Goal: Task Accomplishment & Management: Complete application form

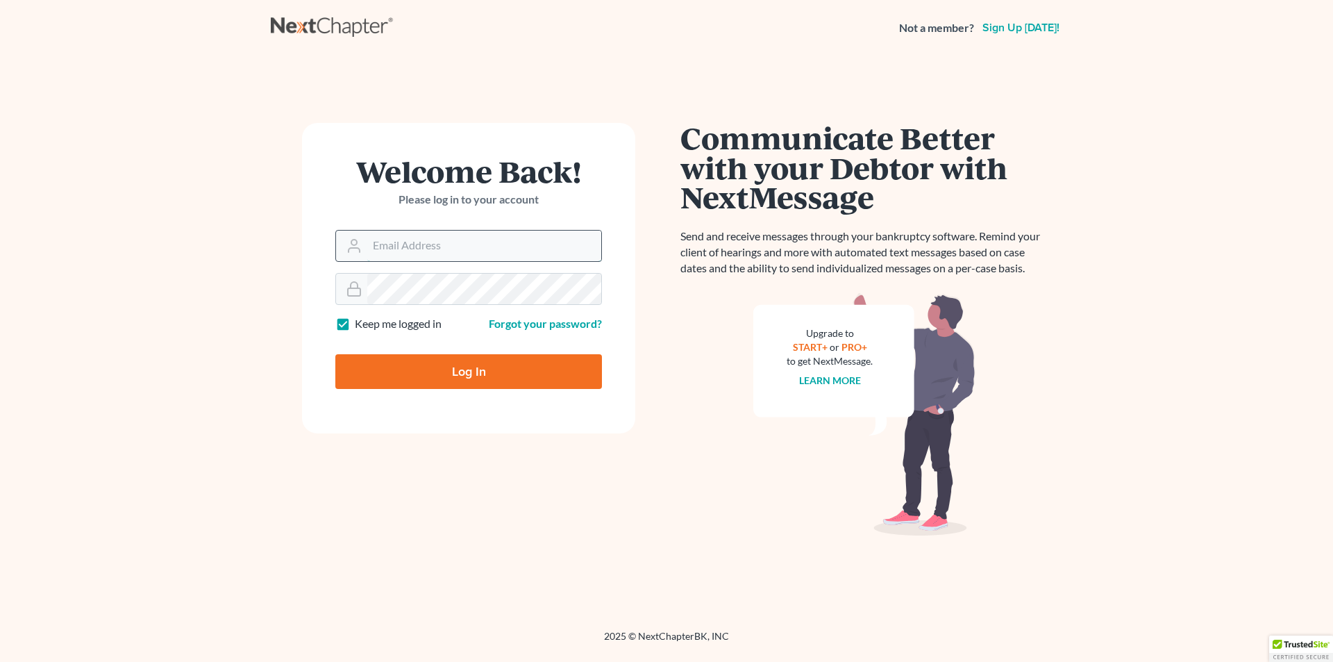
click at [387, 244] on input "Email Address" at bounding box center [484, 245] width 234 height 31
type input "[EMAIL_ADDRESS][DOMAIN_NAME]"
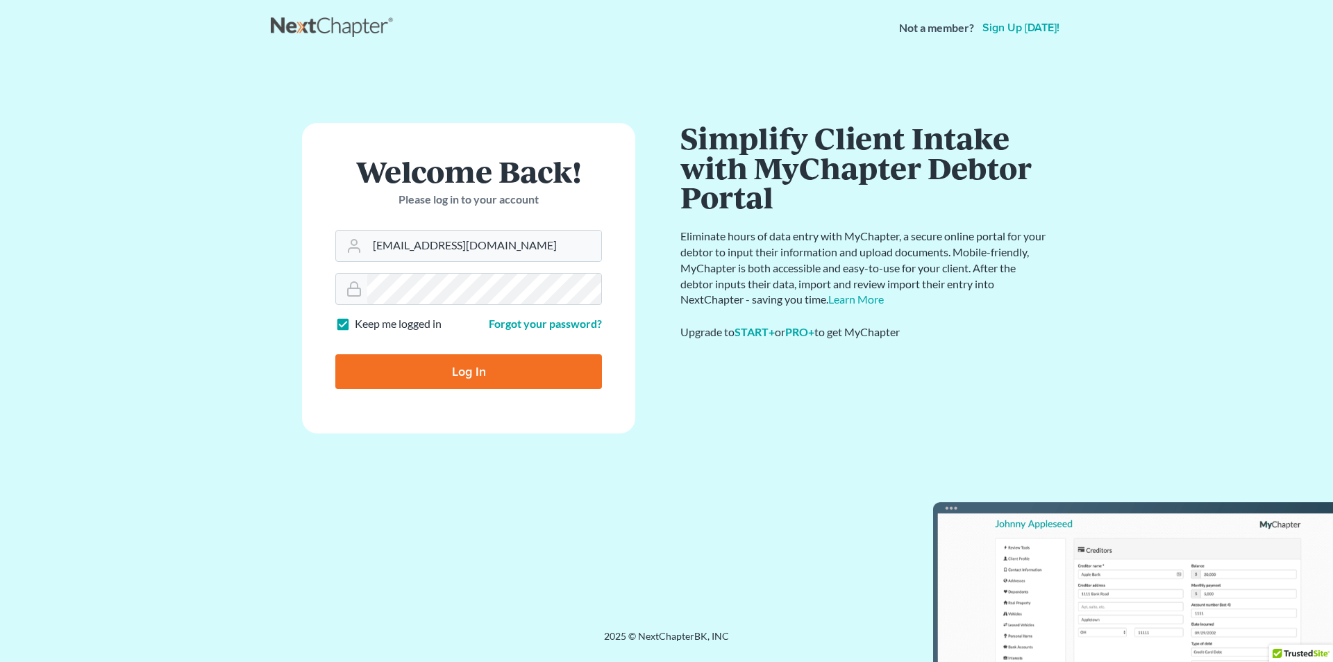
click at [445, 383] on input "Log In" at bounding box center [468, 371] width 267 height 35
type input "Thinking..."
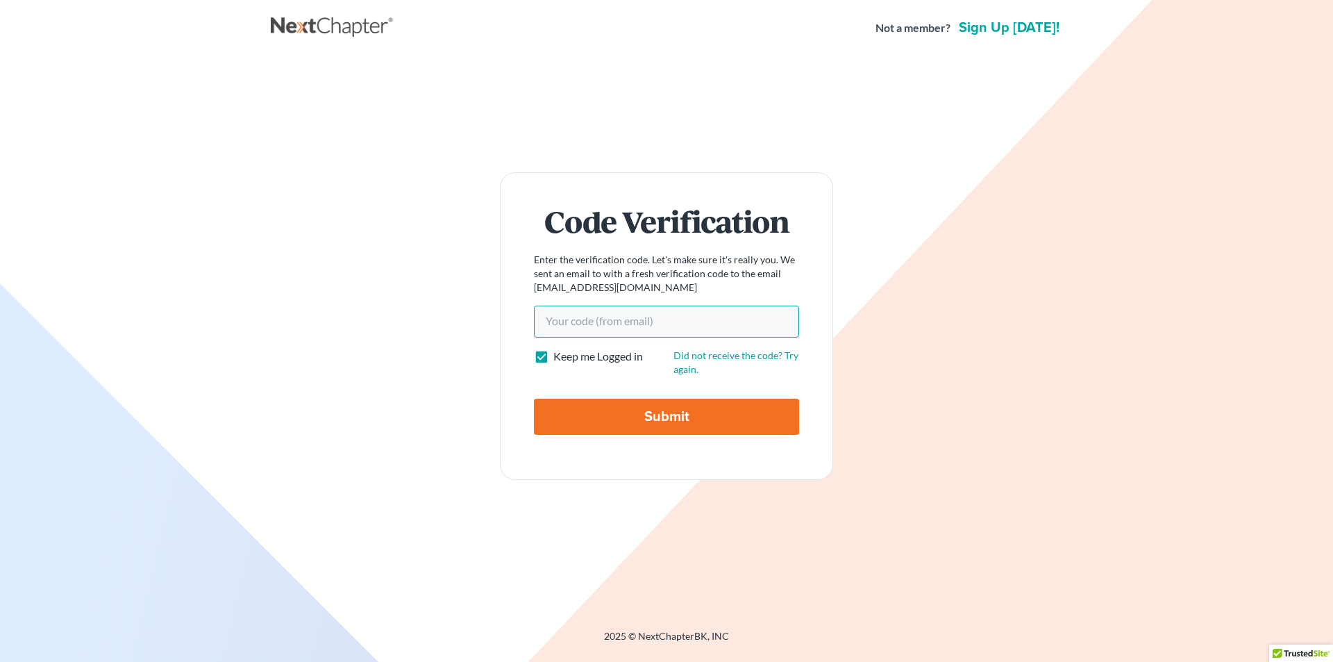
click at [606, 323] on input "Your code(from email)" at bounding box center [666, 321] width 265 height 32
type input "7c4202"
click at [663, 395] on div "Submit" at bounding box center [666, 410] width 265 height 47
click at [662, 421] on input "Submit" at bounding box center [666, 416] width 265 height 36
type input "Thinking..."
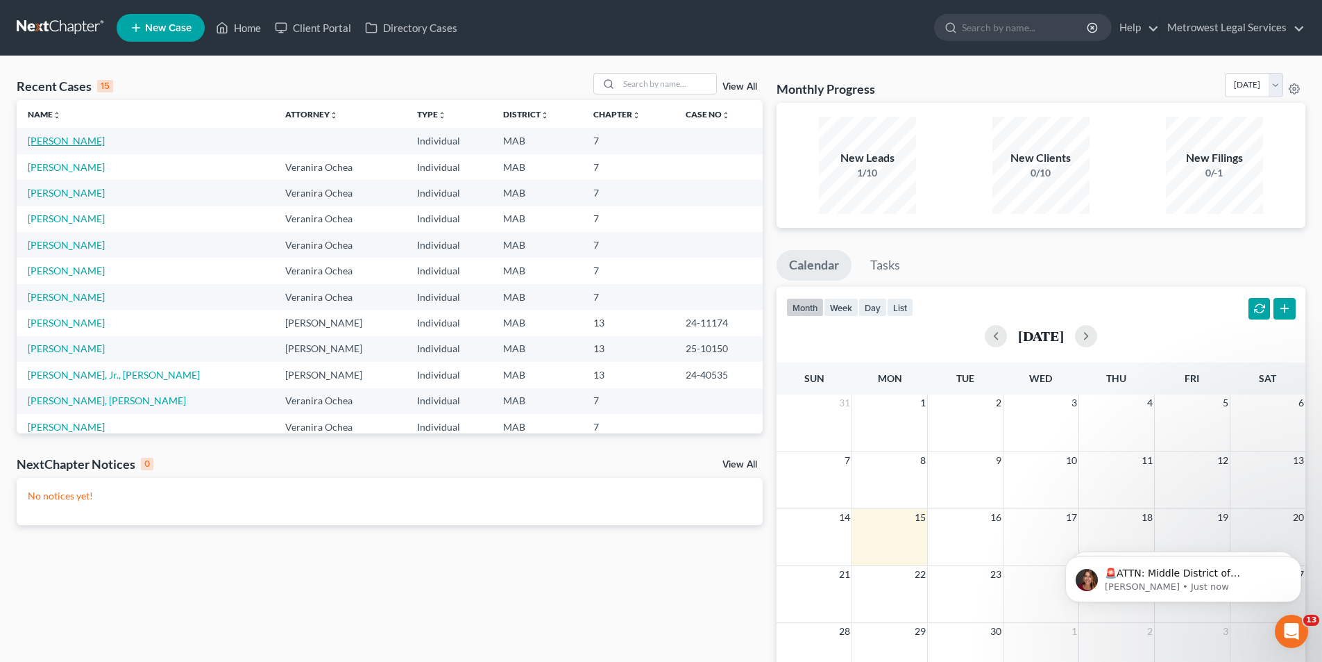
click at [76, 143] on link "Olson, Ronald" at bounding box center [66, 141] width 77 height 12
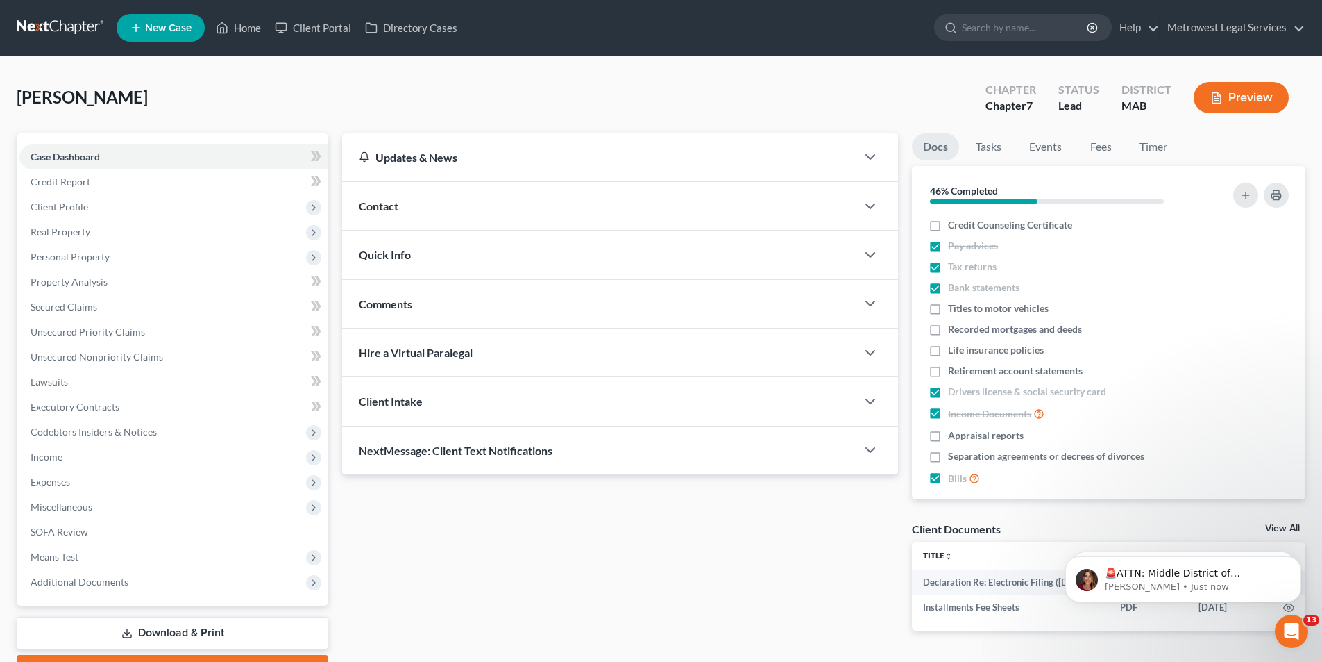
scroll to position [76, 0]
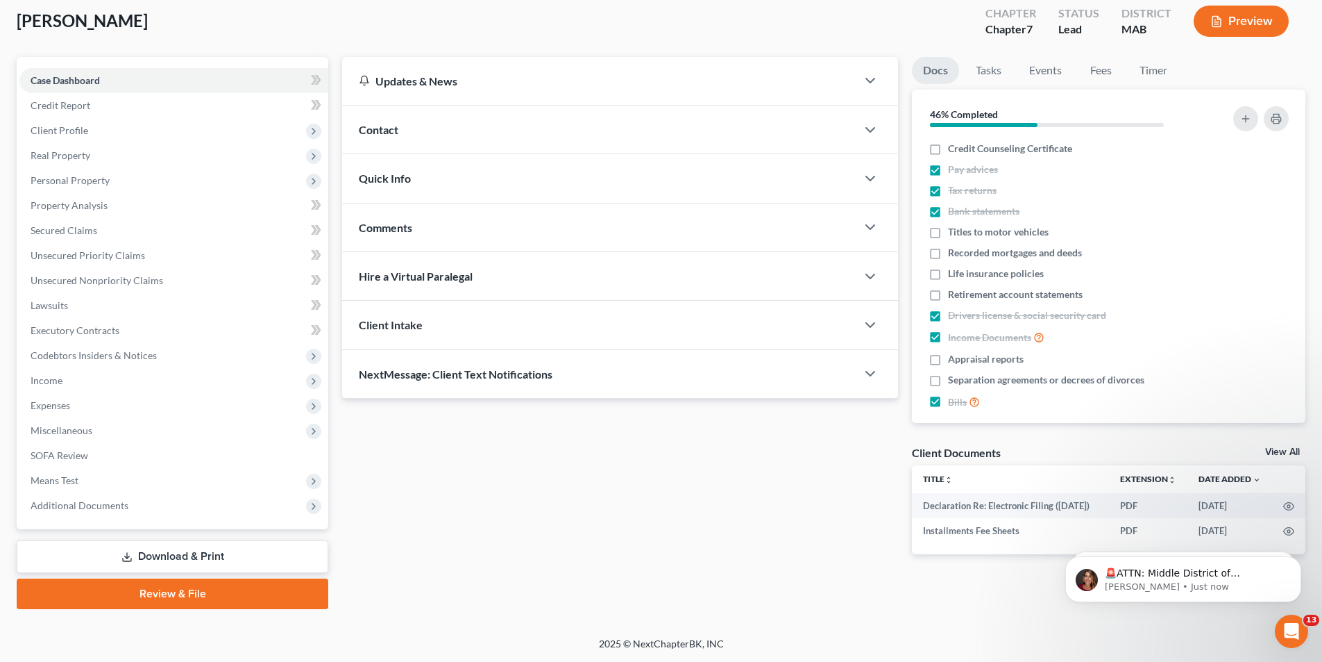
click at [191, 555] on link "Download & Print" at bounding box center [173, 556] width 312 height 33
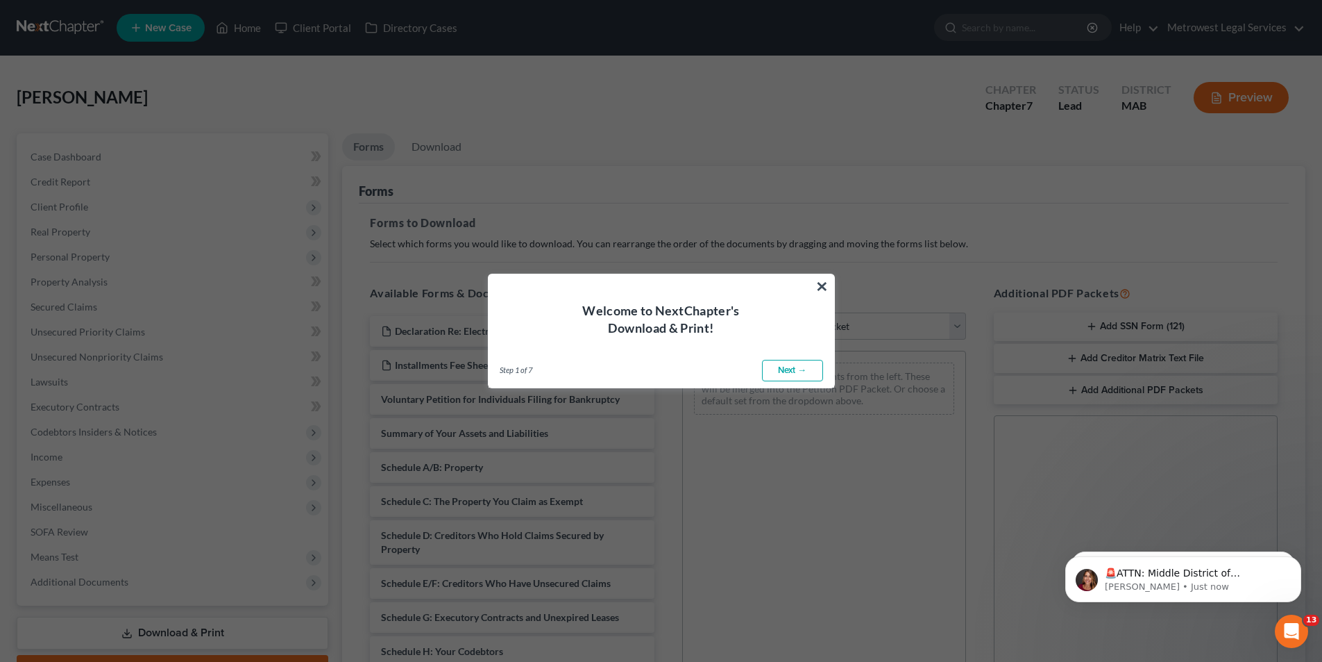
click at [796, 367] on link "Next →" at bounding box center [792, 371] width 61 height 22
select select "0"
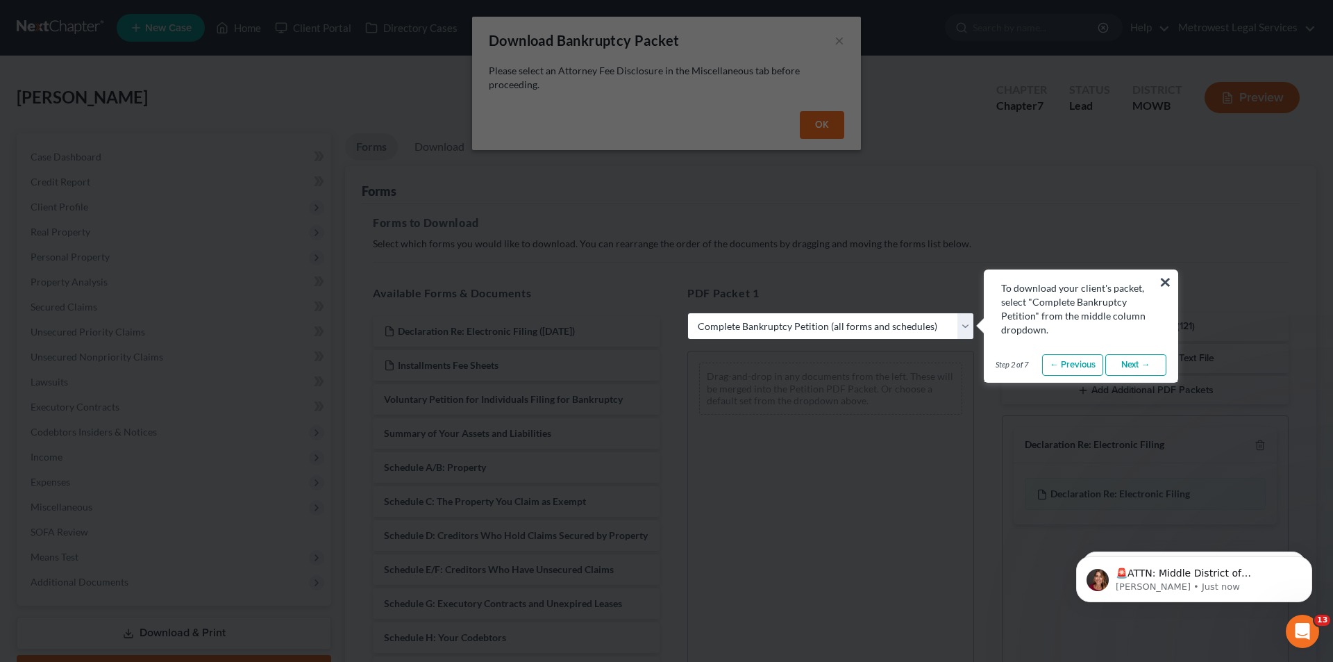
click at [1141, 364] on link "Next →" at bounding box center [1135, 365] width 61 height 22
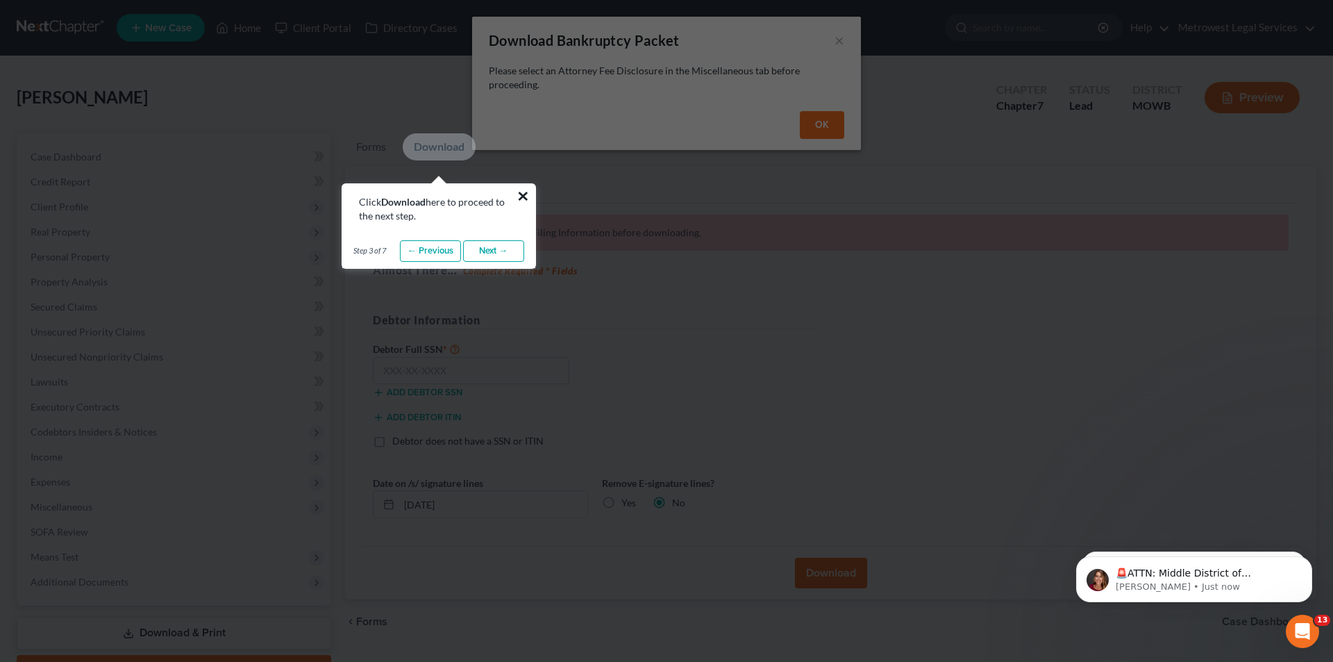
click at [522, 199] on button "×" at bounding box center [522, 196] width 13 height 22
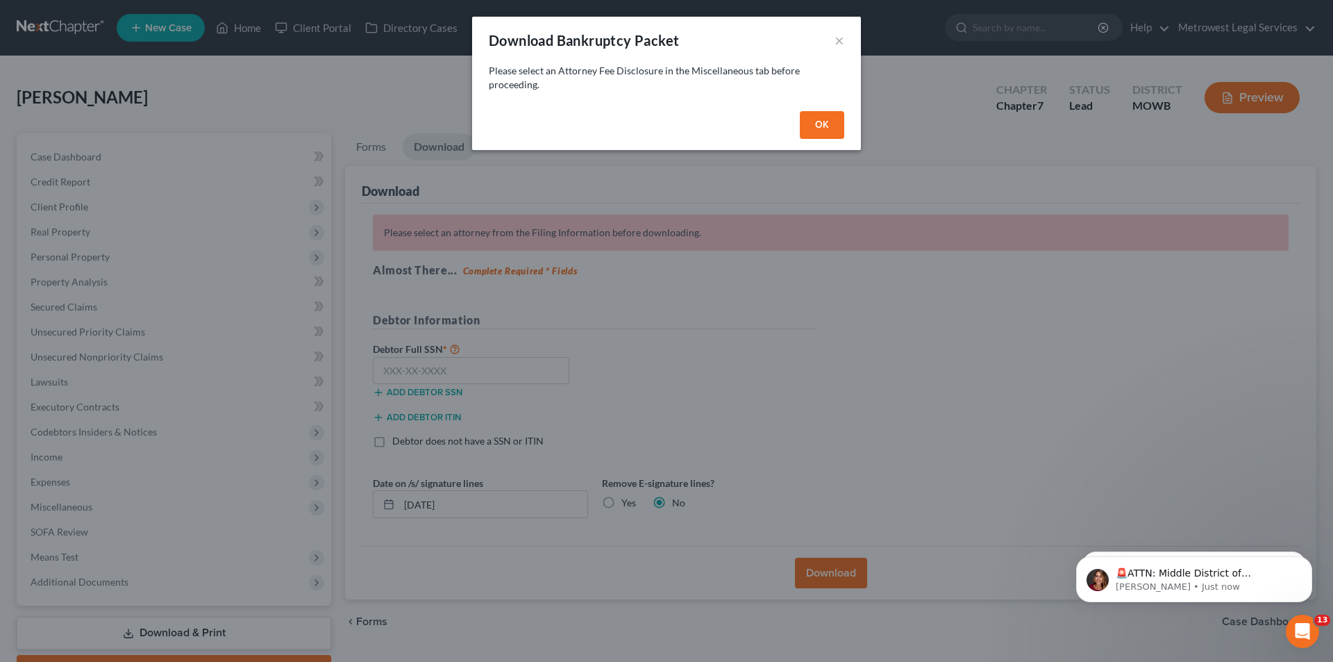
click at [835, 122] on button "OK" at bounding box center [822, 125] width 44 height 28
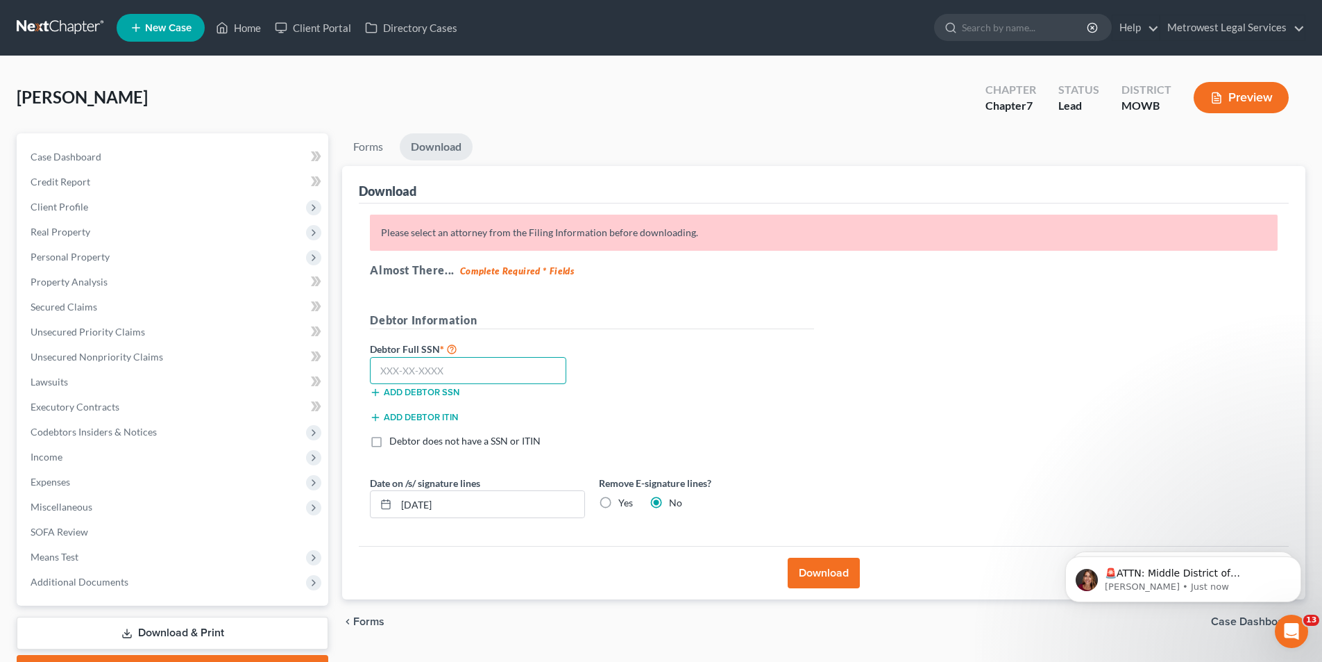
click at [479, 379] on input "text" at bounding box center [468, 371] width 196 height 28
type input "034-40-6668"
drag, startPoint x: 458, startPoint y: 507, endPoint x: 371, endPoint y: 498, distance: 87.9
click at [371, 498] on div "09/15/2025" at bounding box center [477, 504] width 215 height 28
click at [619, 503] on label "Yes" at bounding box center [626, 503] width 15 height 14
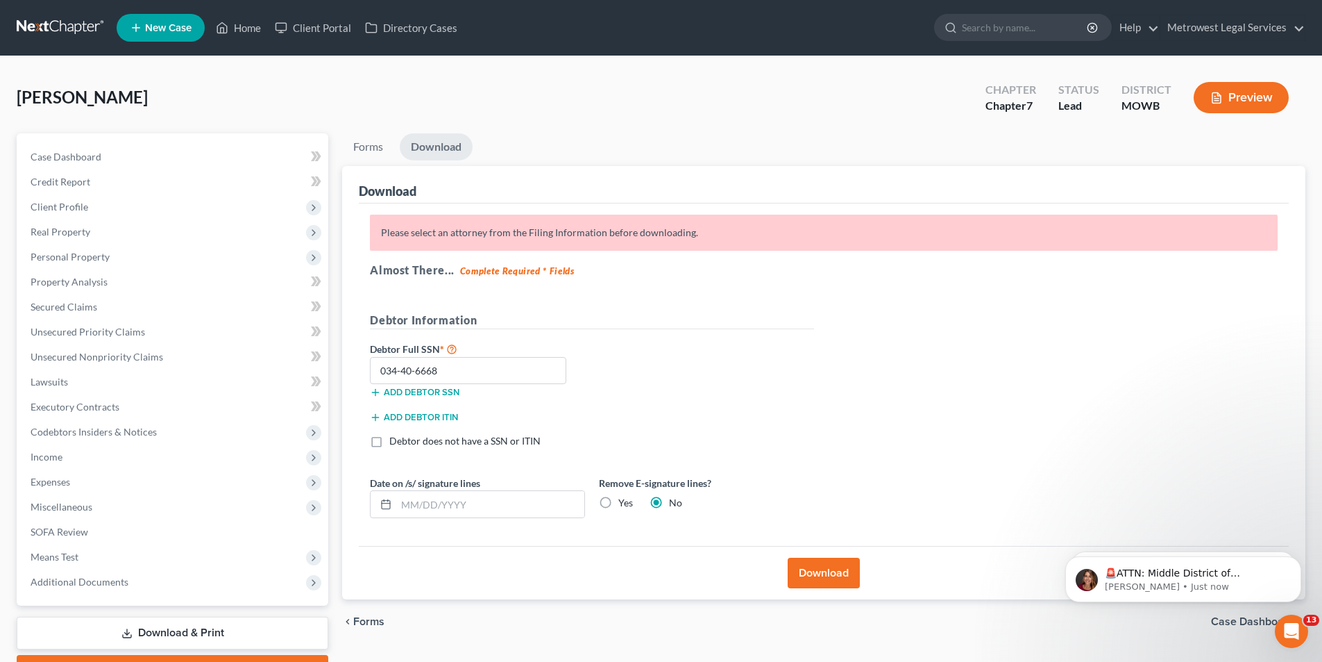
click at [624, 503] on input "Yes" at bounding box center [628, 500] width 9 height 9
radio input "true"
radio input "false"
click at [828, 563] on button "Download" at bounding box center [824, 572] width 72 height 31
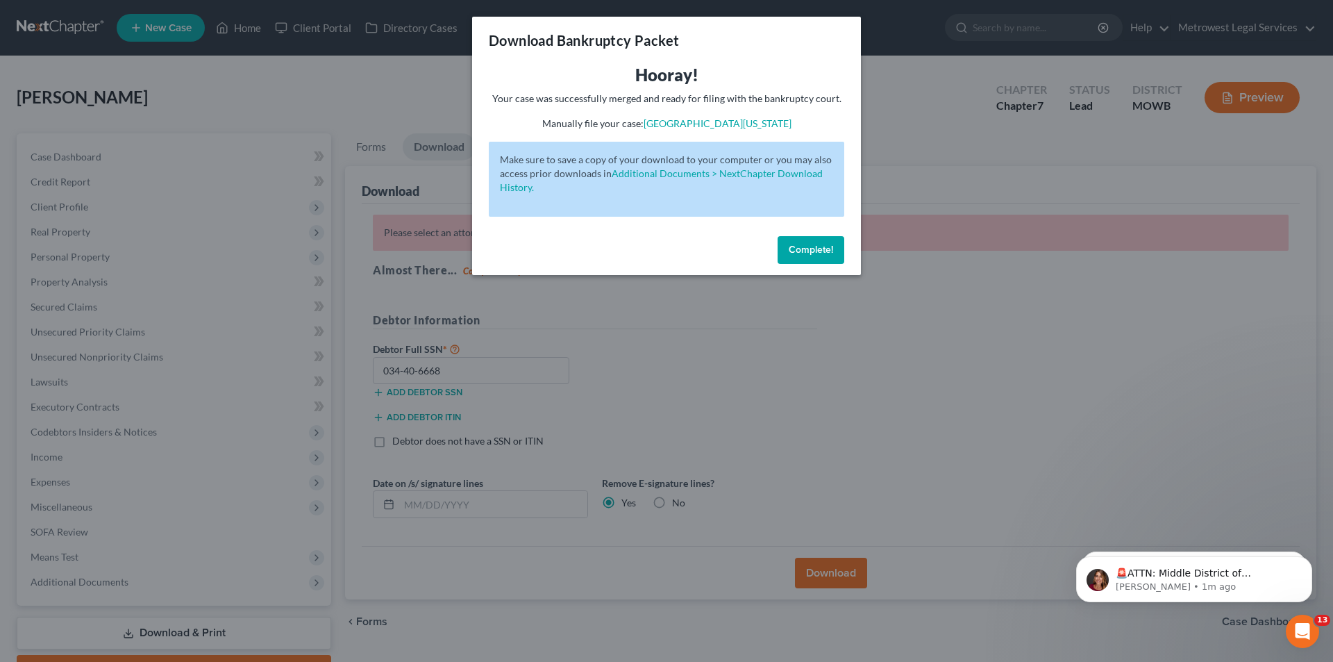
click at [804, 254] on span "Complete!" at bounding box center [811, 250] width 44 height 12
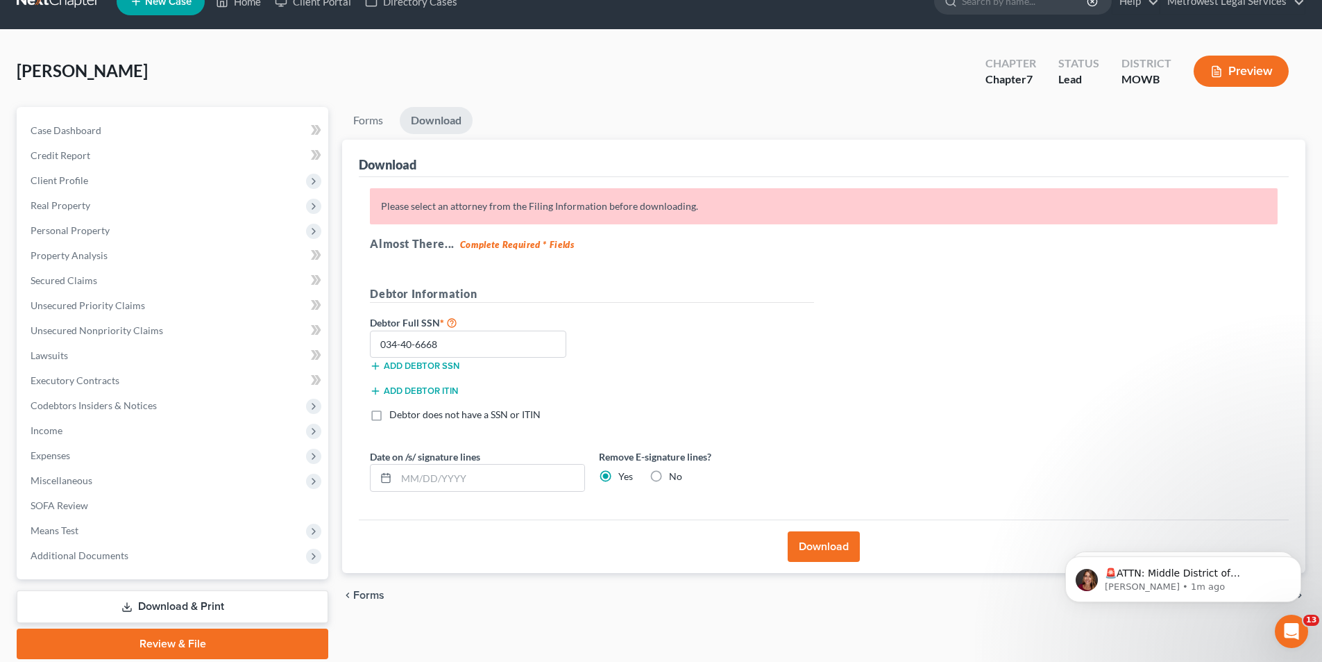
scroll to position [76, 0]
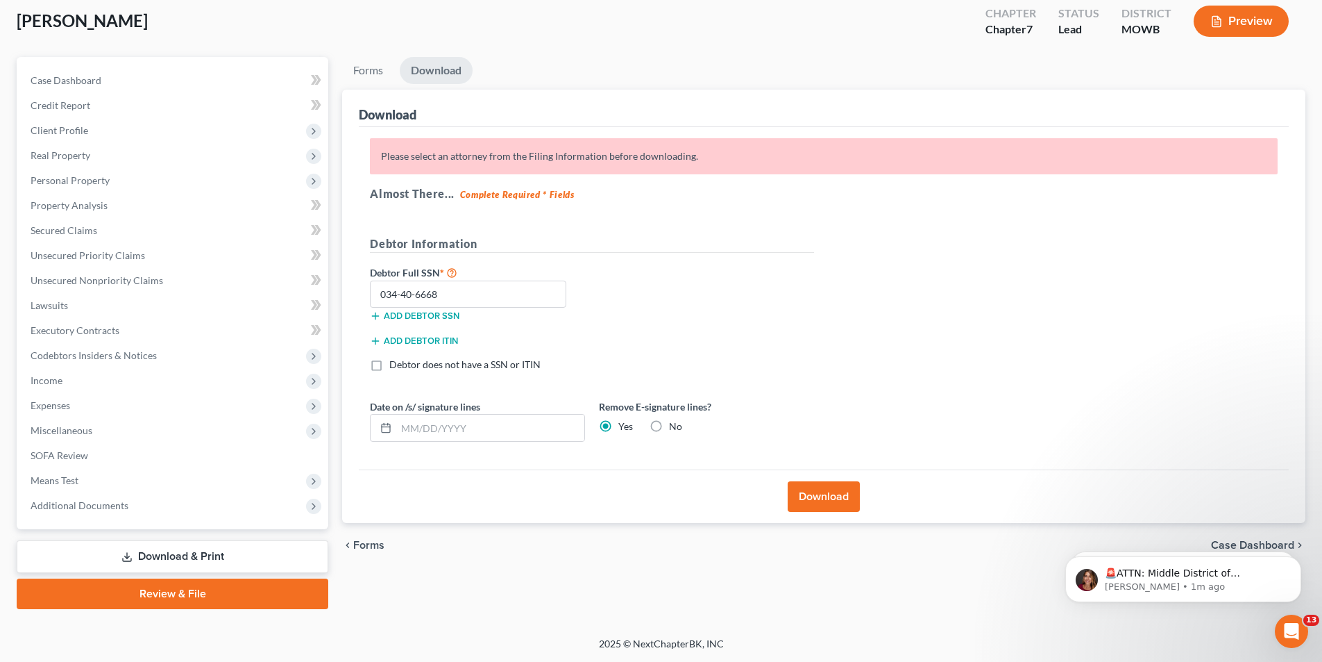
click at [813, 495] on button "Download" at bounding box center [824, 496] width 72 height 31
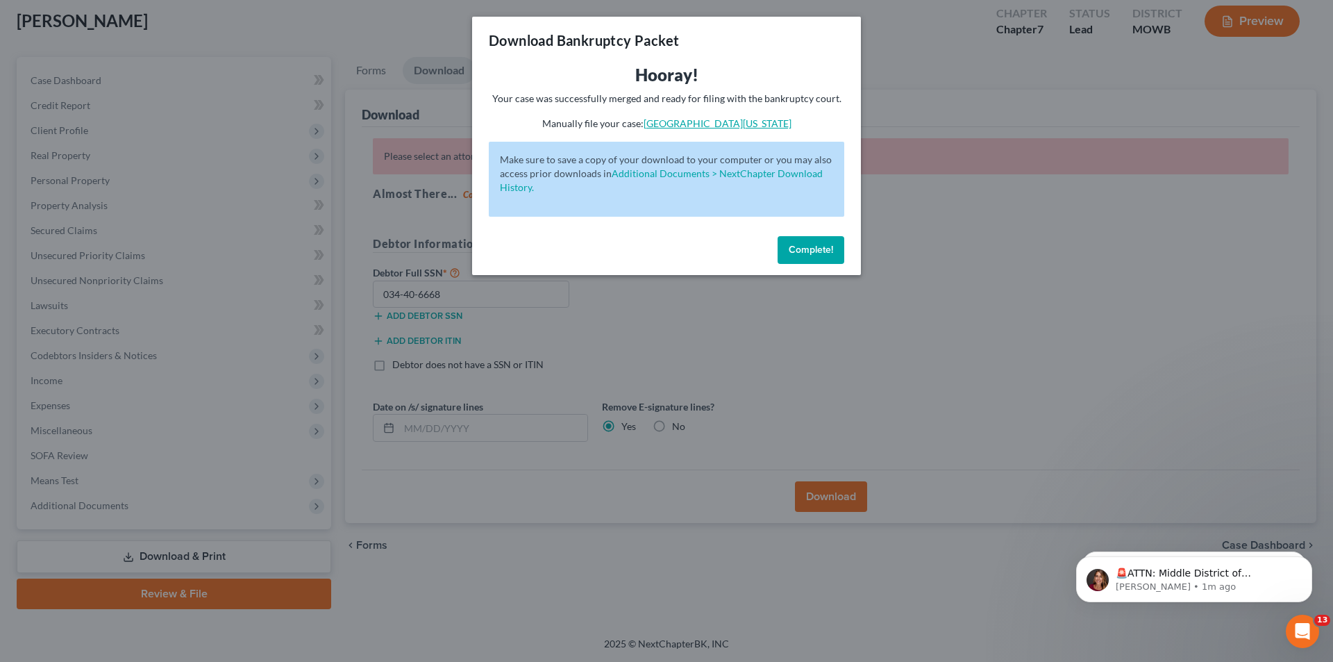
click at [736, 119] on link "District of Massachusetts" at bounding box center [718, 123] width 148 height 12
click at [808, 257] on button "Complete!" at bounding box center [811, 250] width 67 height 28
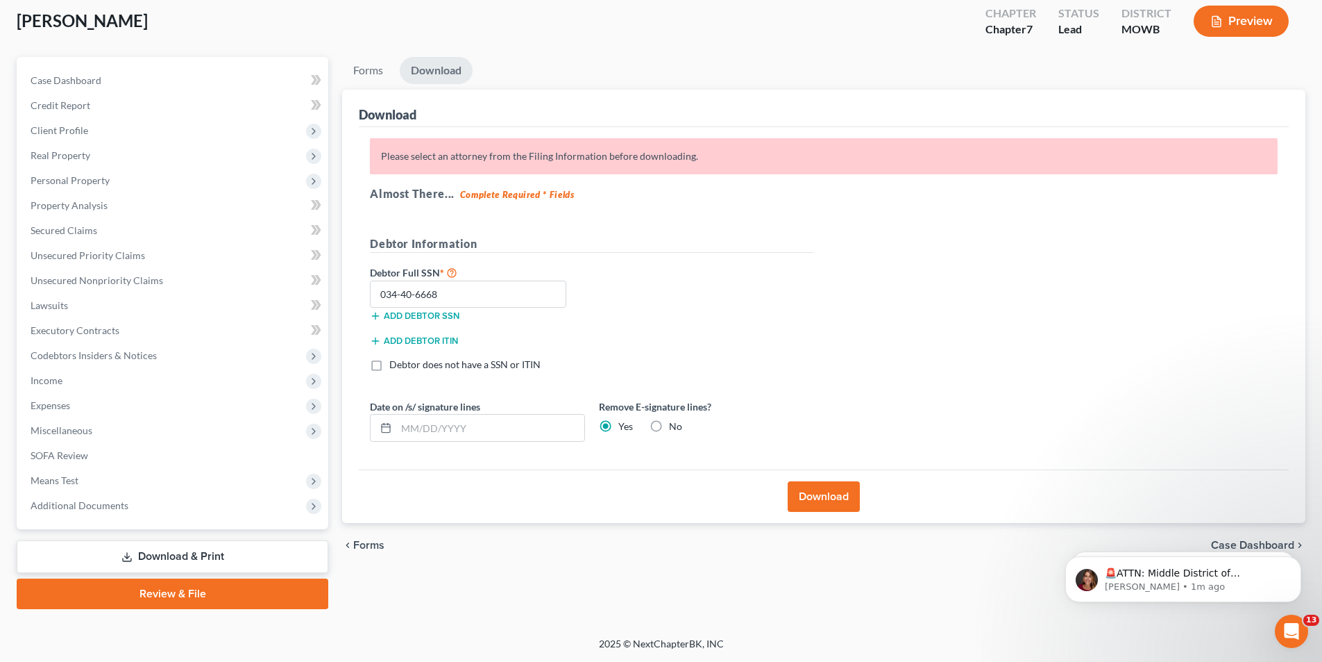
click at [192, 561] on link "Download & Print" at bounding box center [173, 556] width 312 height 33
click at [76, 124] on span "Client Profile" at bounding box center [60, 130] width 58 height 12
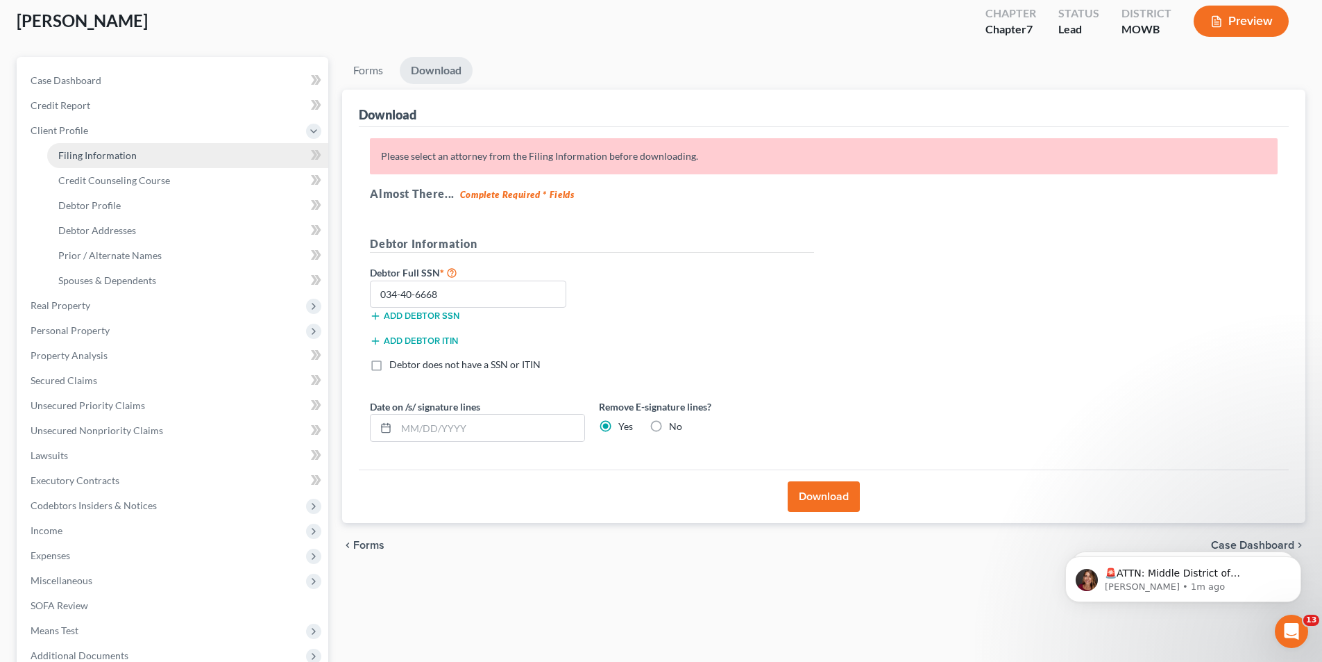
click at [94, 156] on span "Filing Information" at bounding box center [97, 155] width 78 height 12
select select "1"
select select "0"
select select "22"
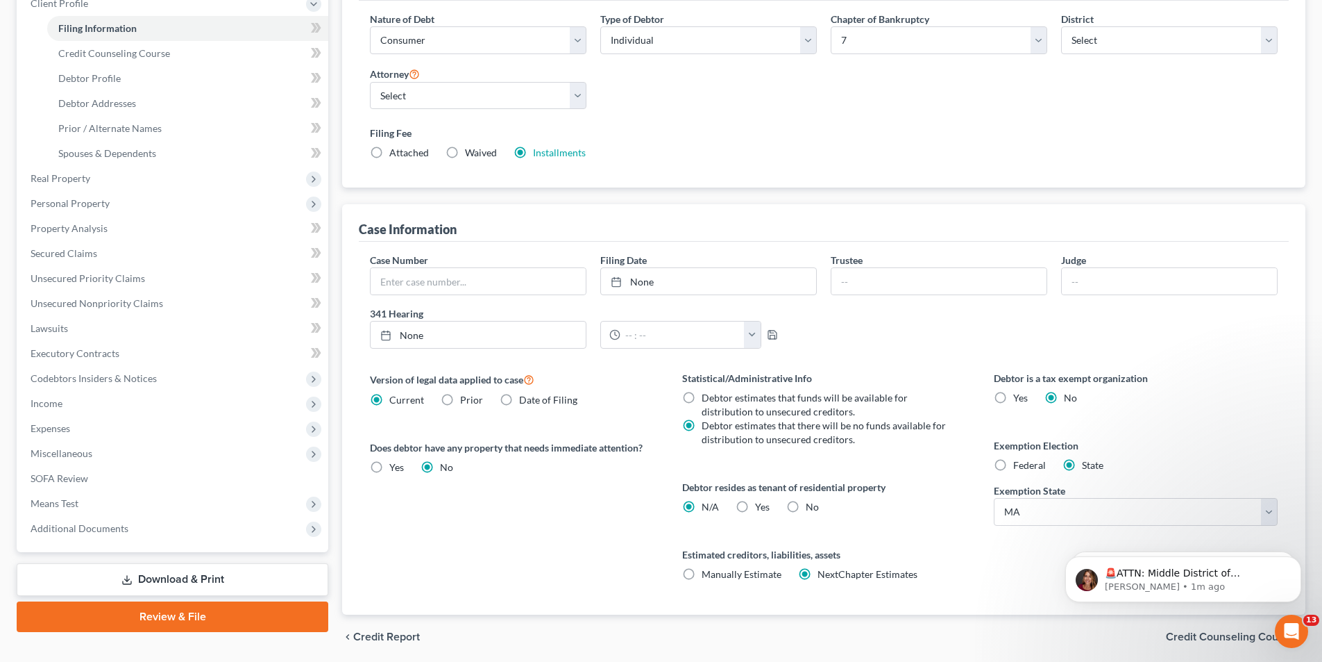
scroll to position [222, 0]
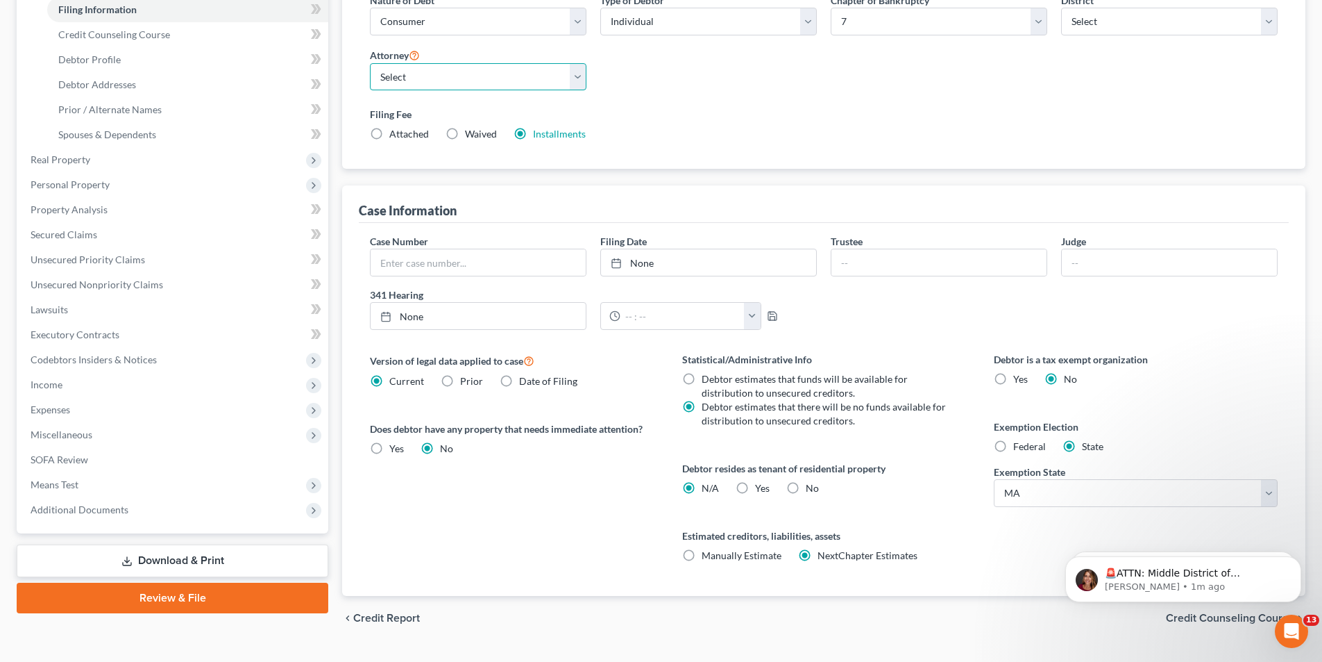
click at [583, 75] on select "Select Cheryl Palmieri - MA Veranira Ochea - MAB Stephen Matthews - MAB" at bounding box center [478, 77] width 217 height 28
select select "1"
click at [370, 63] on select "Select Cheryl Palmieri - MA Veranira Ochea - MAB Stephen Matthews - MAB" at bounding box center [478, 77] width 217 height 28
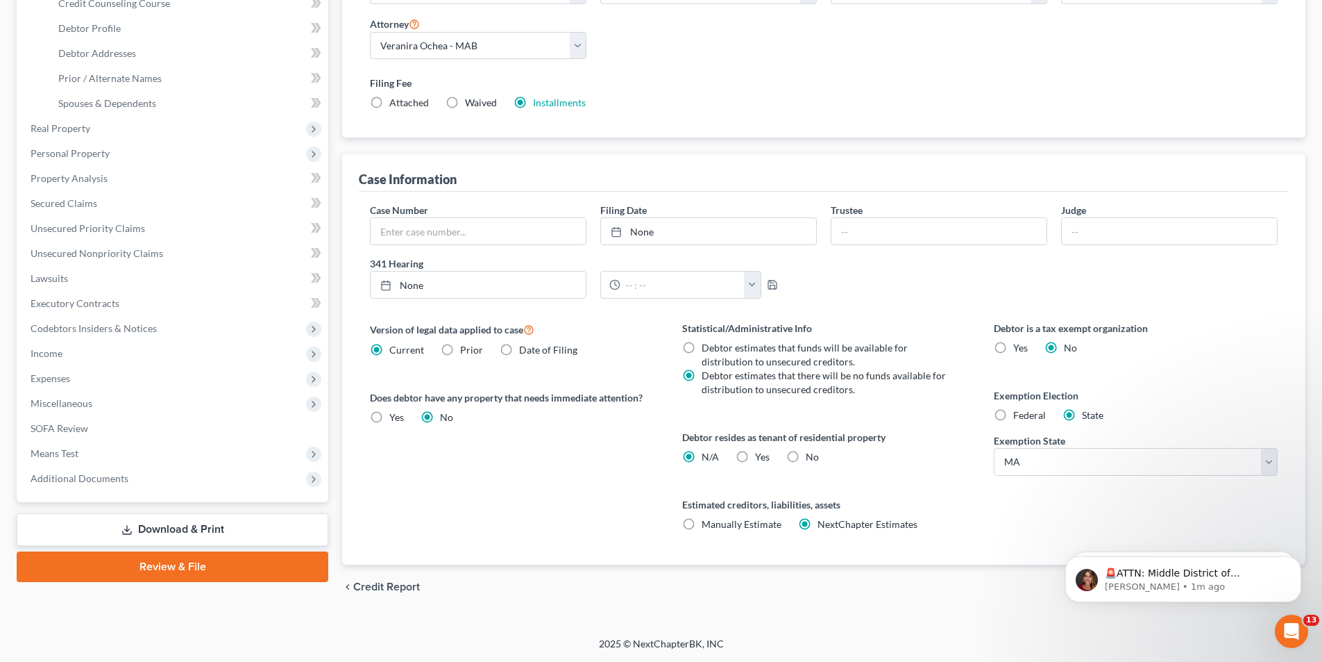
click at [1159, 622] on html "🚨ATTN: Middle District of Florida The court has added a new Credit Counseling F…" at bounding box center [1184, 575] width 278 height 97
click at [1300, 512] on icon "Dismiss notification" at bounding box center [1298, 509] width 8 height 8
click at [1296, 560] on icon "Dismiss notification" at bounding box center [1298, 560] width 8 height 8
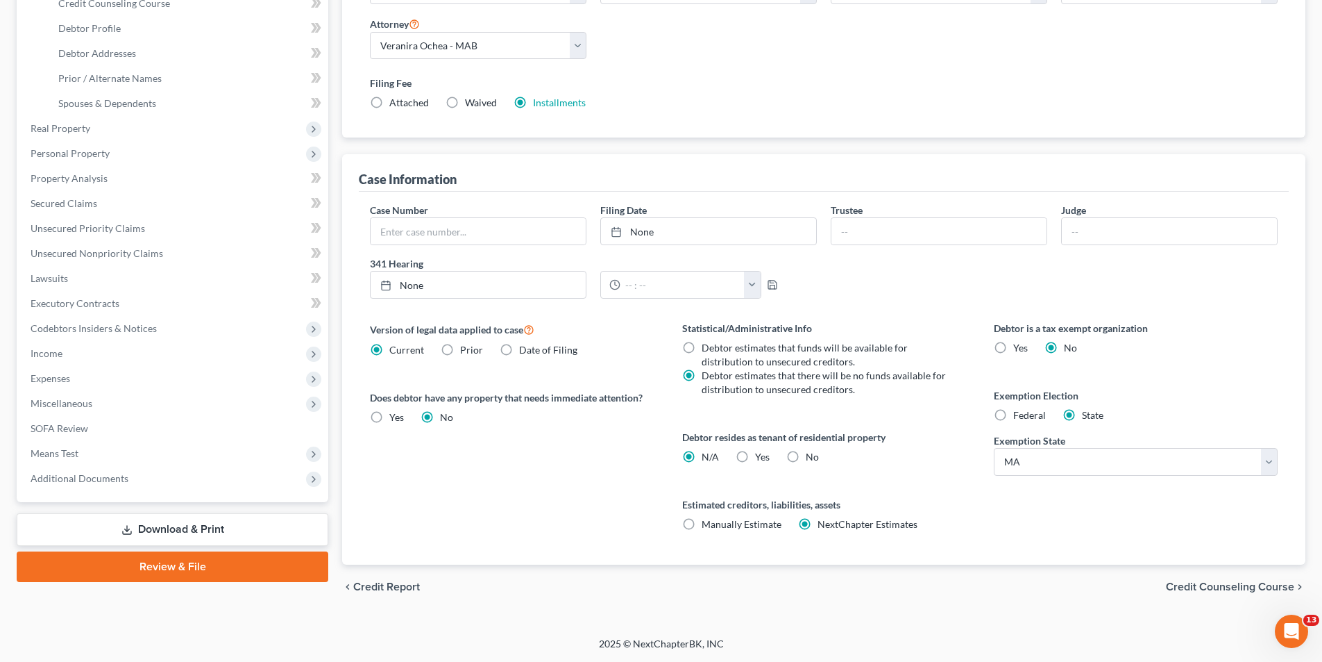
click at [187, 531] on link "Download & Print" at bounding box center [173, 529] width 312 height 33
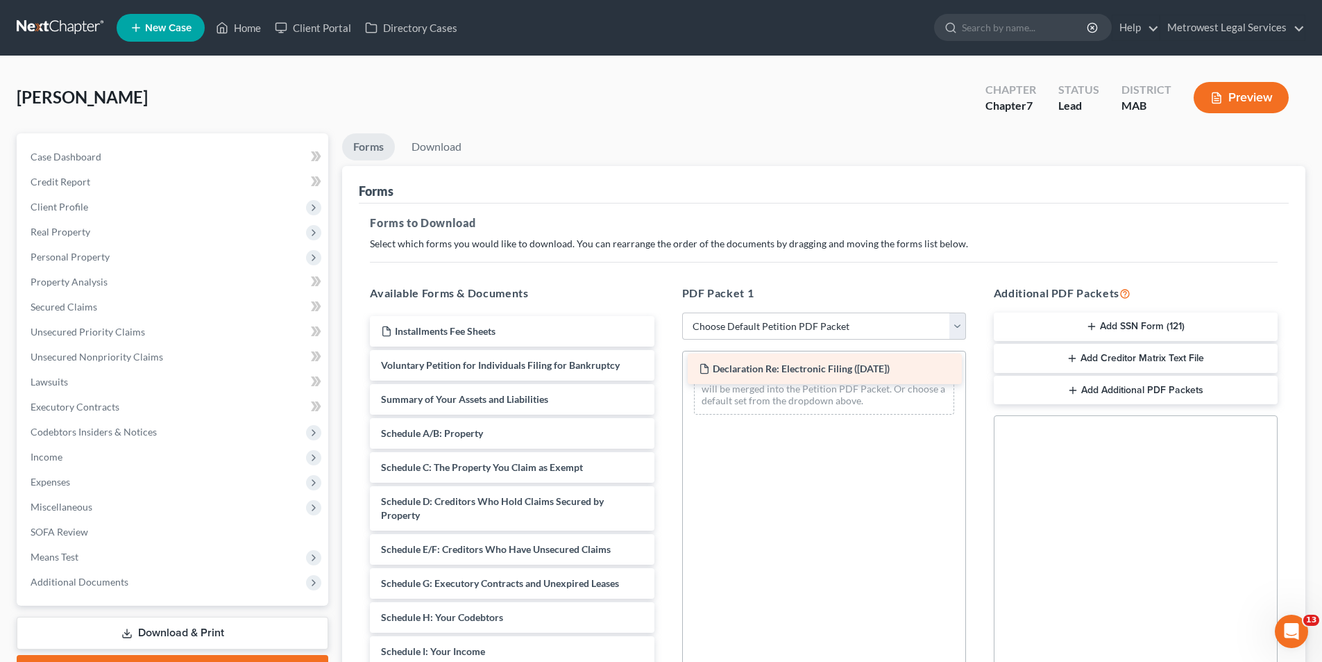
drag, startPoint x: 523, startPoint y: 336, endPoint x: 841, endPoint y: 373, distance: 320.2
click at [665, 373] on div "Declaration Re: Electronic Filing (09/05/2025) Declaration Re: Electronic Filin…" at bounding box center [512, 665] width 306 height 698
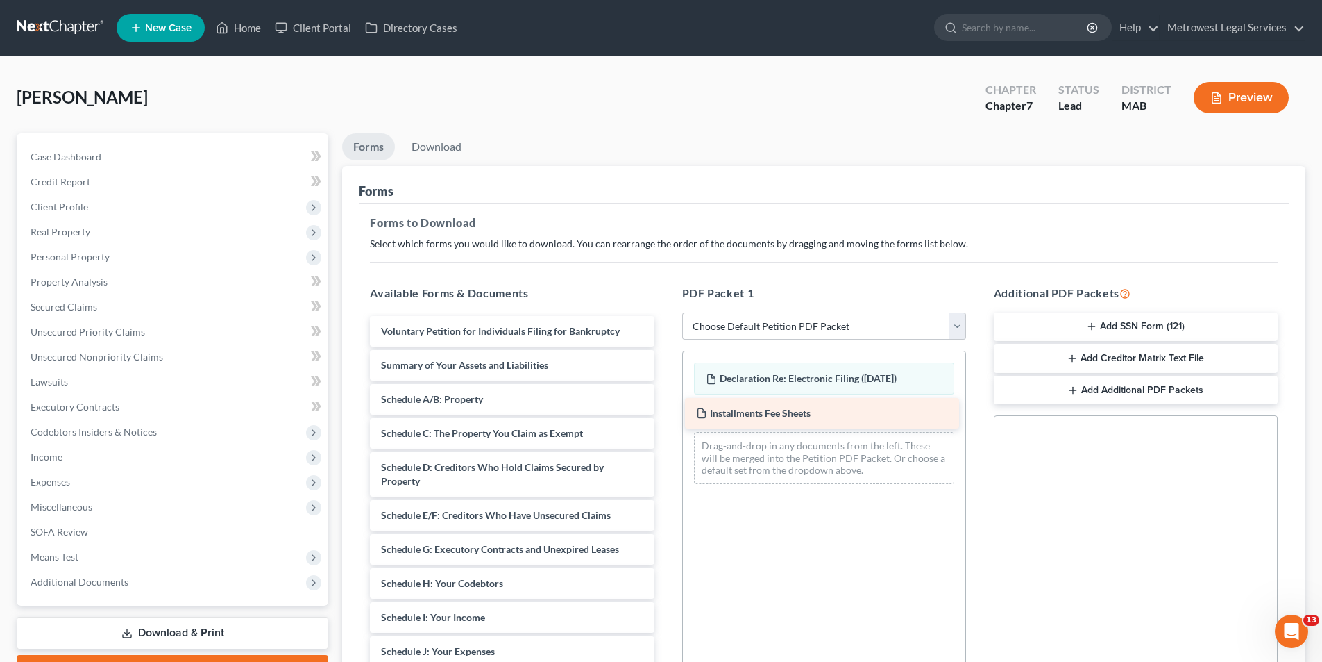
drag, startPoint x: 489, startPoint y: 328, endPoint x: 805, endPoint y: 410, distance: 325.5
click at [665, 410] on div "Installments Fee Sheets Installments Fee Sheets Voluntary Petition for Individu…" at bounding box center [512, 648] width 306 height 664
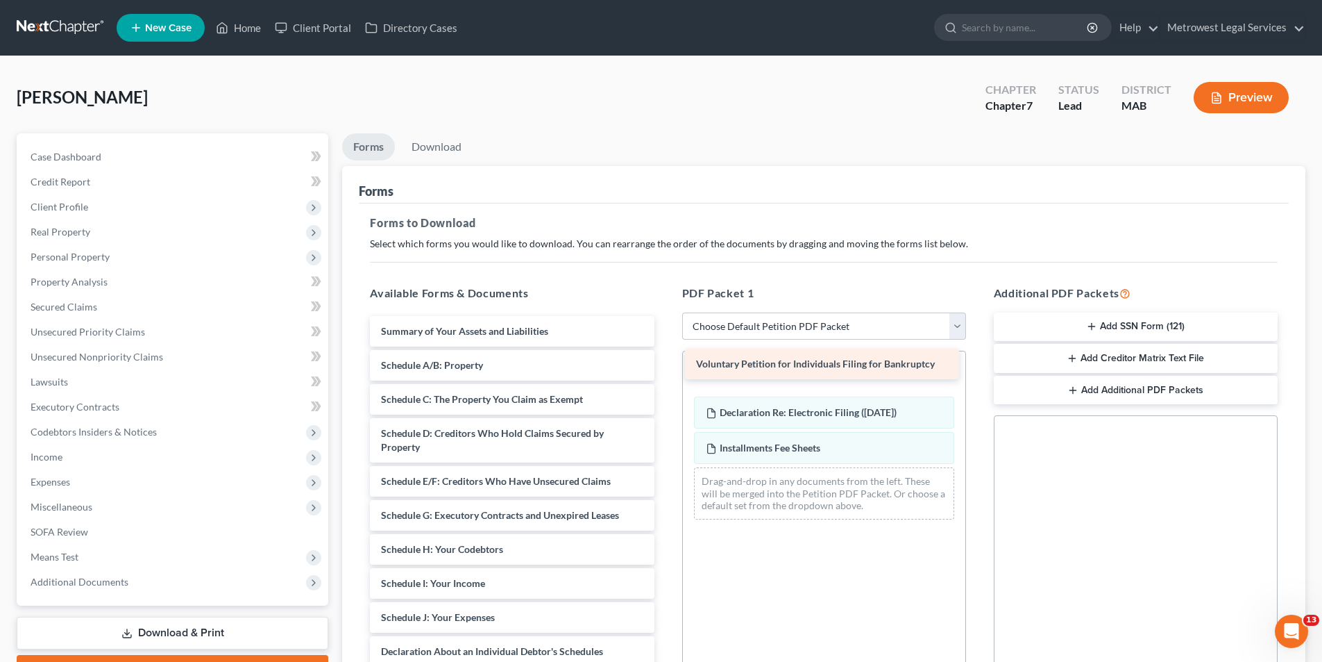
drag, startPoint x: 537, startPoint y: 333, endPoint x: 862, endPoint y: 369, distance: 327.0
click at [665, 369] on div "Voluntary Petition for Individuals Filing for Bankruptcy Voluntary Petition for…" at bounding box center [512, 631] width 306 height 630
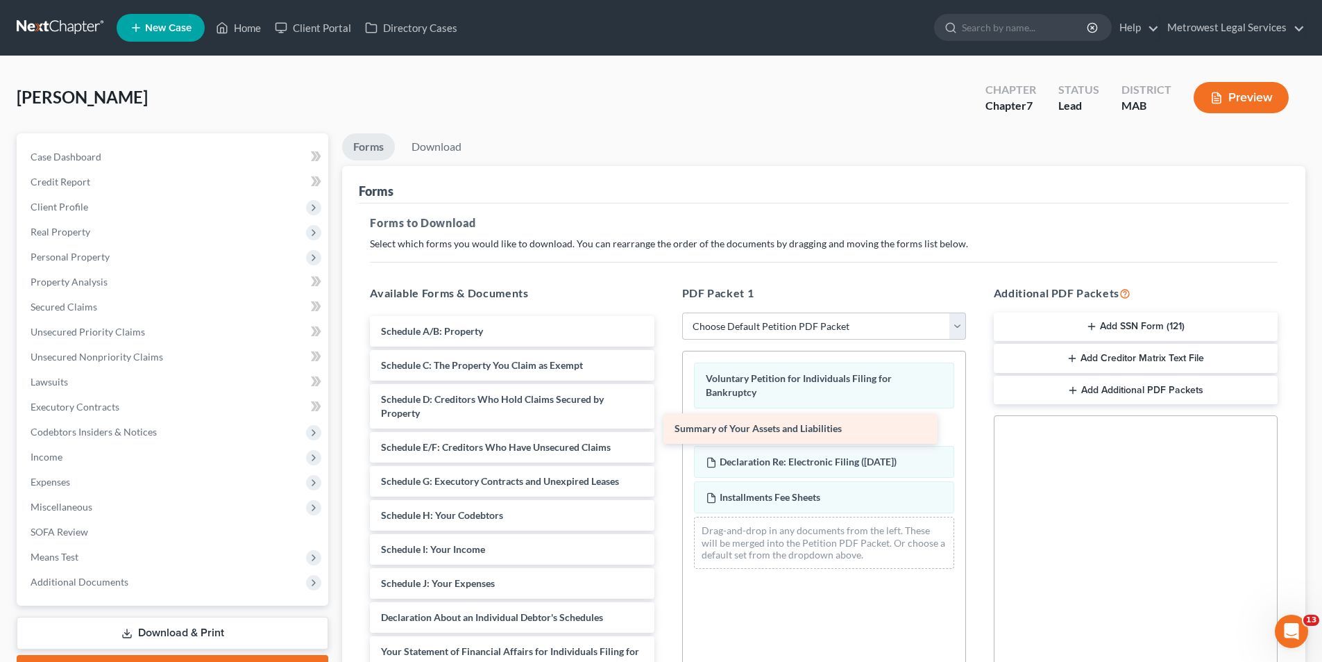
drag, startPoint x: 493, startPoint y: 330, endPoint x: 793, endPoint y: 425, distance: 314.6
click at [665, 425] on div "Summary of Your Assets and Liabilities Summary of Your Assets and Liabilities S…" at bounding box center [512, 614] width 306 height 596
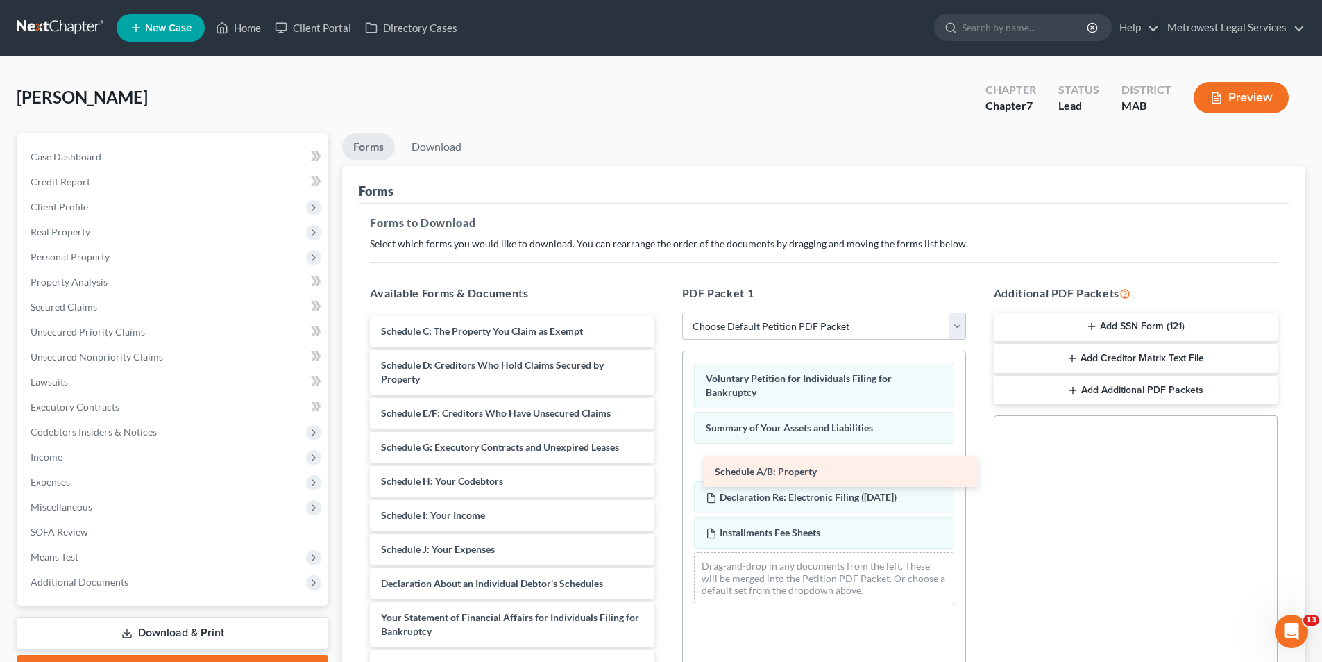
drag, startPoint x: 512, startPoint y: 345, endPoint x: 846, endPoint y: 485, distance: 362.2
click at [665, 485] on div "Schedule A/B: Property Schedule A/B: Property Schedule C: The Property You Clai…" at bounding box center [512, 597] width 306 height 562
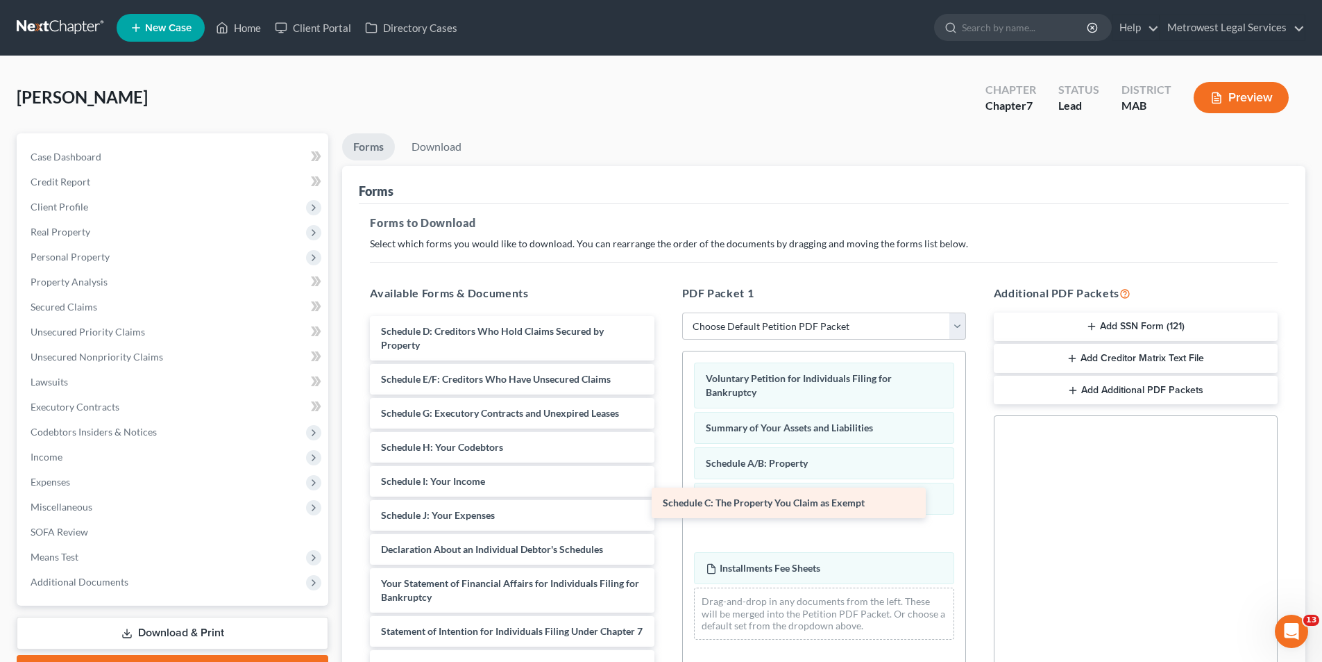
drag, startPoint x: 533, startPoint y: 337, endPoint x: 815, endPoint y: 509, distance: 329.9
click at [665, 509] on div "Schedule C: The Property You Claim as Exempt Schedule C: The Property You Claim…" at bounding box center [512, 580] width 306 height 528
drag, startPoint x: 796, startPoint y: 517, endPoint x: 793, endPoint y: 497, distance: 20.2
click at [794, 503] on div "Voluntary Petition for Individuals Filing for Bankruptcy Summary of Your Assets…" at bounding box center [824, 501] width 283 height 301
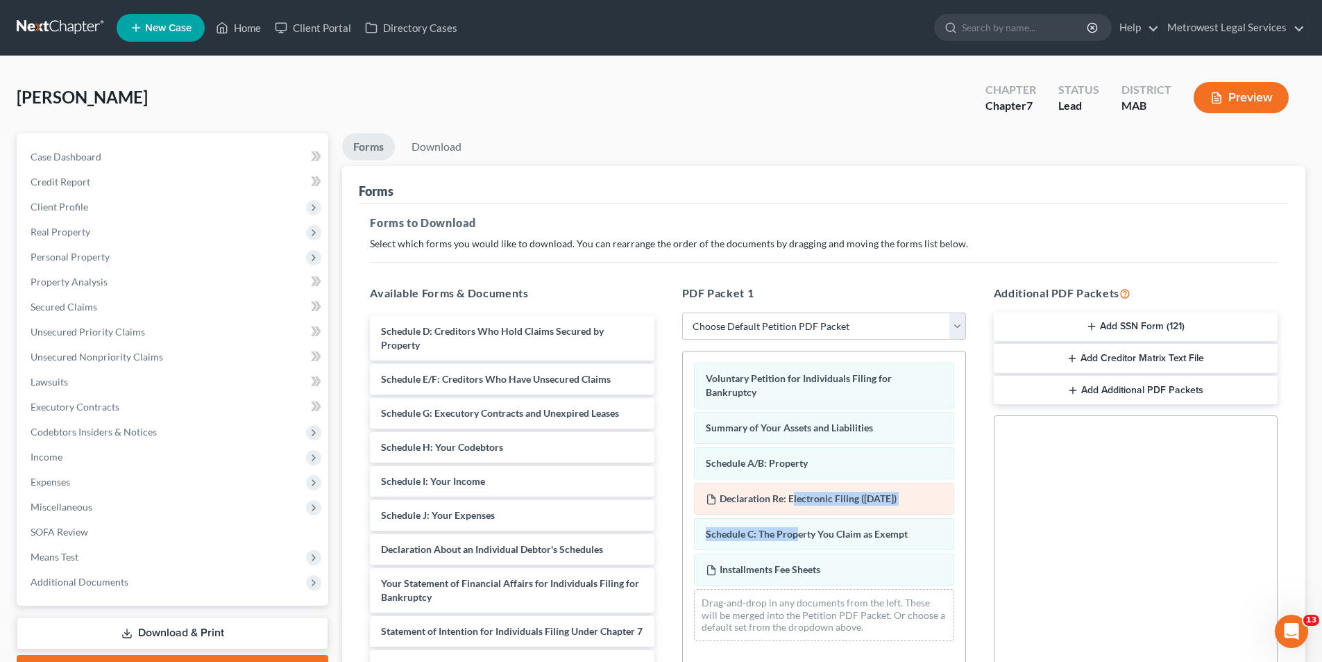
click at [778, 501] on div "Voluntary Petition for Individuals Filing for Bankruptcy Summary of Your Assets…" at bounding box center [824, 501] width 283 height 301
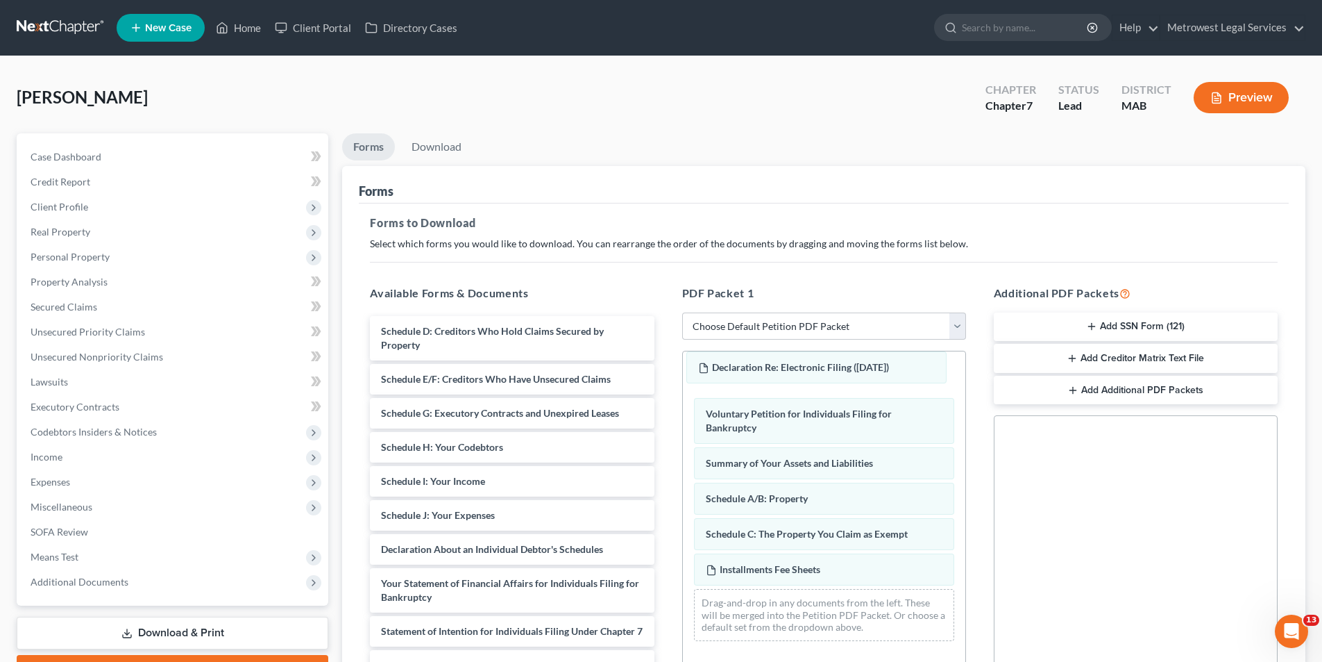
drag, startPoint x: 778, startPoint y: 501, endPoint x: 771, endPoint y: 373, distance: 127.3
click at [771, 370] on div "Declaration Re: Electronic Filing (09/05/2025) Declaration Re: Electronic Filin…" at bounding box center [824, 501] width 283 height 301
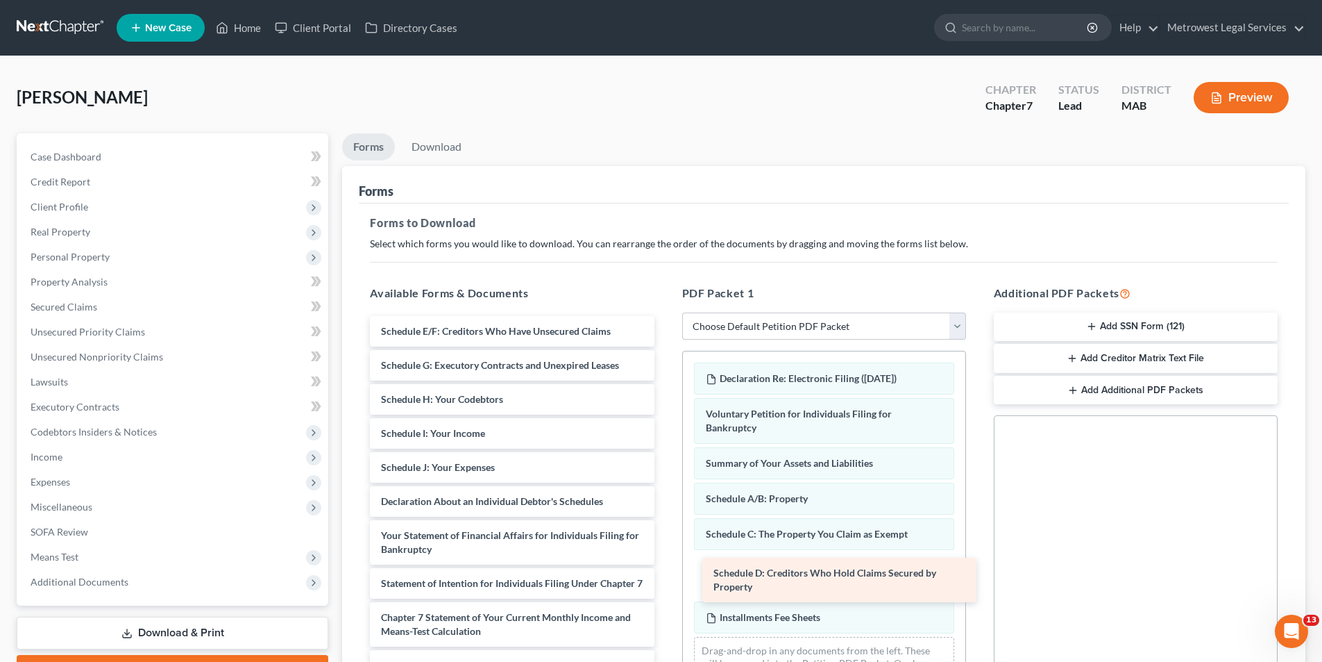
drag, startPoint x: 457, startPoint y: 333, endPoint x: 790, endPoint y: 575, distance: 411.0
click at [665, 575] on div "Schedule D: Creditors Who Hold Claims Secured by Property Schedule D: Creditors…" at bounding box center [512, 556] width 306 height 480
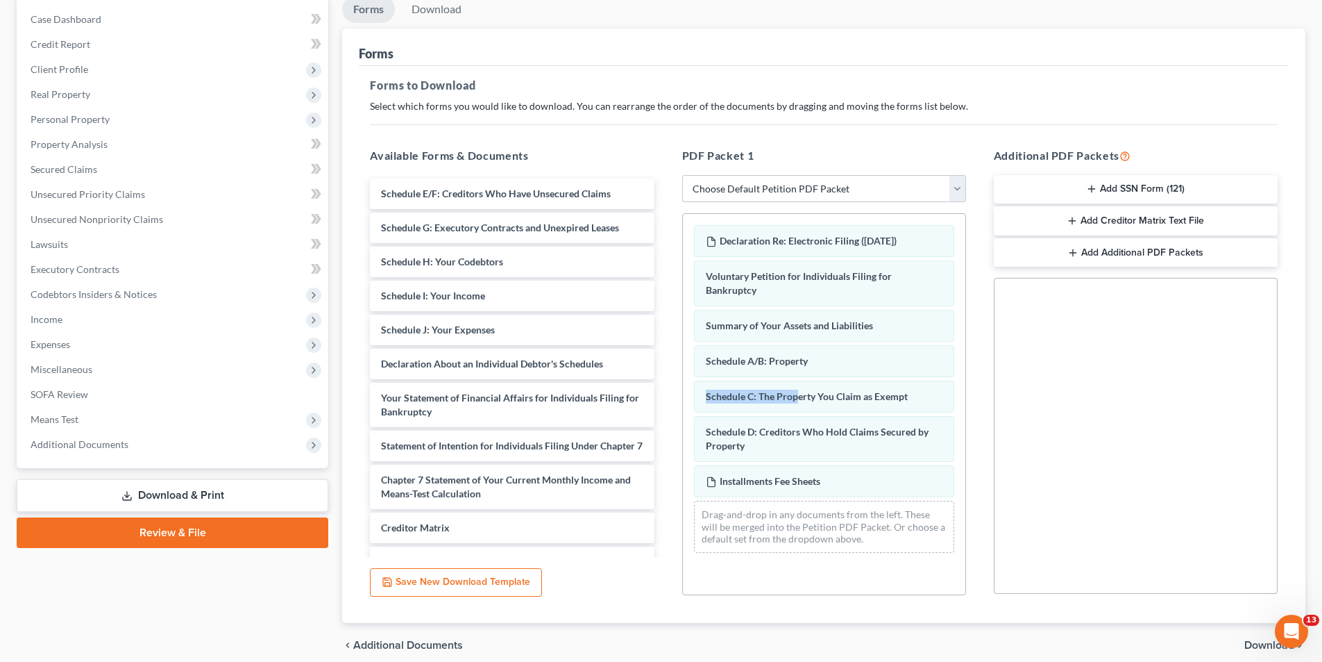
scroll to position [174, 0]
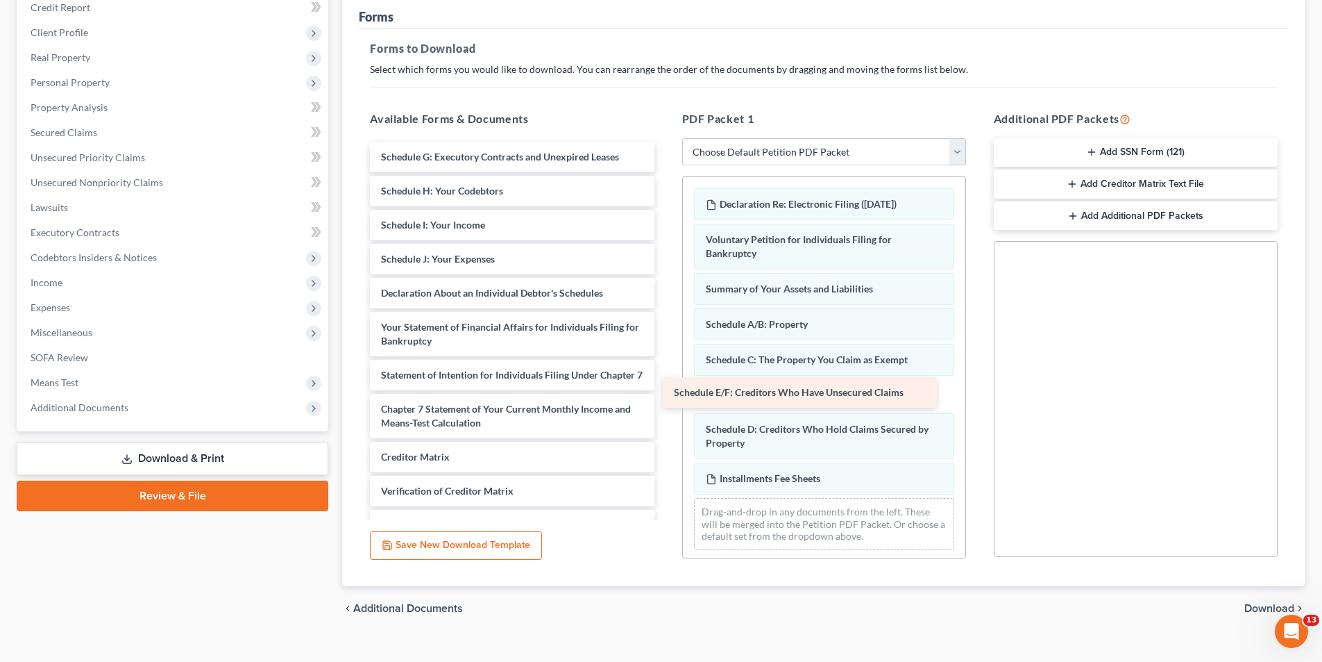
drag, startPoint x: 550, startPoint y: 165, endPoint x: 839, endPoint y: 392, distance: 367.9
click at [665, 392] on div "Schedule E/F: Creditors Who Have Unsecured Claims Schedule E/F: Creditors Who H…" at bounding box center [512, 365] width 306 height 446
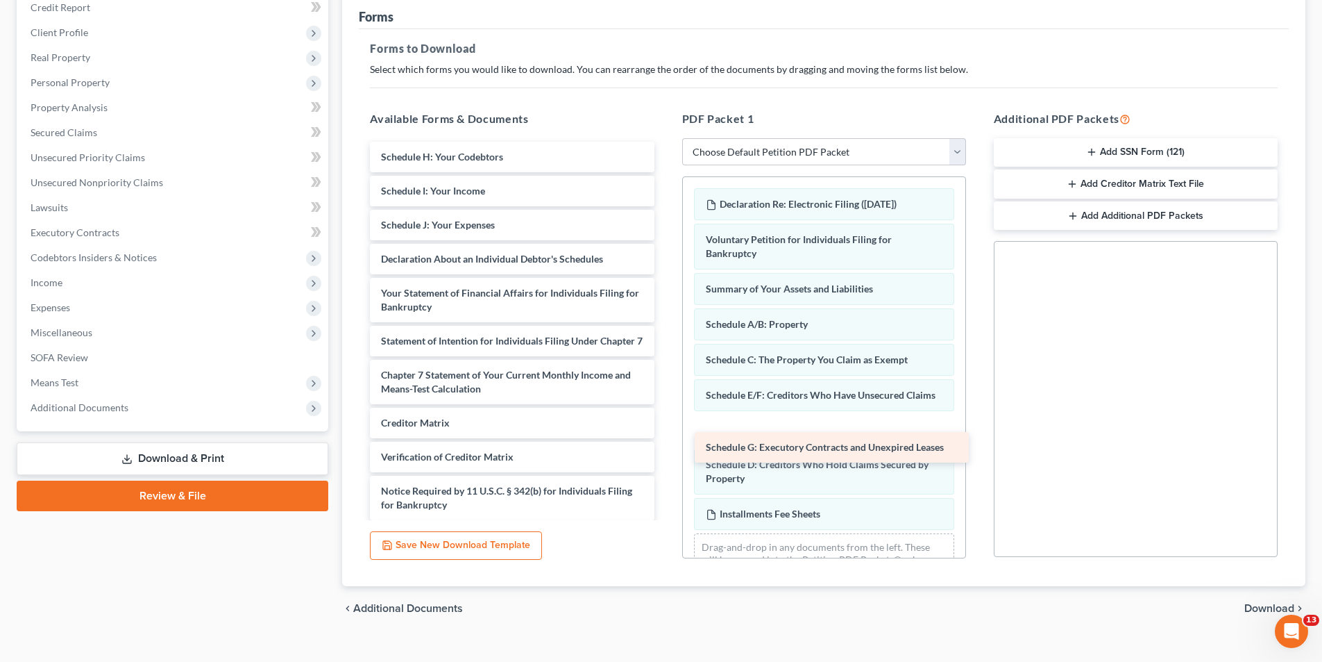
drag, startPoint x: 489, startPoint y: 149, endPoint x: 814, endPoint y: 439, distance: 435.6
click at [665, 439] on div "Schedule G: Executory Contracts and Unexpired Leases Schedule G: Executory Cont…" at bounding box center [512, 348] width 306 height 412
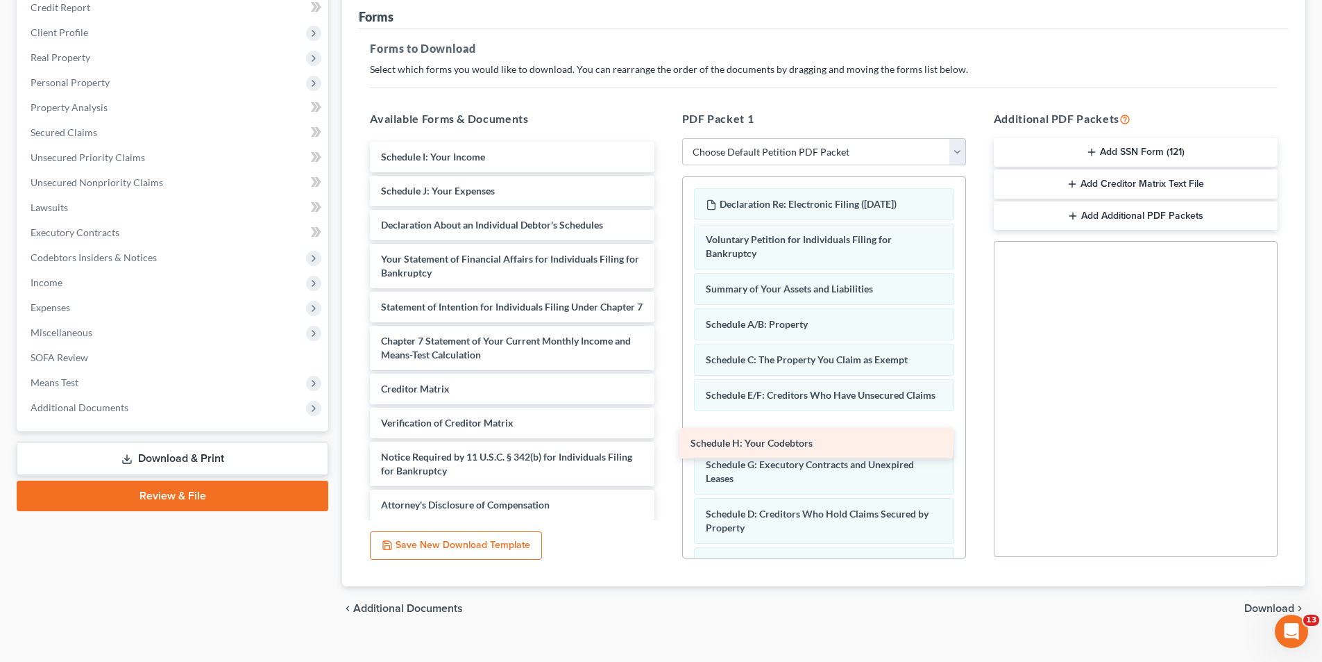
drag, startPoint x: 521, startPoint y: 160, endPoint x: 830, endPoint y: 446, distance: 421.5
click at [665, 446] on div "Schedule H: Your Codebtors Schedule H: Your Codebtors Schedule I: Your Income S…" at bounding box center [512, 331] width 306 height 378
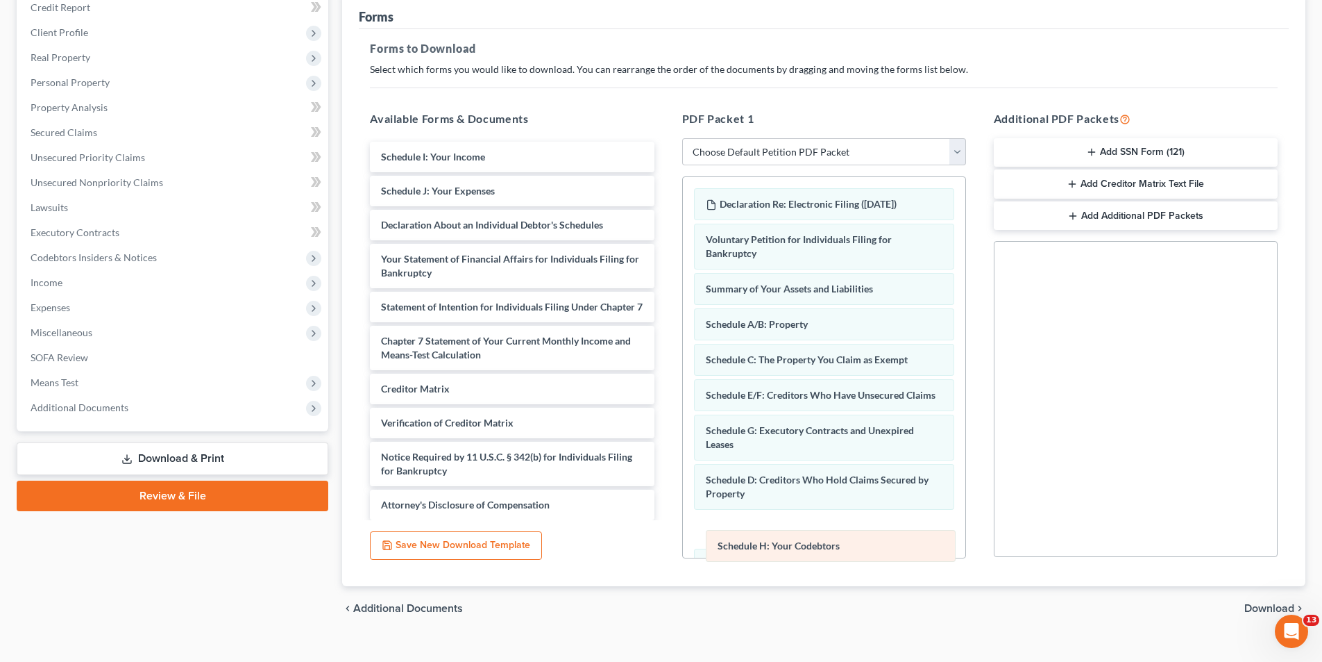
drag, startPoint x: 807, startPoint y: 445, endPoint x: 816, endPoint y: 542, distance: 97.6
click at [816, 542] on div "Schedule H: Your Codebtors Declaration Re: Electronic Filing (09/05/2025) Volun…" at bounding box center [824, 412] width 283 height 470
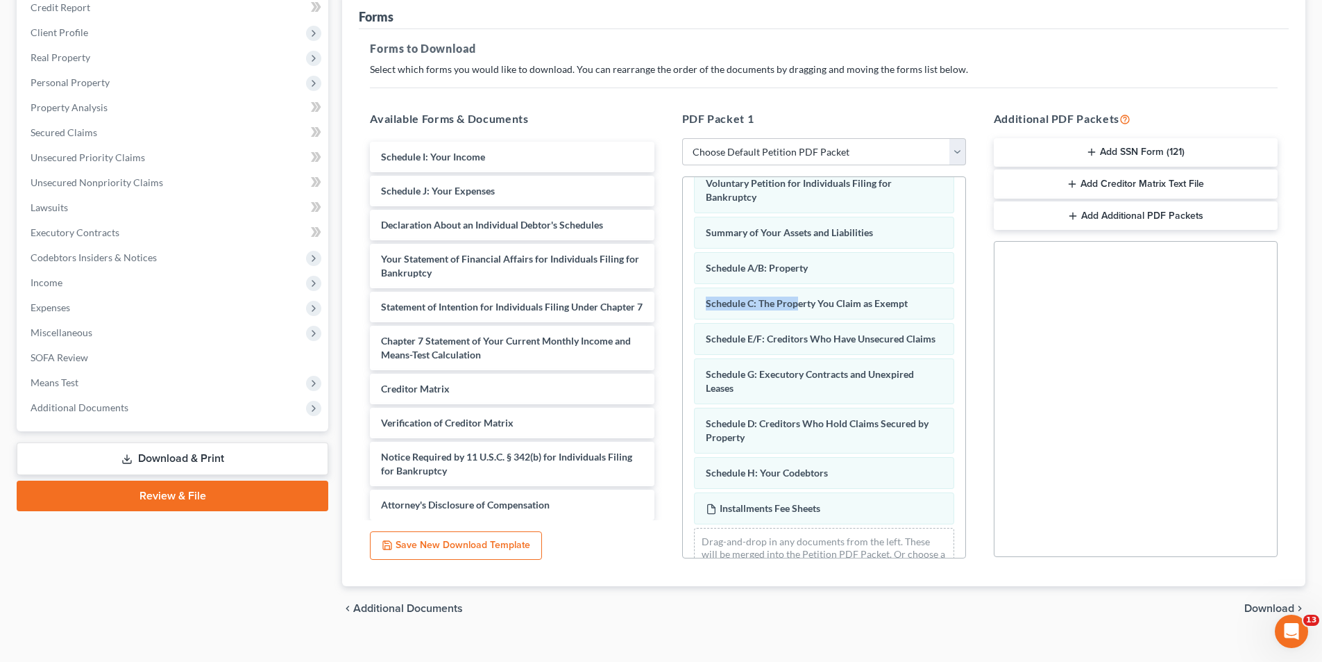
scroll to position [103, 0]
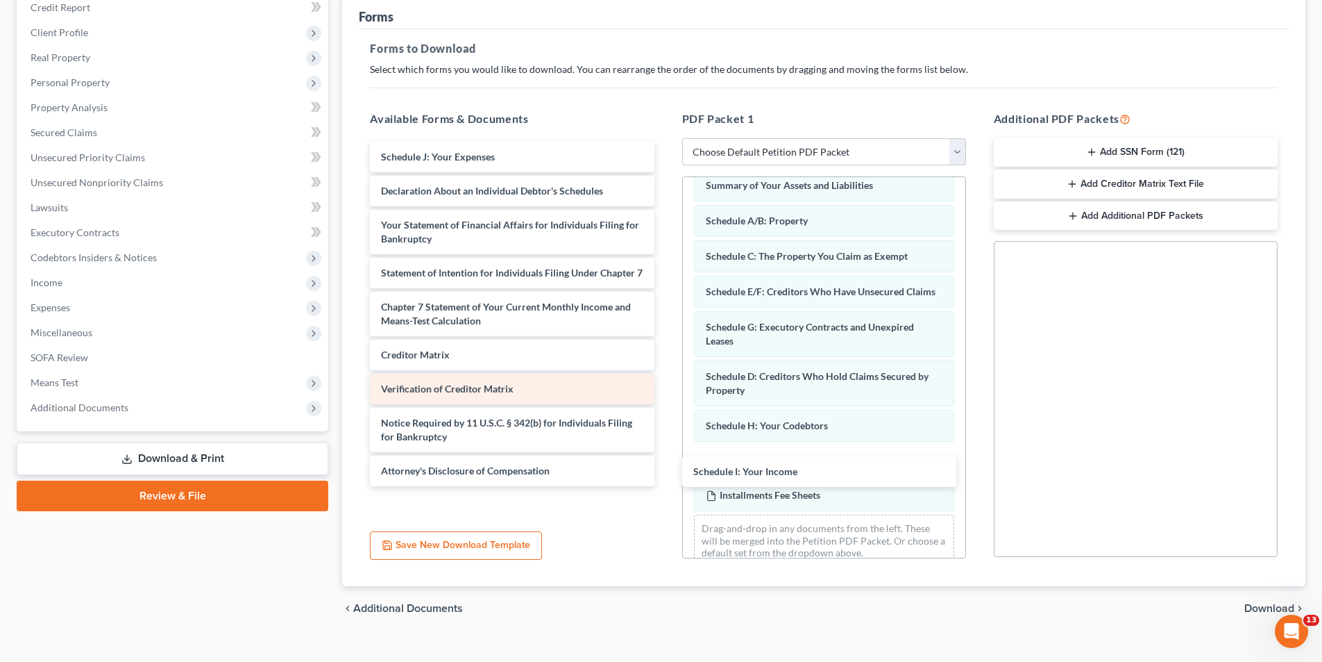
drag, startPoint x: 461, startPoint y: 153, endPoint x: 634, endPoint y: 389, distance: 292.0
click at [665, 464] on div "Schedule I: Your Income Schedule I: Your Income Schedule J: Your Expenses Decla…" at bounding box center [512, 314] width 306 height 344
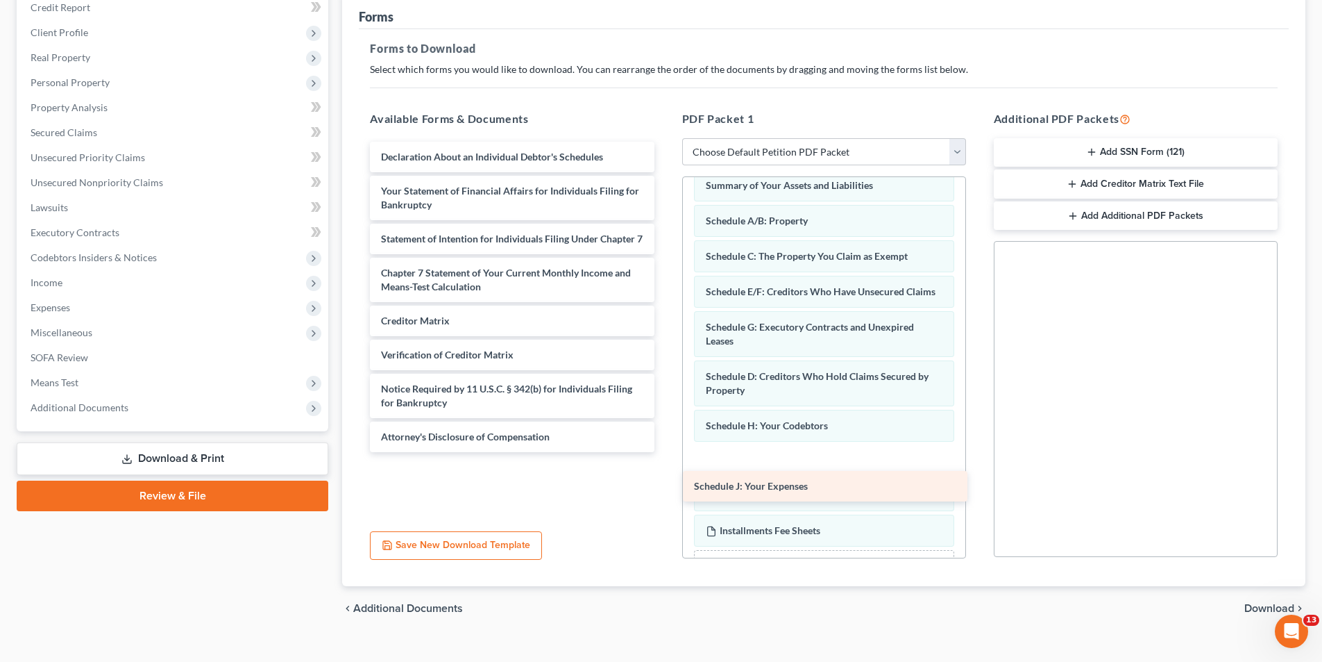
drag, startPoint x: 423, startPoint y: 154, endPoint x: 736, endPoint y: 476, distance: 448.2
click at [665, 452] on div "Schedule J: Your Expenses Schedule J: Your Expenses Declaration About an Indivi…" at bounding box center [512, 297] width 306 height 310
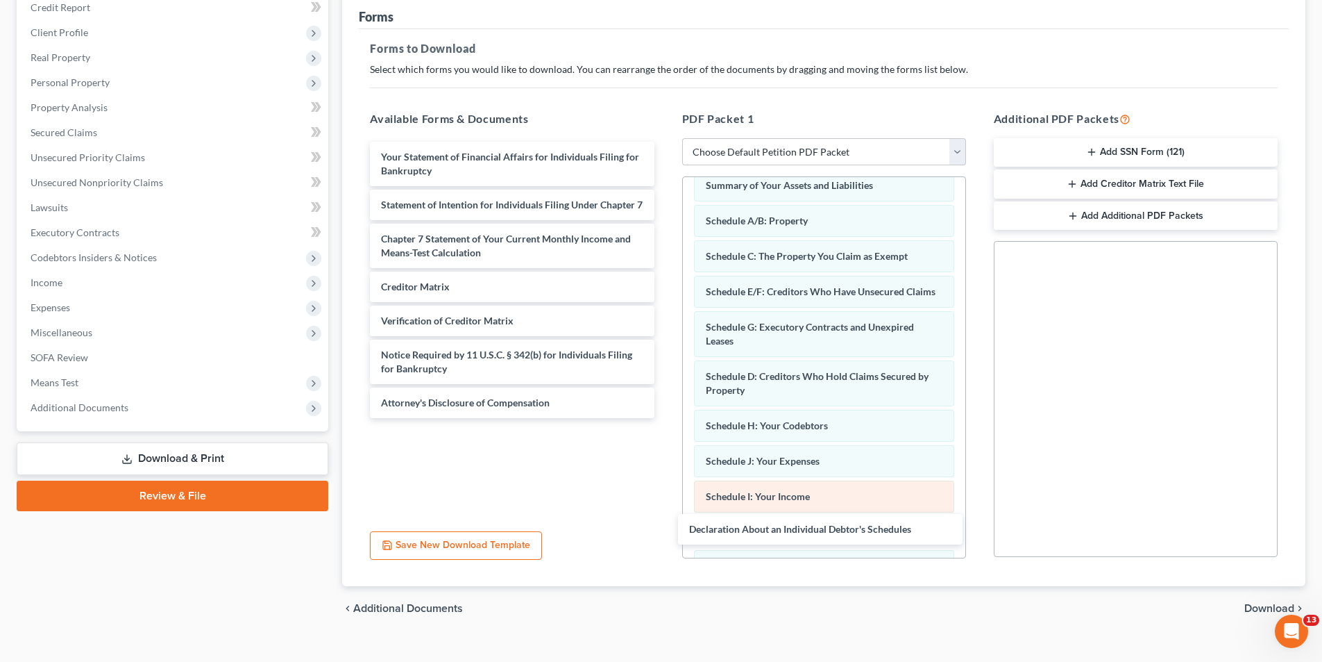
drag, startPoint x: 494, startPoint y: 163, endPoint x: 830, endPoint y: 516, distance: 487.6
click at [665, 418] on div "Declaration About an Individual Debtor's Schedules Declaration About an Individ…" at bounding box center [512, 280] width 306 height 276
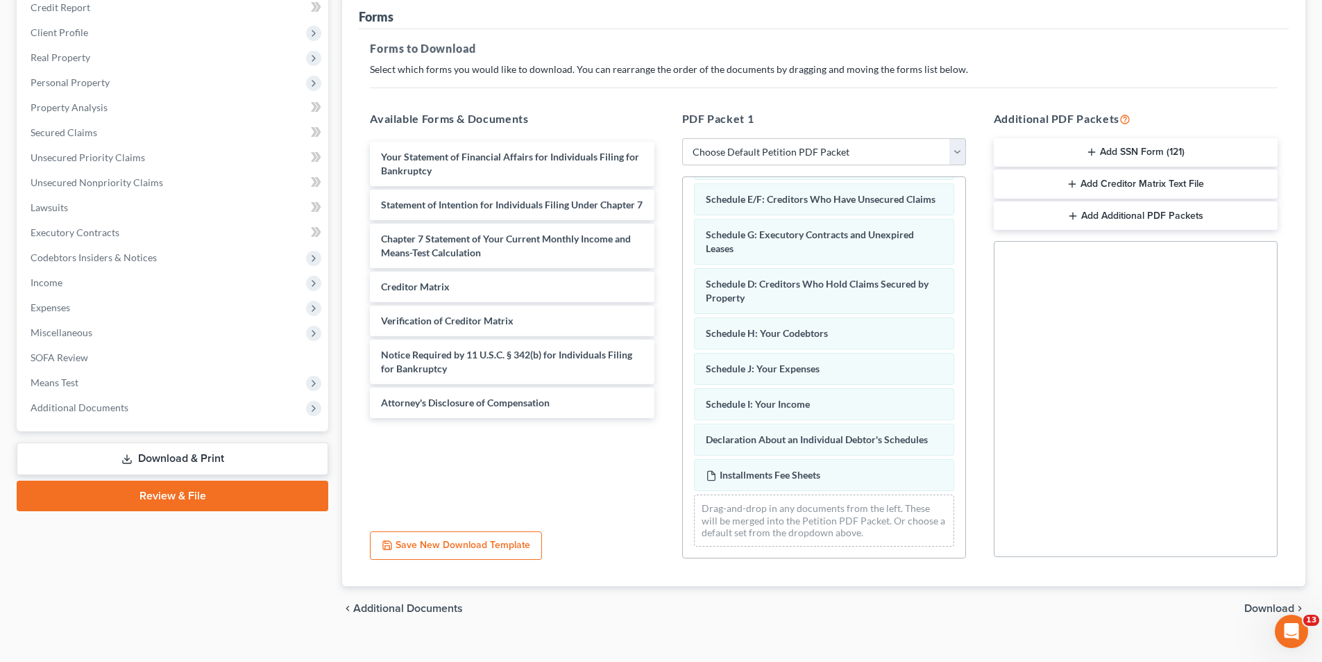
scroll to position [210, 0]
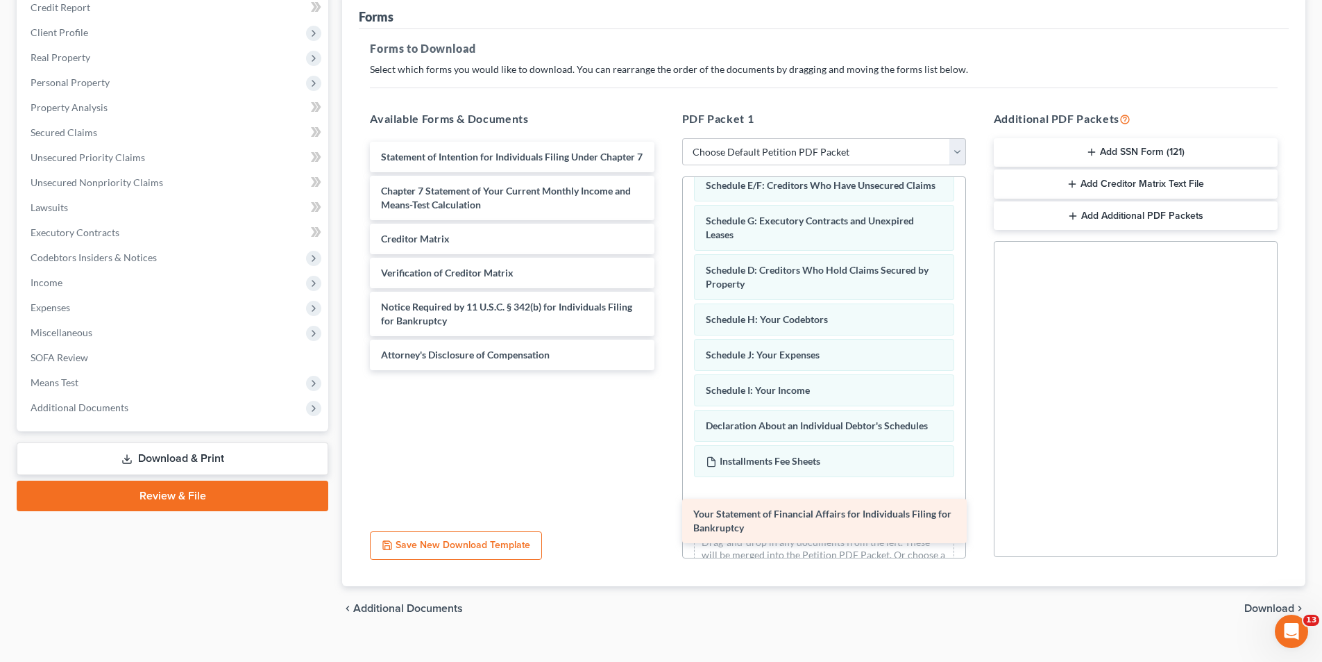
drag, startPoint x: 513, startPoint y: 174, endPoint x: 825, endPoint y: 530, distance: 473.2
click at [665, 370] on div "Your Statement of Financial Affairs for Individuals Filing for Bankruptcy Your …" at bounding box center [512, 256] width 306 height 228
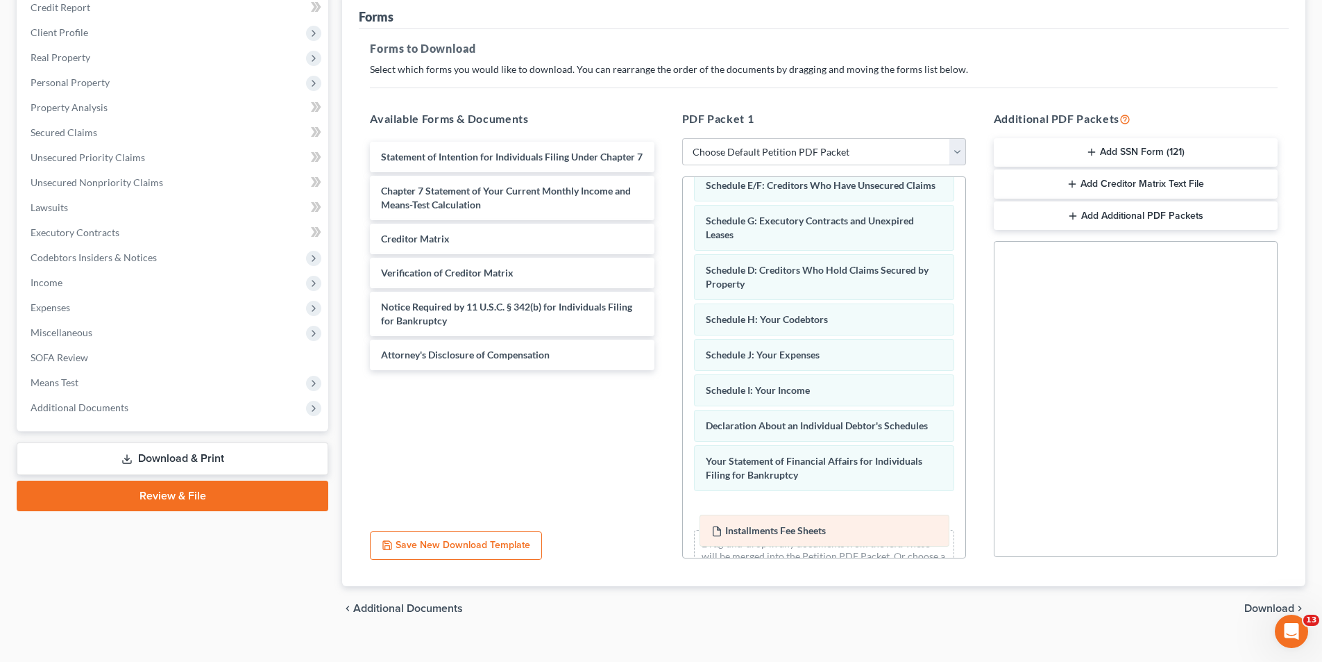
drag, startPoint x: 808, startPoint y: 482, endPoint x: 814, endPoint y: 535, distance: 52.4
click at [814, 535] on div "Installments Fee Sheets Declaration Re: Electronic Filing (09/05/2025) Voluntar…" at bounding box center [824, 279] width 283 height 625
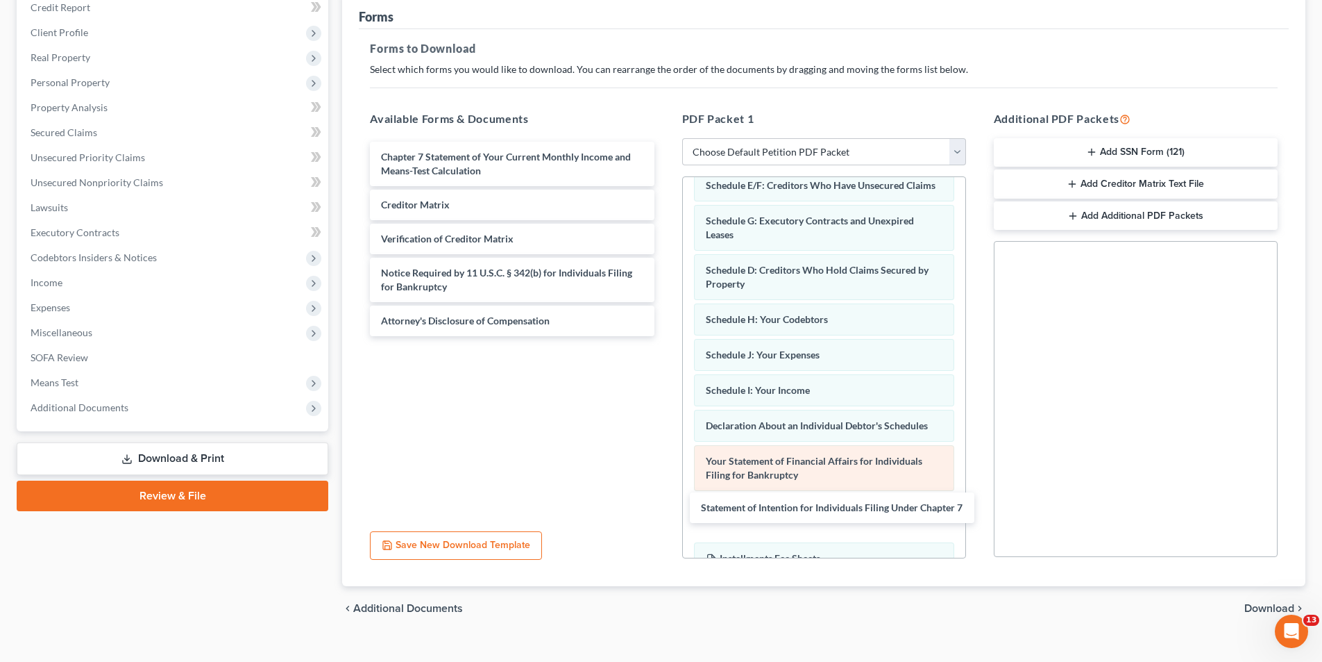
drag, startPoint x: 469, startPoint y: 161, endPoint x: 879, endPoint y: 469, distance: 513.2
click at [665, 336] on div "Statement of Intention for Individuals Filing Under Chapter 7 Statement of Inte…" at bounding box center [512, 239] width 306 height 194
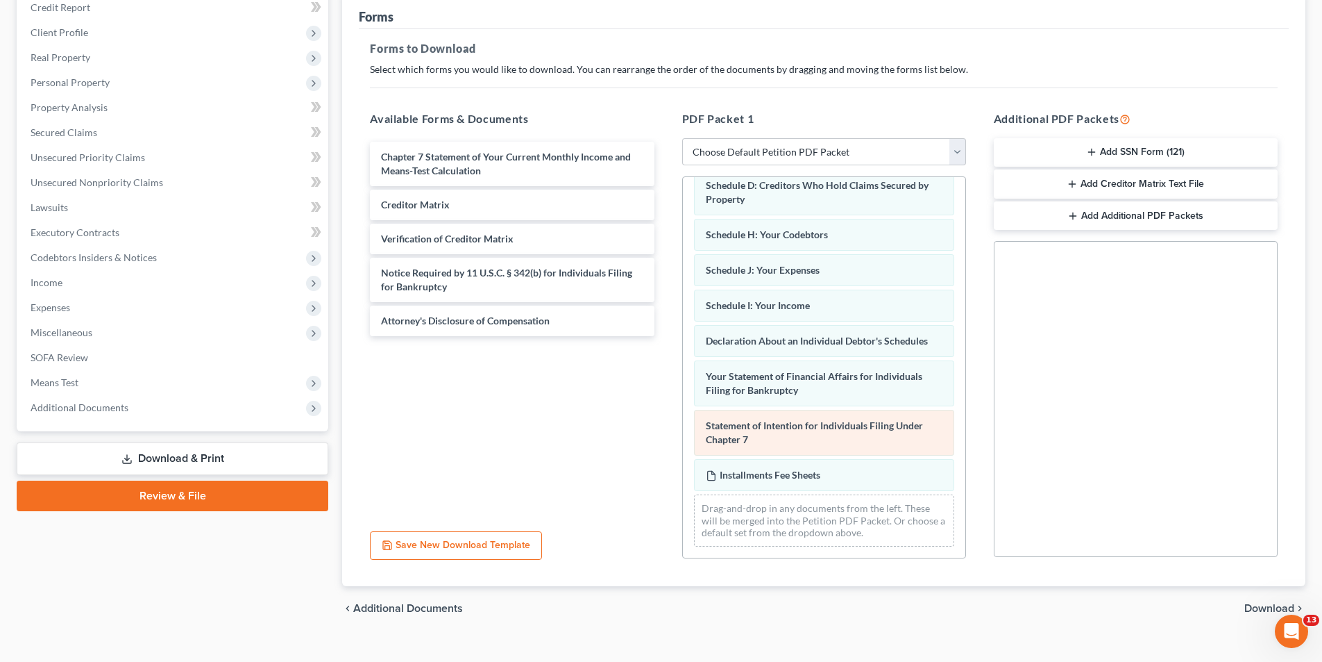
scroll to position [299, 0]
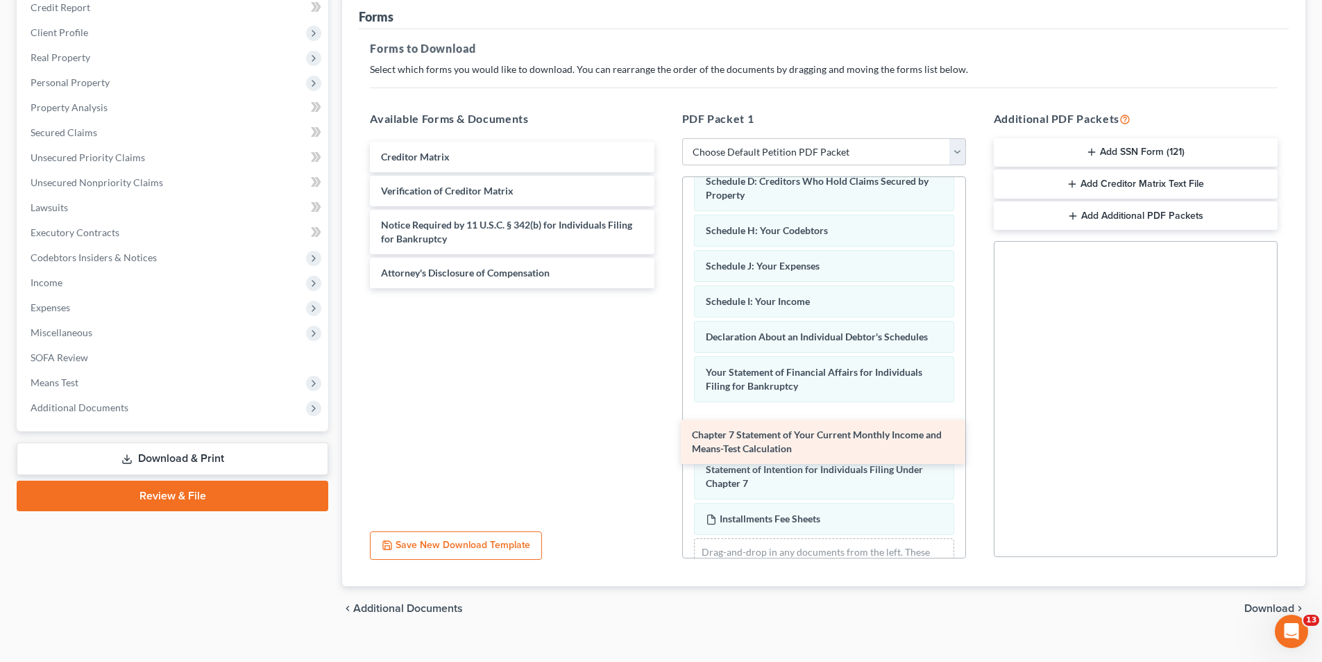
drag, startPoint x: 522, startPoint y: 158, endPoint x: 833, endPoint y: 435, distance: 416.9
click at [665, 288] on div "Chapter 7 Statement of Your Current Monthly Income and Means-Test Calculation C…" at bounding box center [512, 215] width 306 height 146
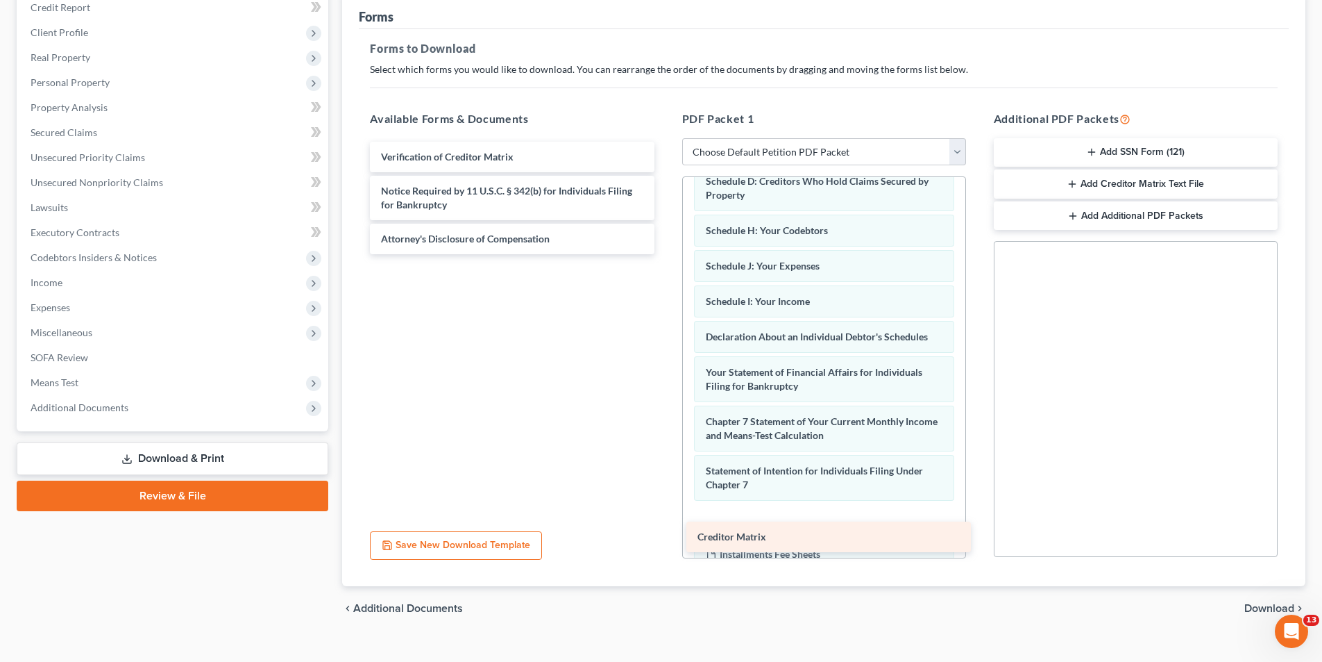
drag, startPoint x: 483, startPoint y: 151, endPoint x: 800, endPoint y: 528, distance: 491.7
click at [665, 254] on div "Creditor Matrix Creditor Matrix Verification of Creditor Matrix Notice Required…" at bounding box center [512, 198] width 306 height 112
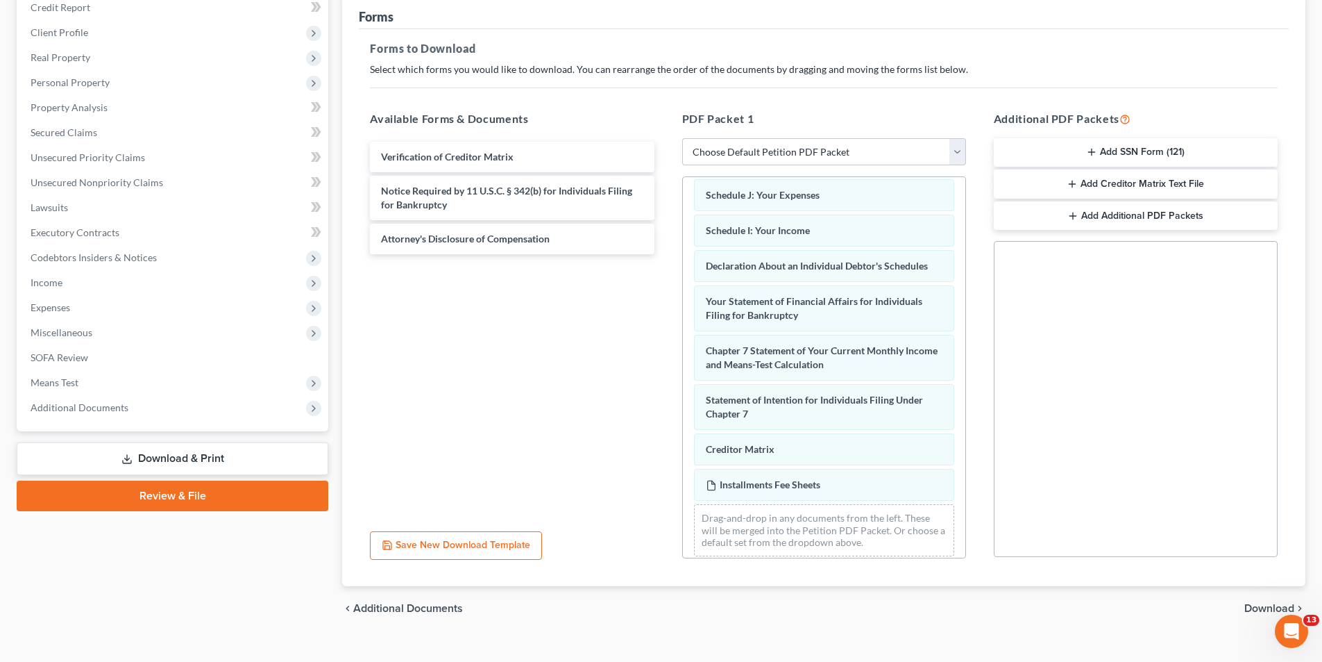
scroll to position [393, 0]
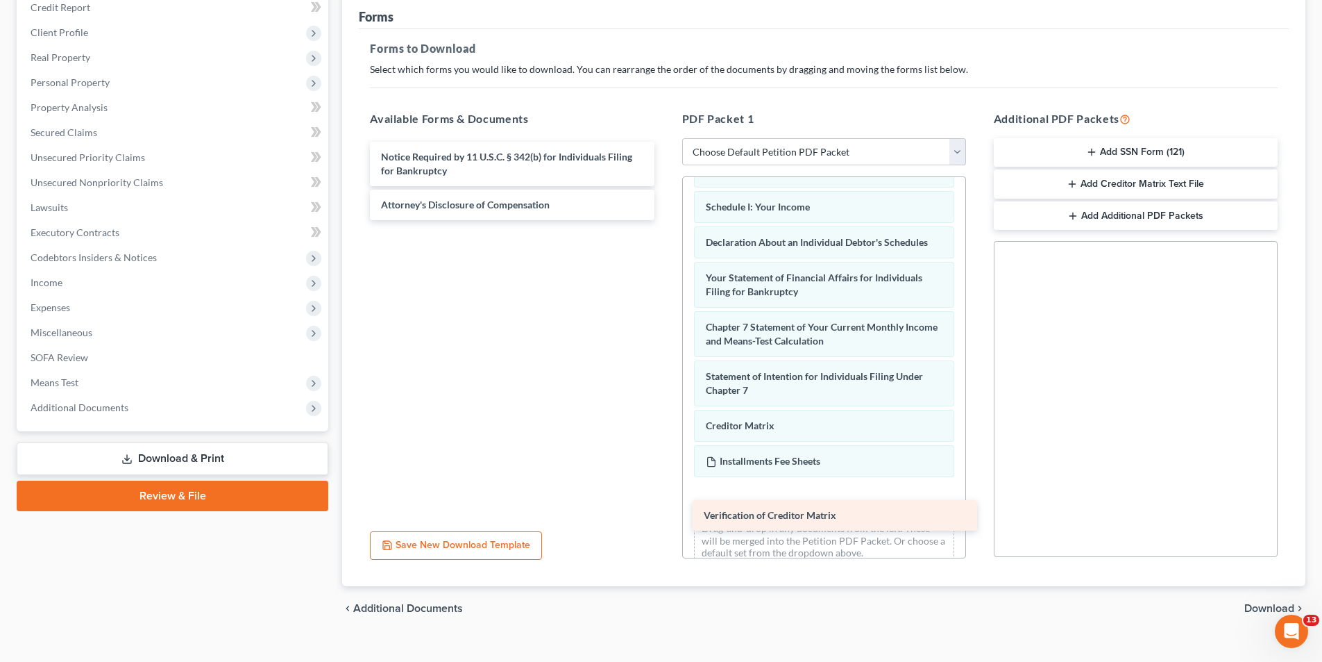
drag, startPoint x: 473, startPoint y: 158, endPoint x: 796, endPoint y: 516, distance: 482.2
click at [665, 220] on div "Verification of Creditor Matrix Verification of Creditor Matrix Notice Required…" at bounding box center [512, 181] width 306 height 78
click at [1061, 158] on button "Add SSN Form (121)" at bounding box center [1136, 152] width 284 height 29
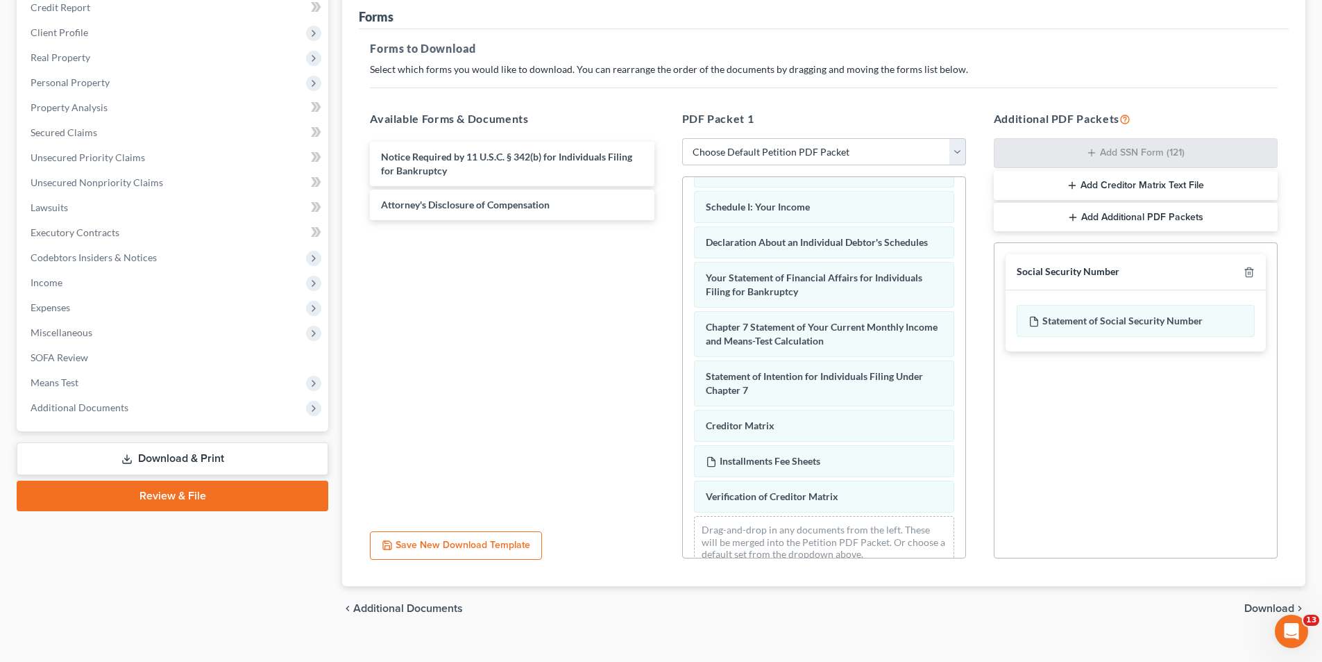
click at [1087, 183] on button "Add Creditor Matrix Text File" at bounding box center [1136, 185] width 284 height 29
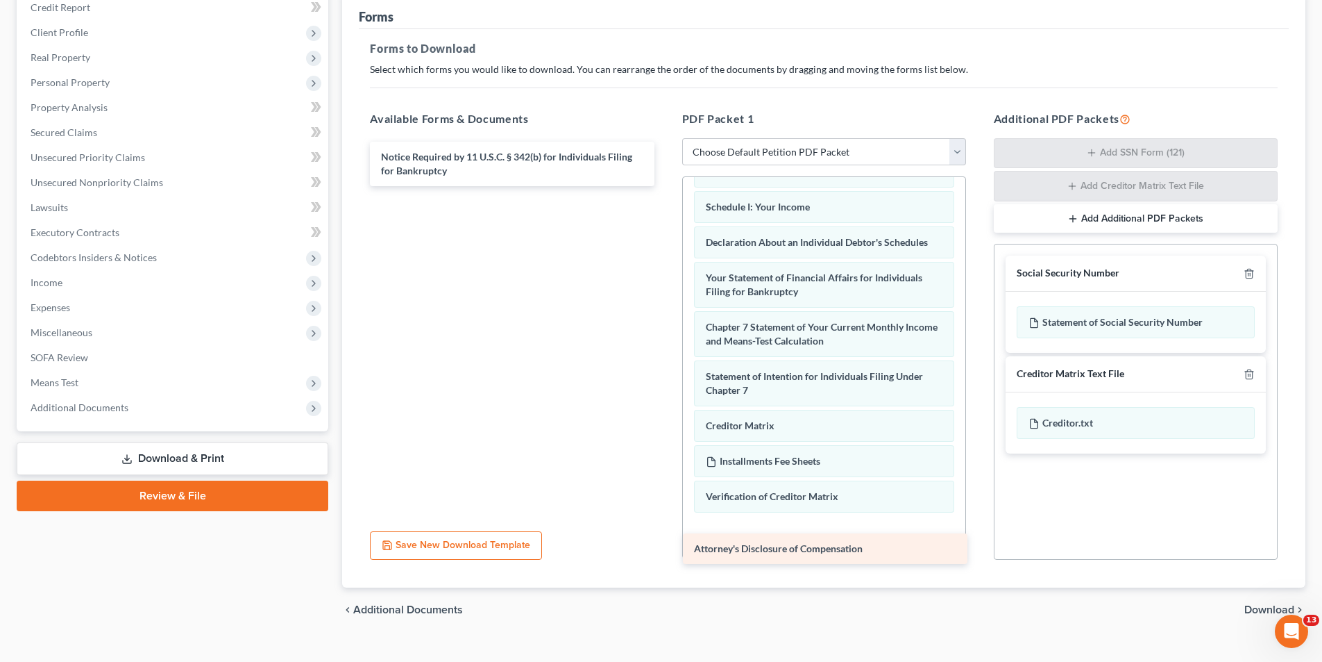
drag, startPoint x: 478, startPoint y: 206, endPoint x: 791, endPoint y: 550, distance: 464.9
click at [665, 186] on div "Attorney's Disclosure of Compensation Notice Required by 11 U.S.C. § 342(b) for…" at bounding box center [512, 164] width 306 height 44
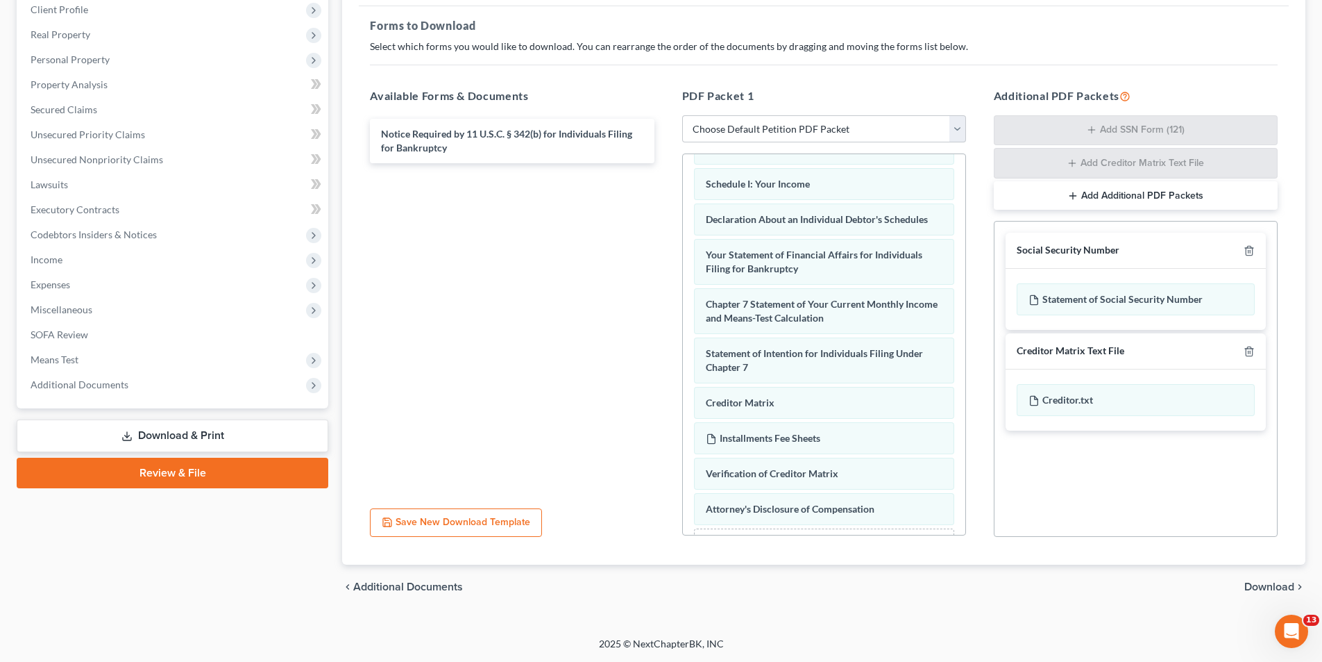
click at [1274, 588] on span "Download" at bounding box center [1270, 586] width 50 height 11
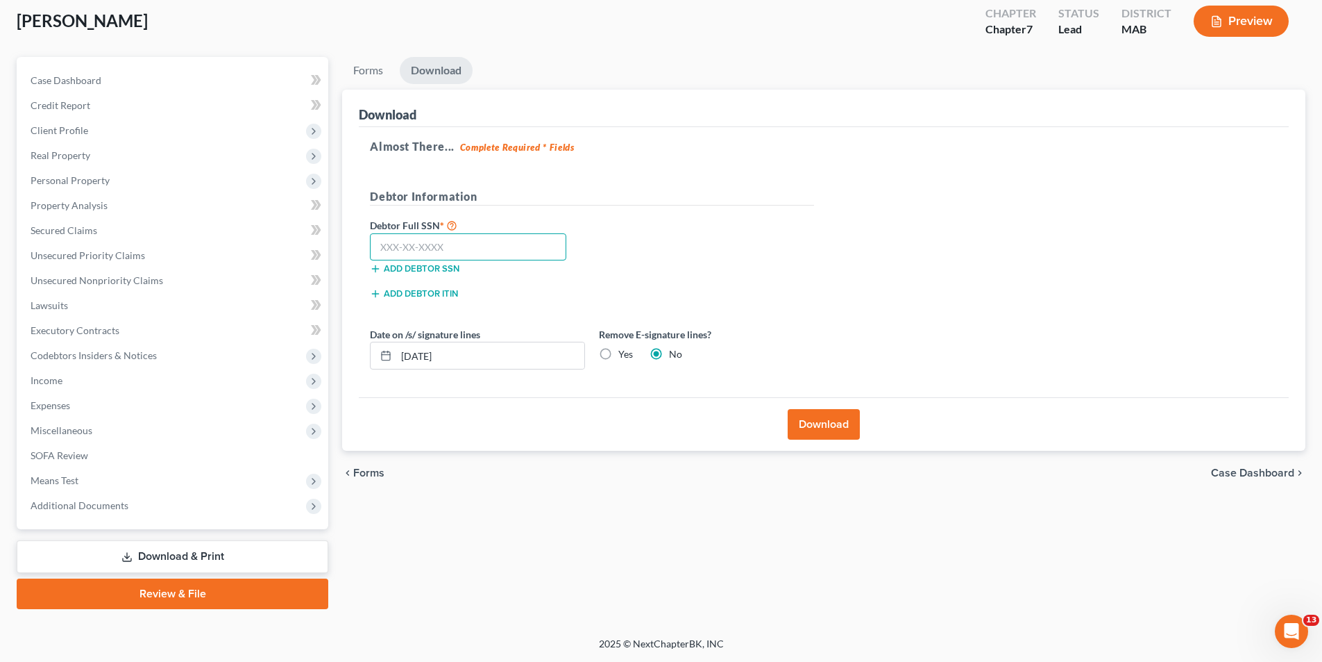
click at [398, 245] on input "text" at bounding box center [468, 247] width 196 height 28
type input "034-40-6668"
drag, startPoint x: 482, startPoint y: 356, endPoint x: 343, endPoint y: 353, distance: 138.9
click at [343, 353] on div "Download Almost There... Complete Required * Fields Debtor Information Debtor F…" at bounding box center [824, 271] width 964 height 362
click at [619, 351] on label "Yes" at bounding box center [626, 354] width 15 height 14
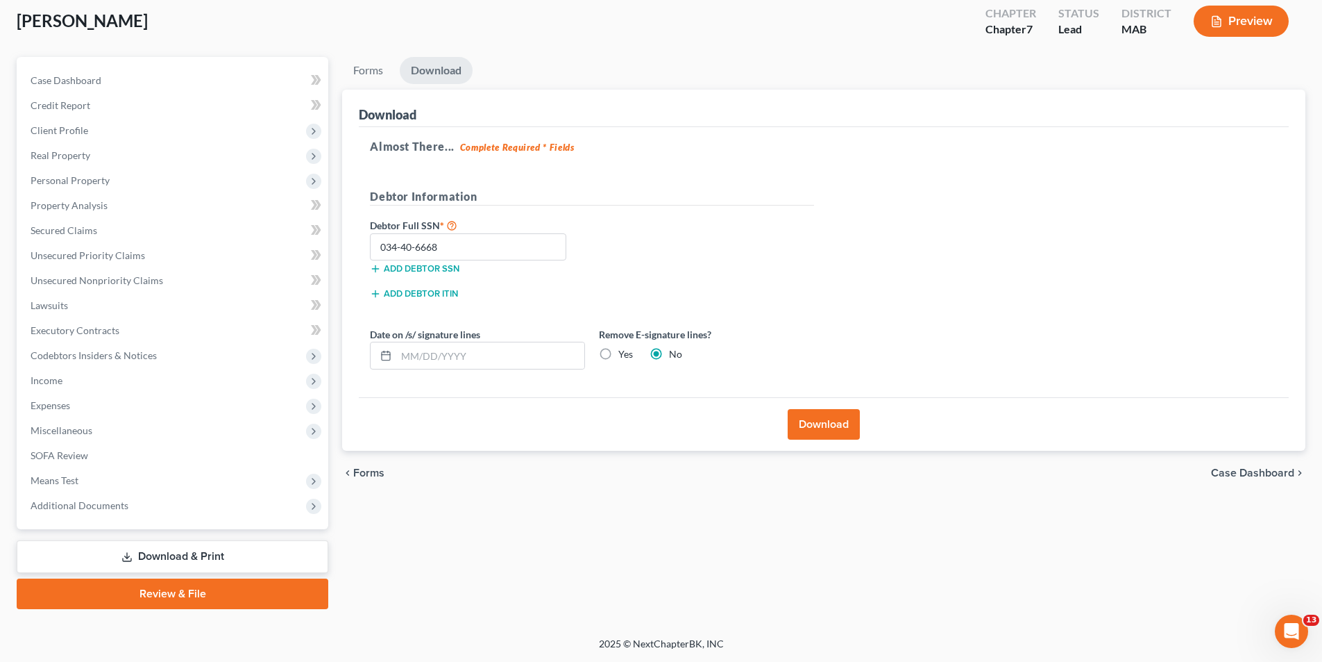
click at [624, 351] on input "Yes" at bounding box center [628, 351] width 9 height 9
radio input "true"
radio input "false"
click at [851, 419] on button "Download" at bounding box center [824, 424] width 72 height 31
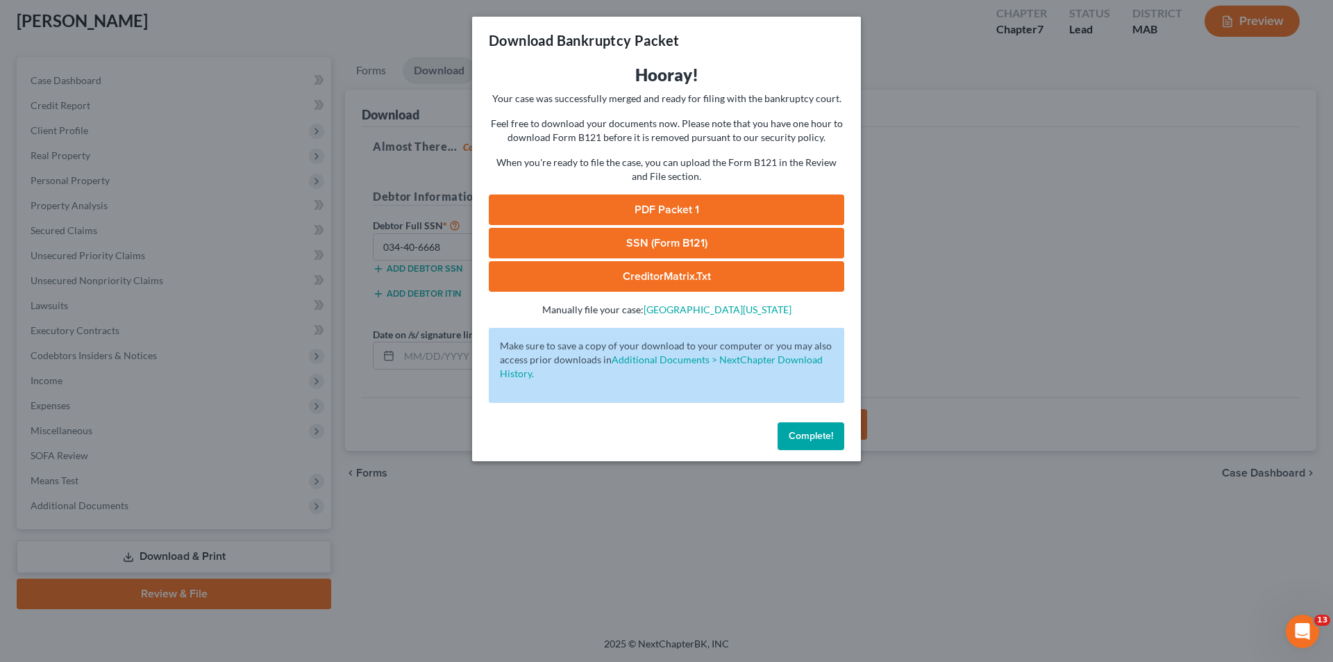
click at [698, 210] on link "PDF Packet 1" at bounding box center [666, 209] width 355 height 31
click at [695, 240] on link "SSN (Form B121)" at bounding box center [666, 243] width 355 height 31
click at [697, 279] on link "CreditorMatrix.txt" at bounding box center [666, 276] width 355 height 31
click at [832, 437] on span "Complete!" at bounding box center [811, 436] width 44 height 12
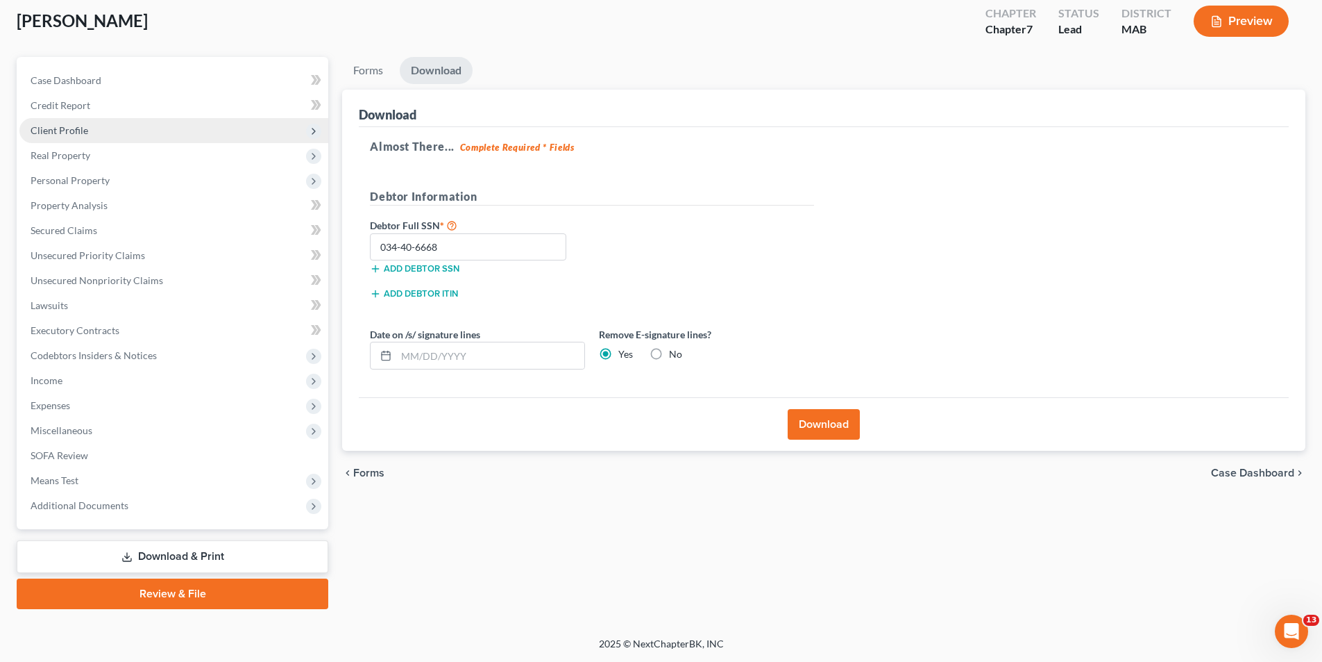
click at [74, 134] on span "Client Profile" at bounding box center [60, 130] width 58 height 12
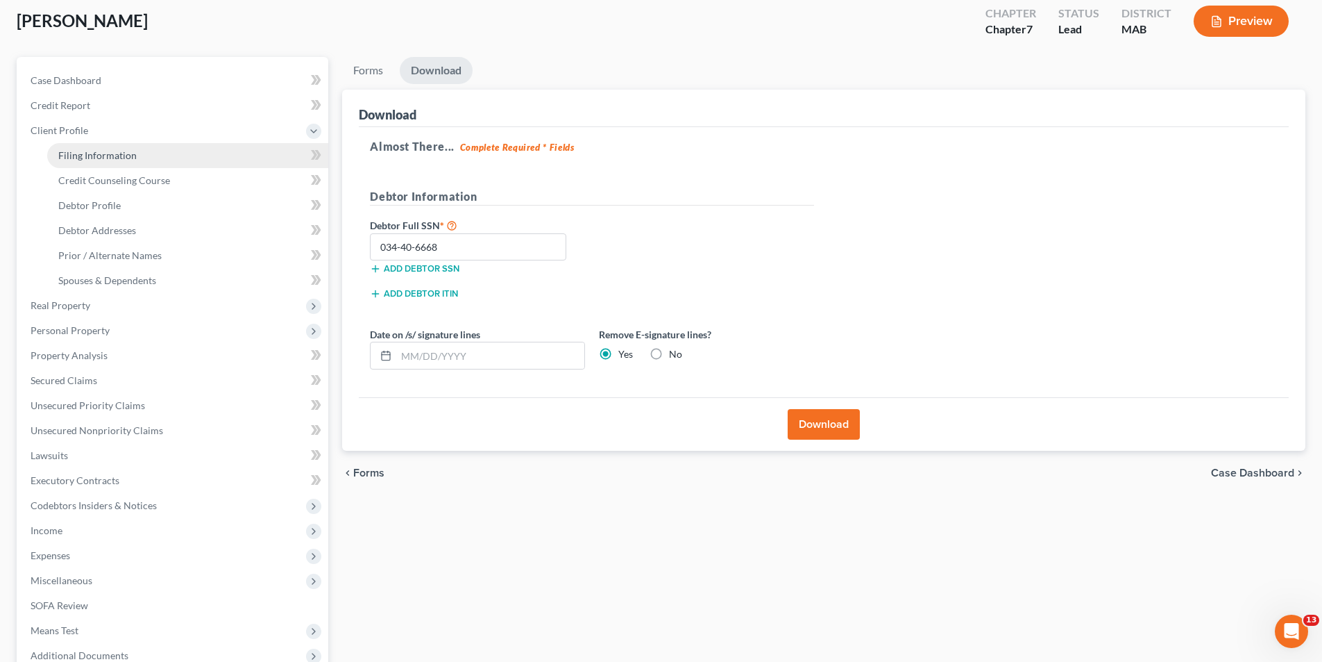
click at [90, 164] on link "Filing Information" at bounding box center [187, 155] width 281 height 25
select select "1"
select select "0"
select select "39"
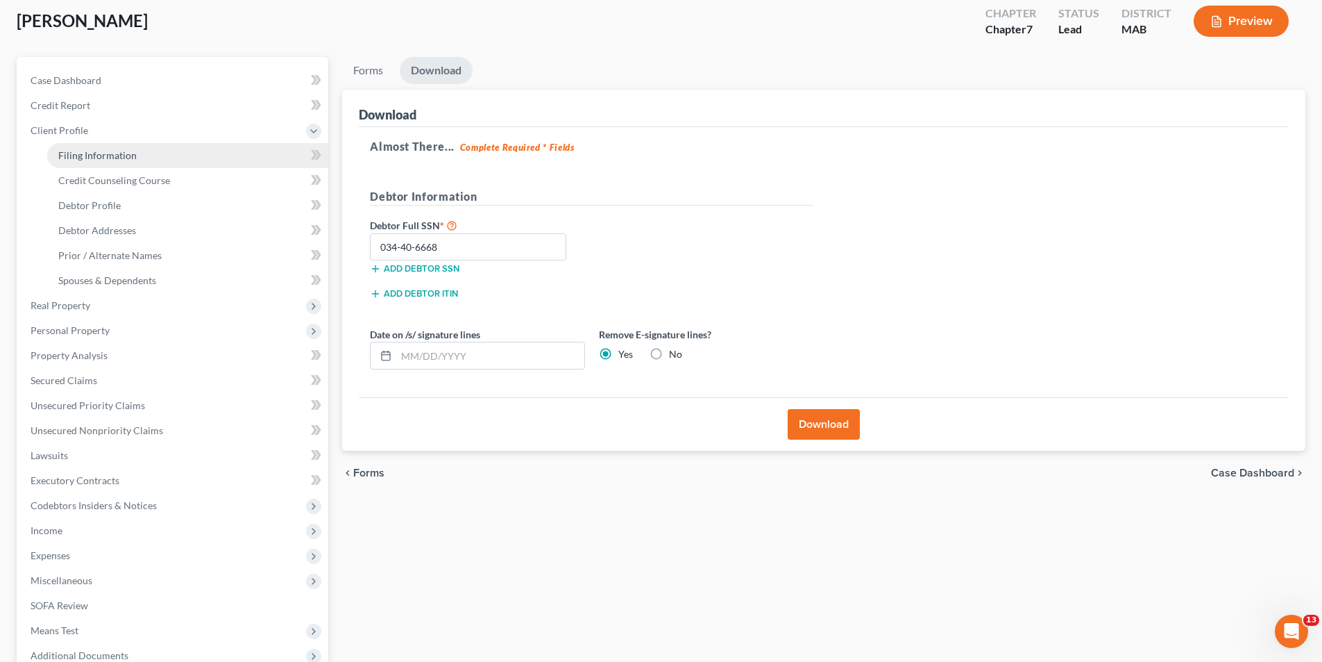
select select "1"
select select "22"
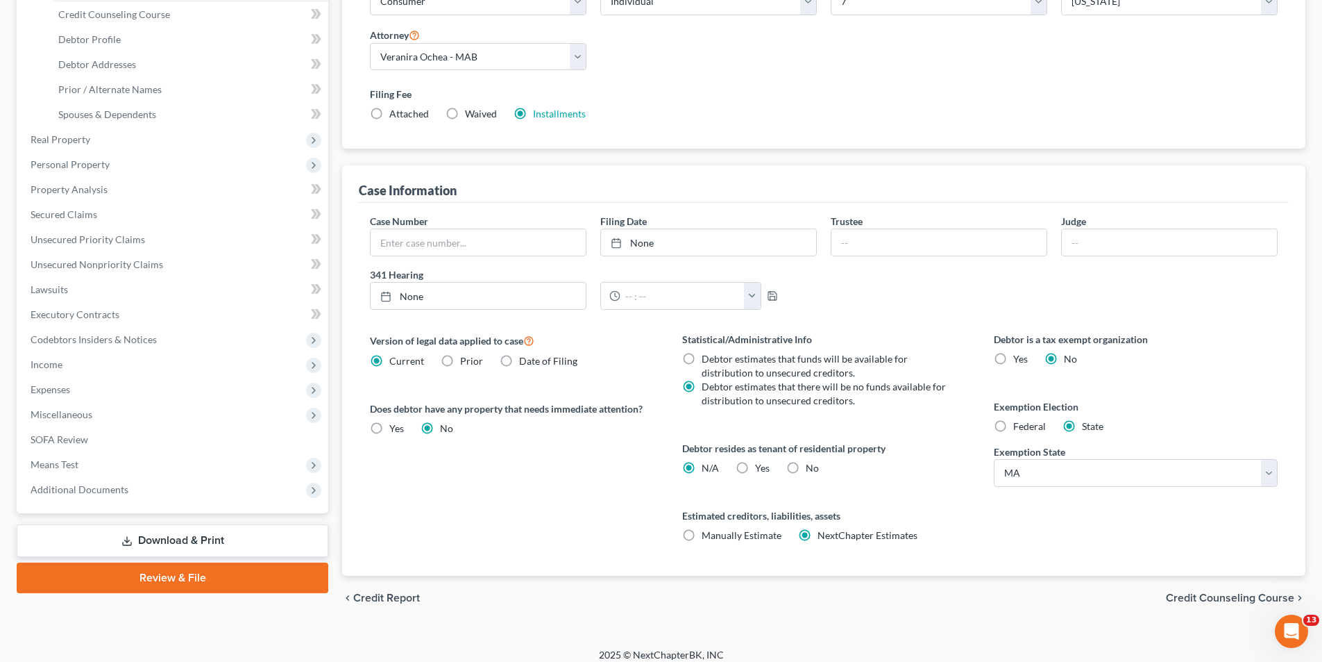
scroll to position [253, 0]
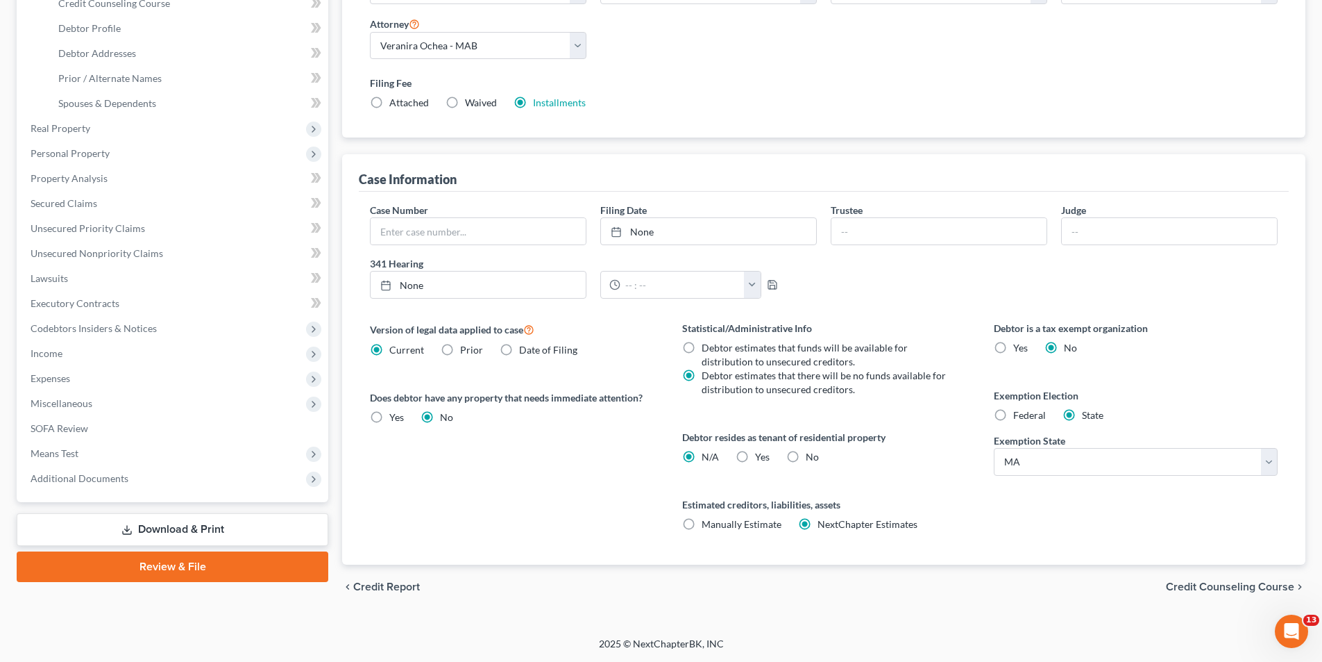
click at [755, 455] on label "Yes Yes" at bounding box center [762, 457] width 15 height 14
click at [761, 455] on input "Yes Yes" at bounding box center [765, 454] width 9 height 9
radio input "true"
radio input "false"
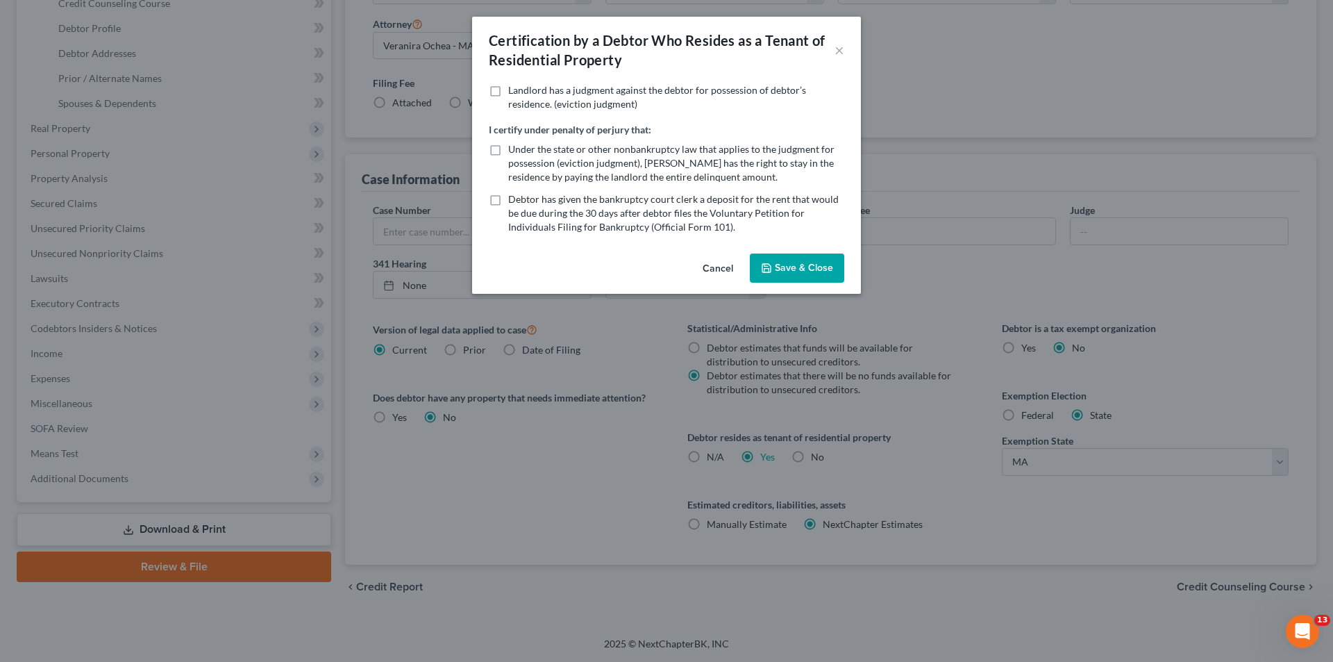
click at [793, 263] on button "Save & Close" at bounding box center [797, 267] width 94 height 29
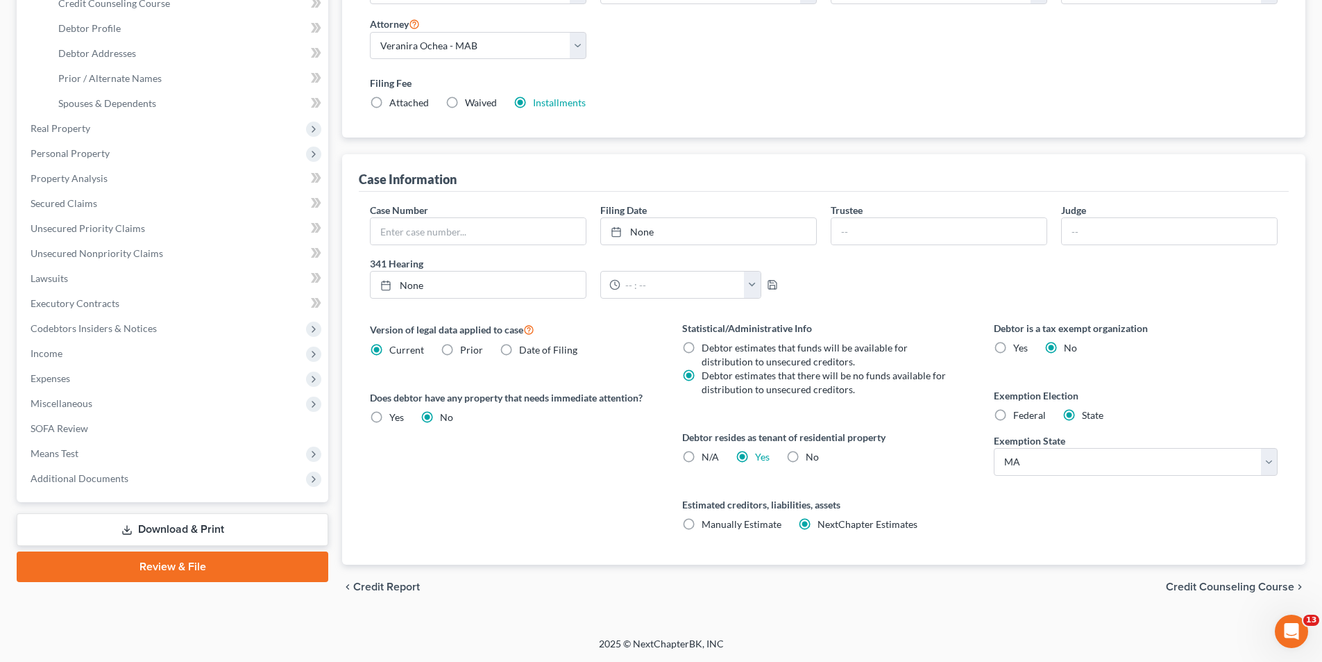
click at [199, 530] on link "Download & Print" at bounding box center [173, 529] width 312 height 33
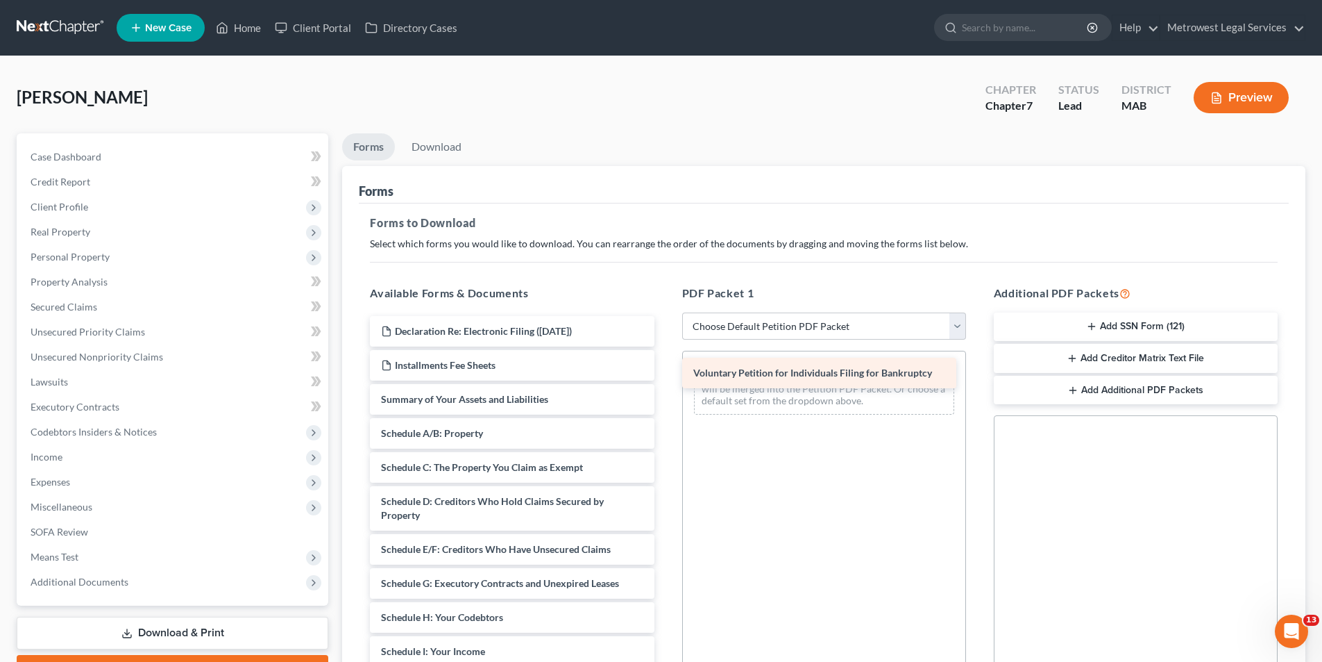
drag, startPoint x: 484, startPoint y: 398, endPoint x: 796, endPoint y: 371, distance: 313.5
click at [665, 371] on div "Voluntary Petition for Individuals Filing for Bankruptcy Declaration Re: Electr…" at bounding box center [512, 665] width 306 height 698
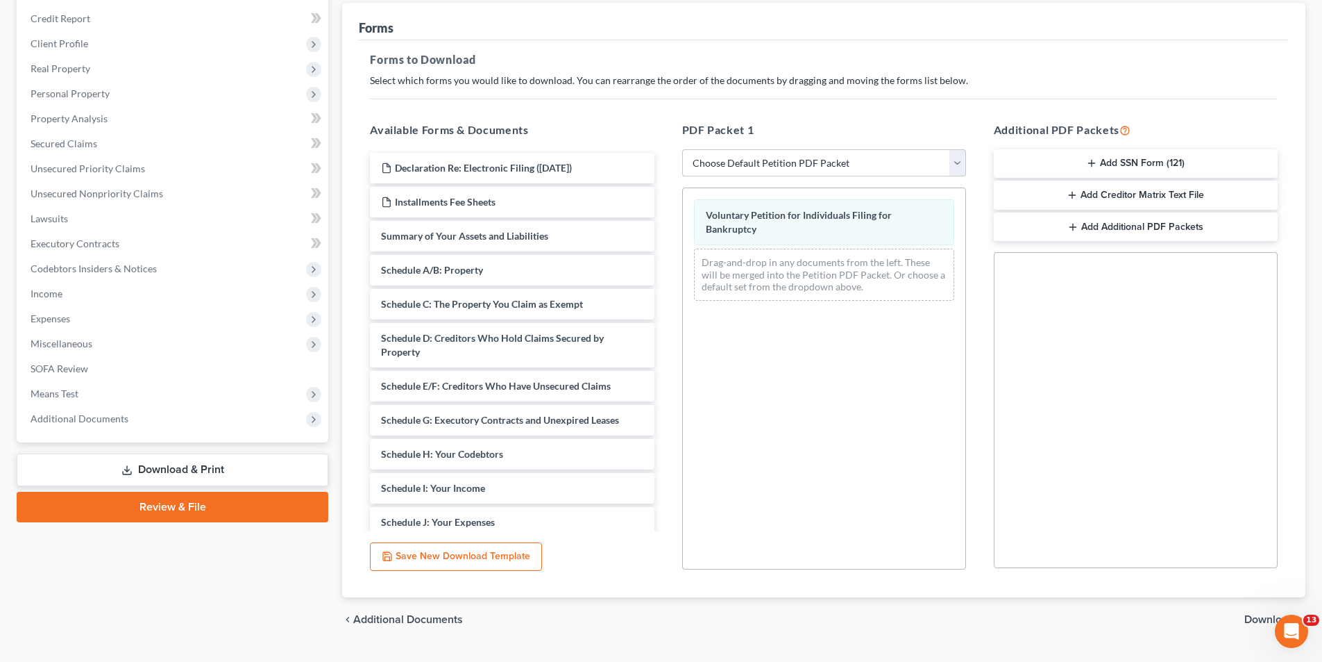
scroll to position [196, 0]
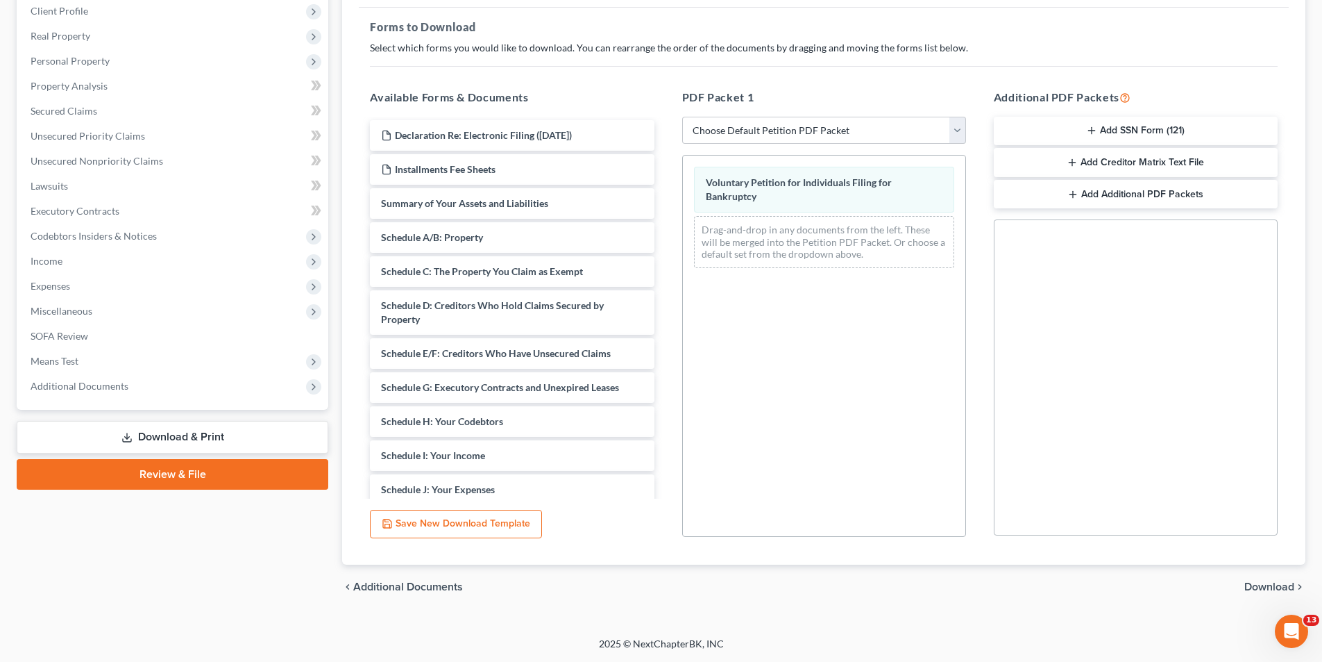
click at [1267, 586] on span "Download" at bounding box center [1270, 586] width 50 height 11
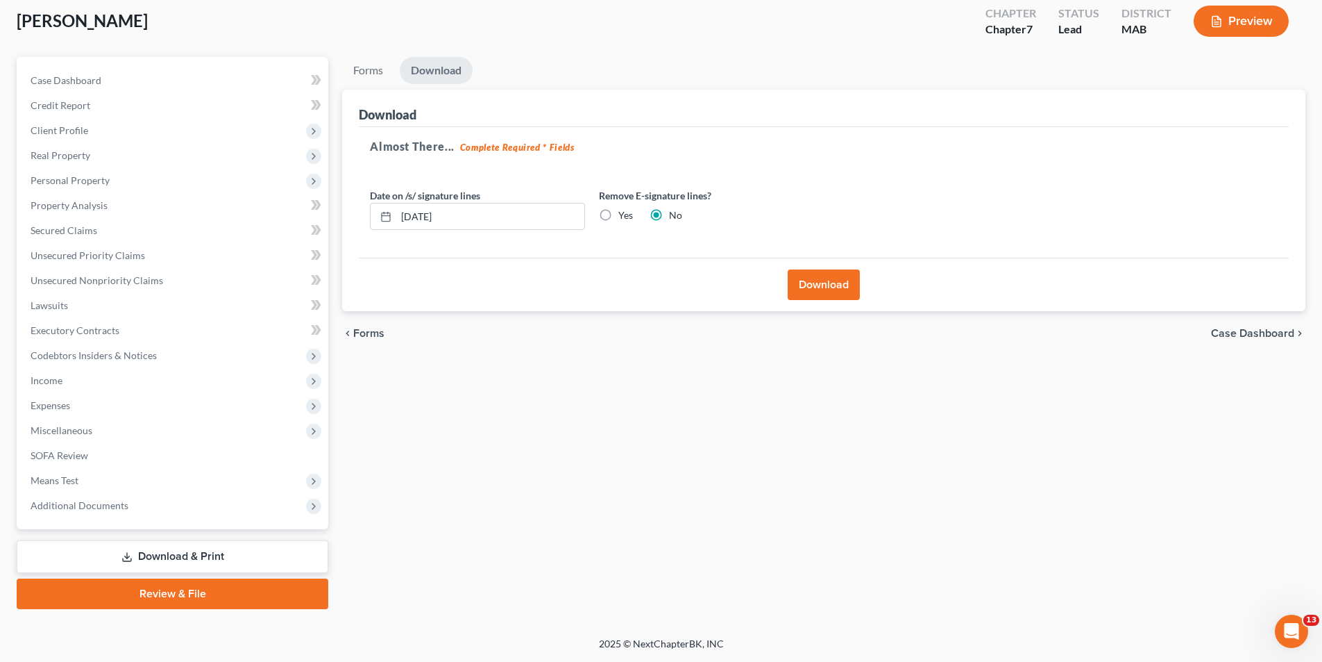
scroll to position [76, 0]
drag, startPoint x: 468, startPoint y: 212, endPoint x: 318, endPoint y: 214, distance: 150.0
click at [318, 214] on div "Petition Navigation Case Dashboard Payments Invoices Payments Payments Credit R…" at bounding box center [661, 333] width 1303 height 552
click at [619, 215] on label "Yes" at bounding box center [626, 215] width 15 height 14
click at [624, 215] on input "Yes" at bounding box center [628, 212] width 9 height 9
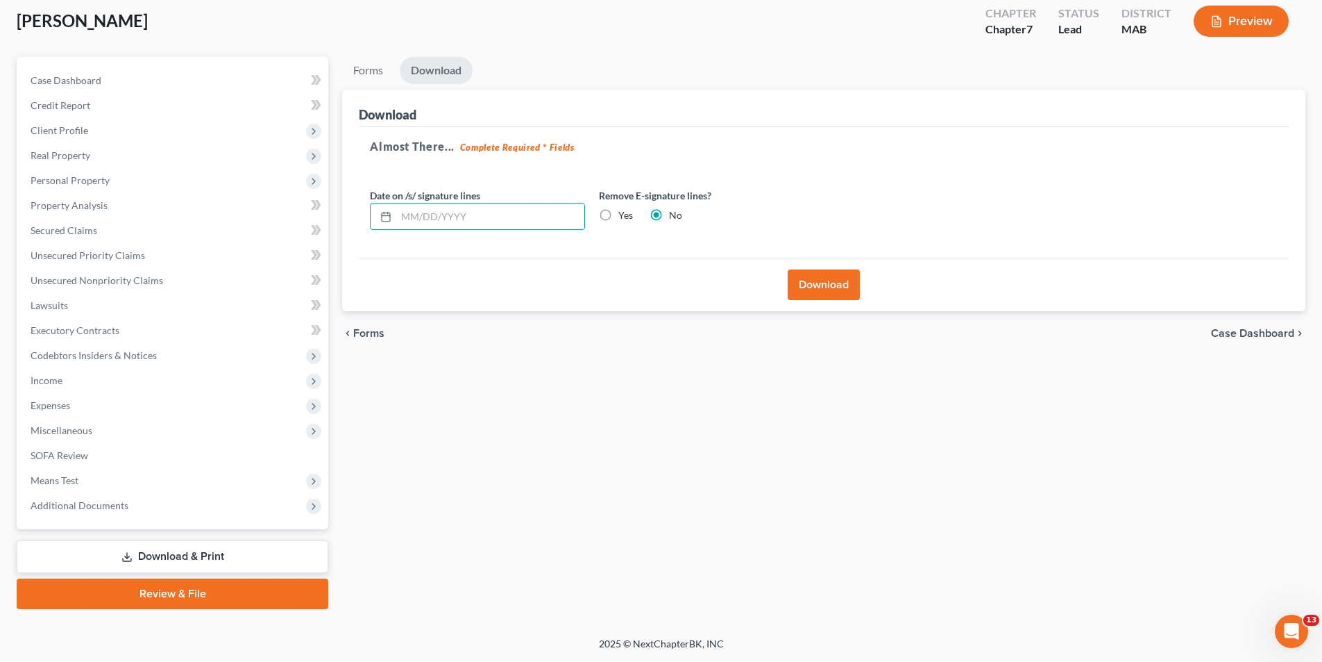
radio input "true"
radio input "false"
click at [850, 290] on button "Download" at bounding box center [824, 284] width 72 height 31
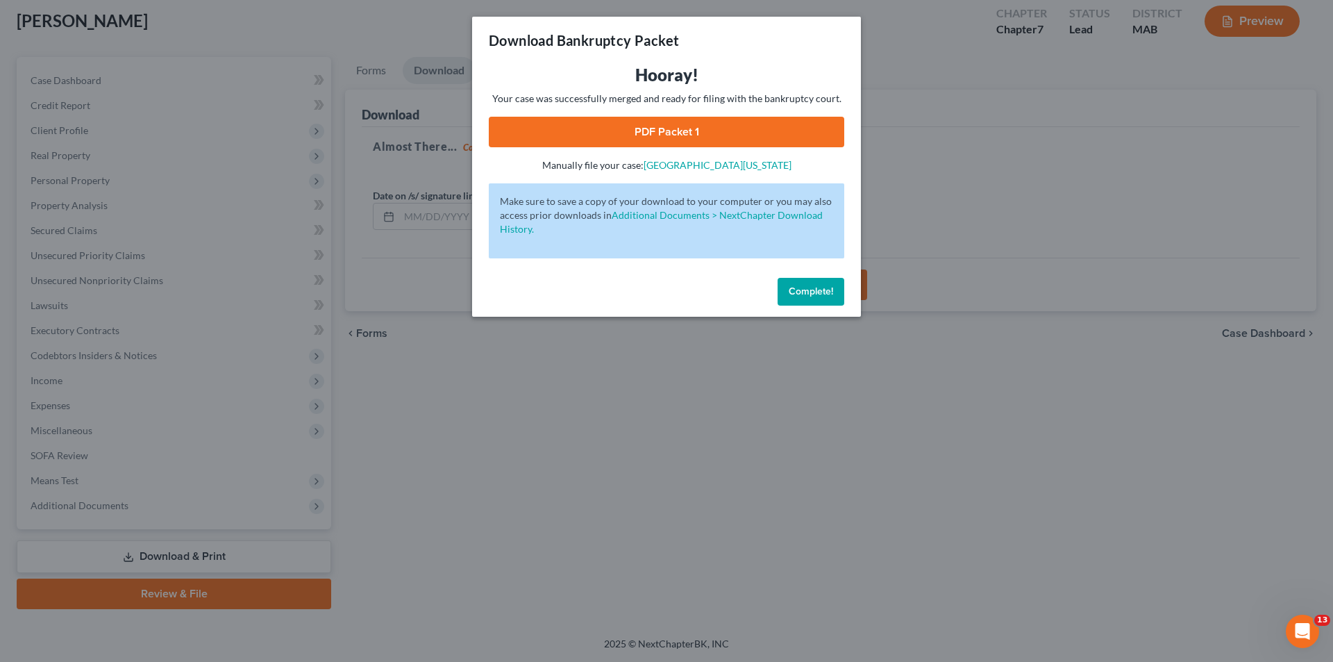
click at [693, 125] on link "PDF Packet 1" at bounding box center [666, 132] width 355 height 31
click at [805, 300] on button "Complete!" at bounding box center [811, 292] width 67 height 28
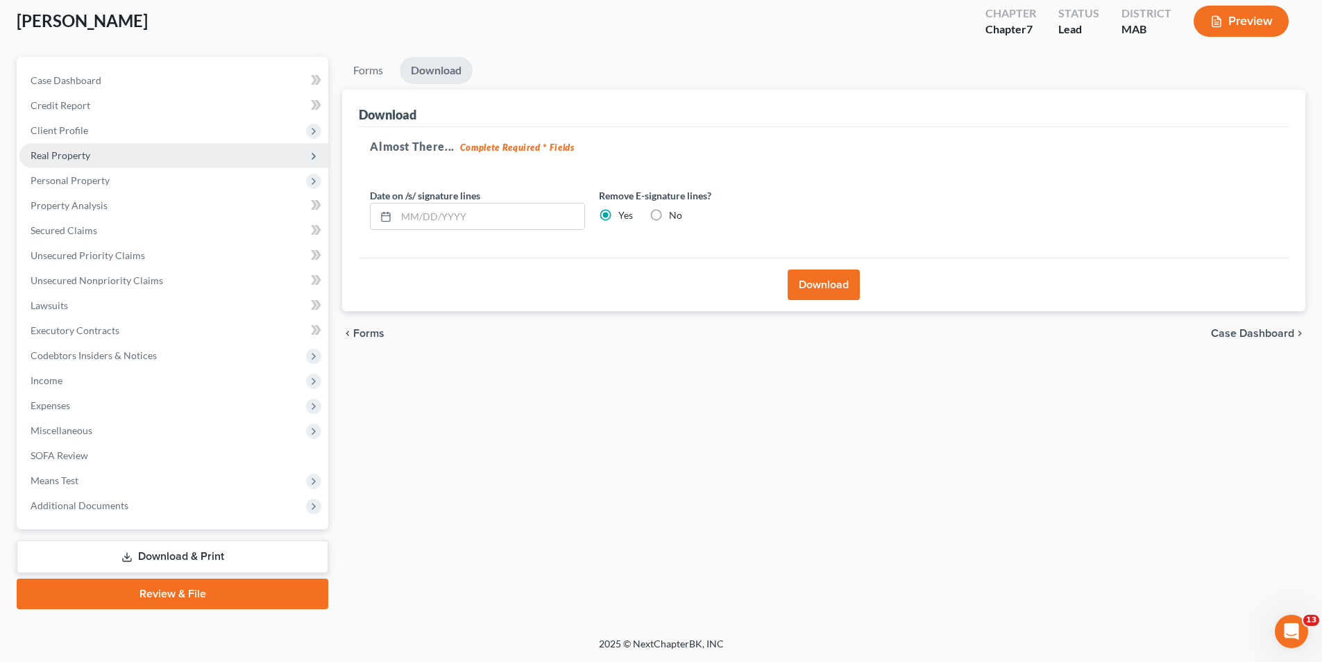
click at [72, 154] on span "Real Property" at bounding box center [61, 155] width 60 height 12
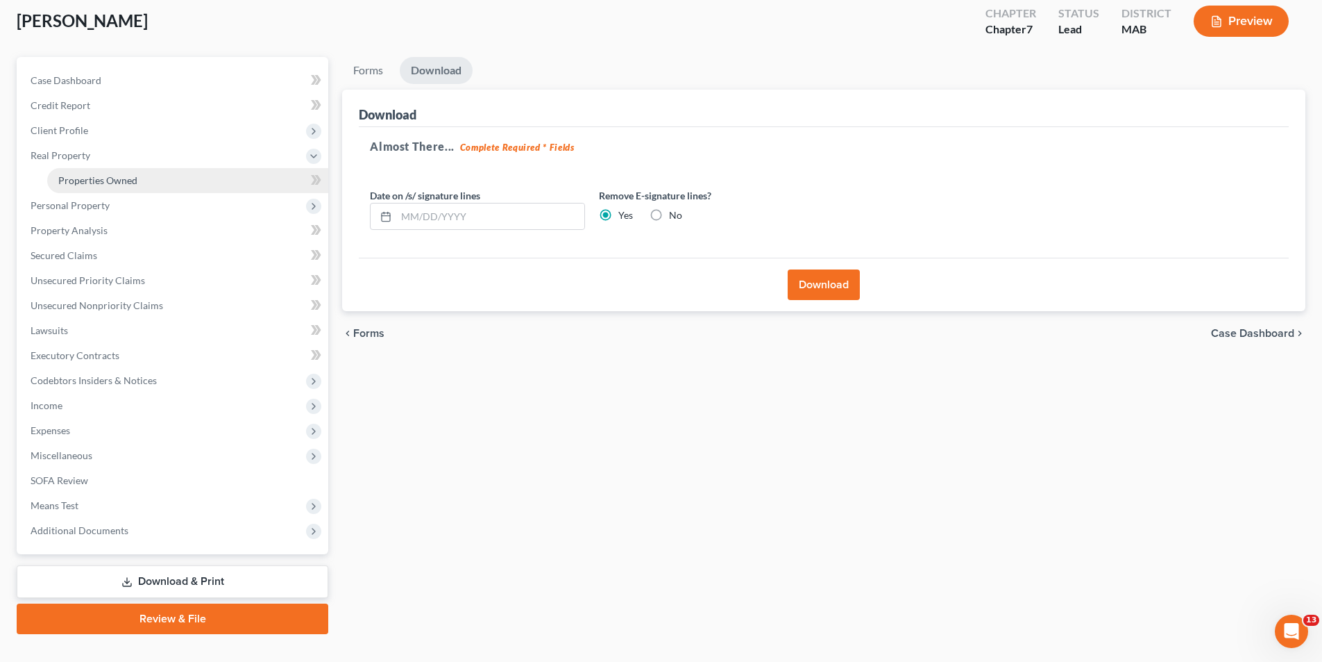
click at [99, 183] on span "Properties Owned" at bounding box center [97, 180] width 79 height 12
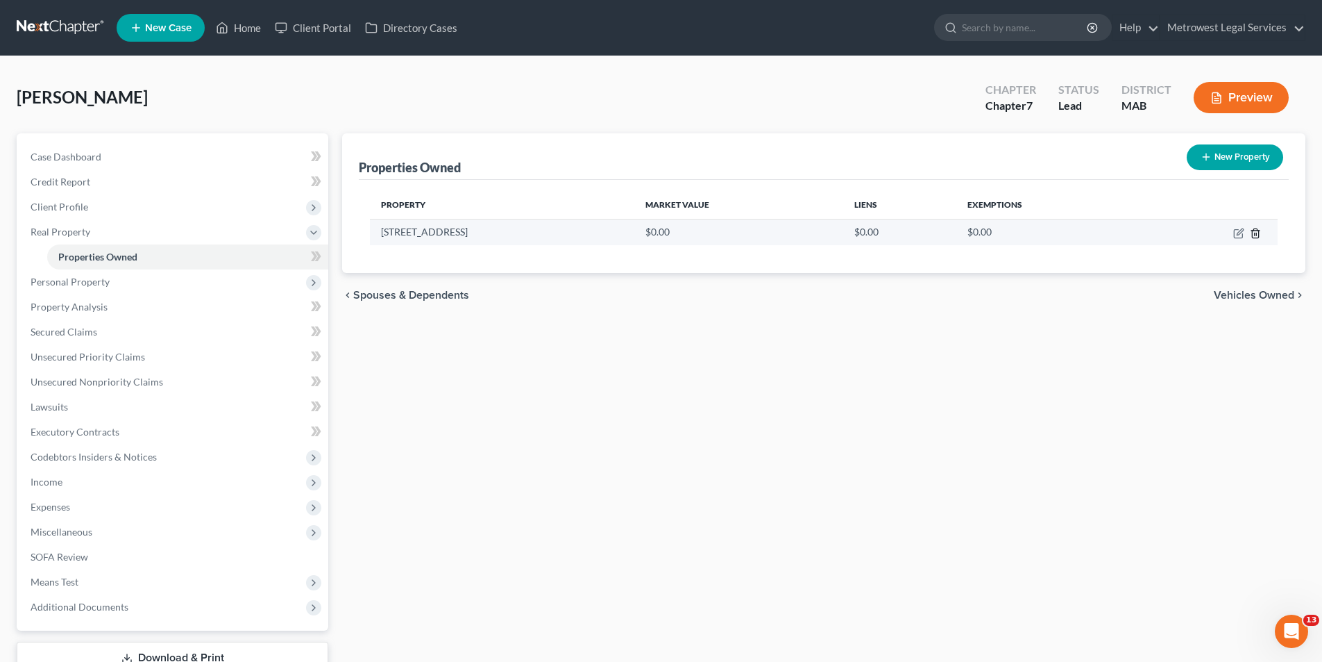
click at [1257, 234] on line "button" at bounding box center [1257, 234] width 0 height 3
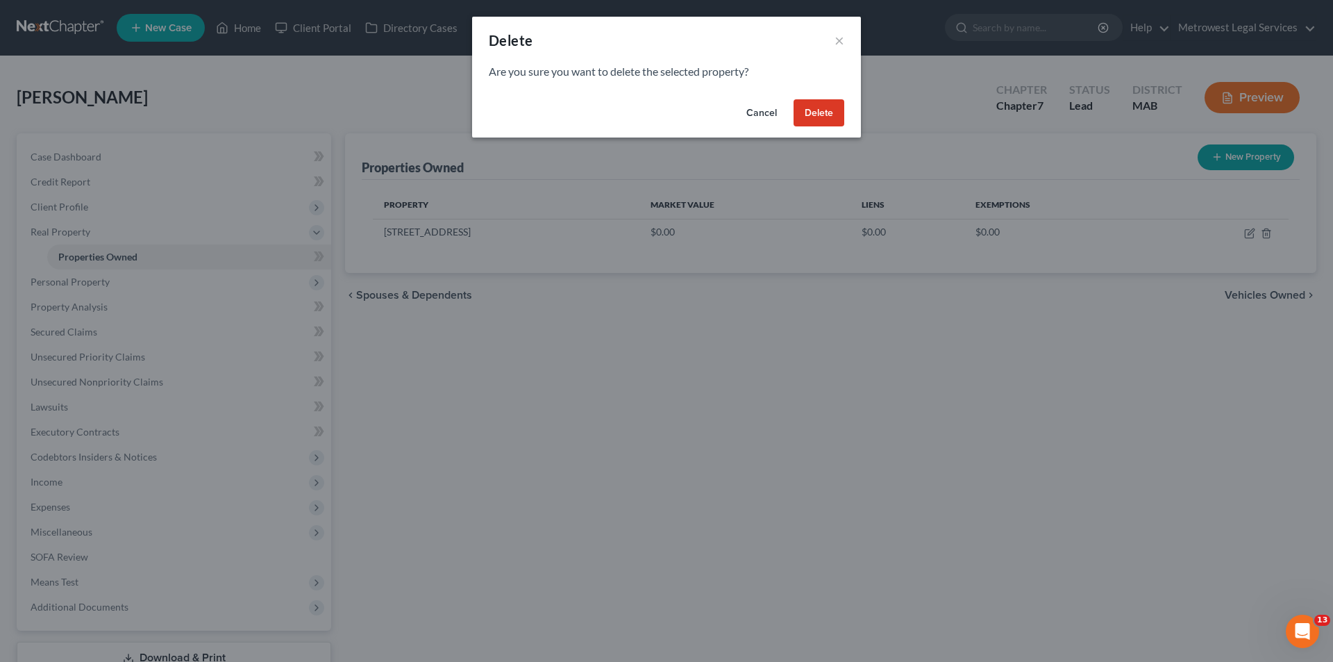
click at [805, 110] on button "Delete" at bounding box center [818, 113] width 51 height 28
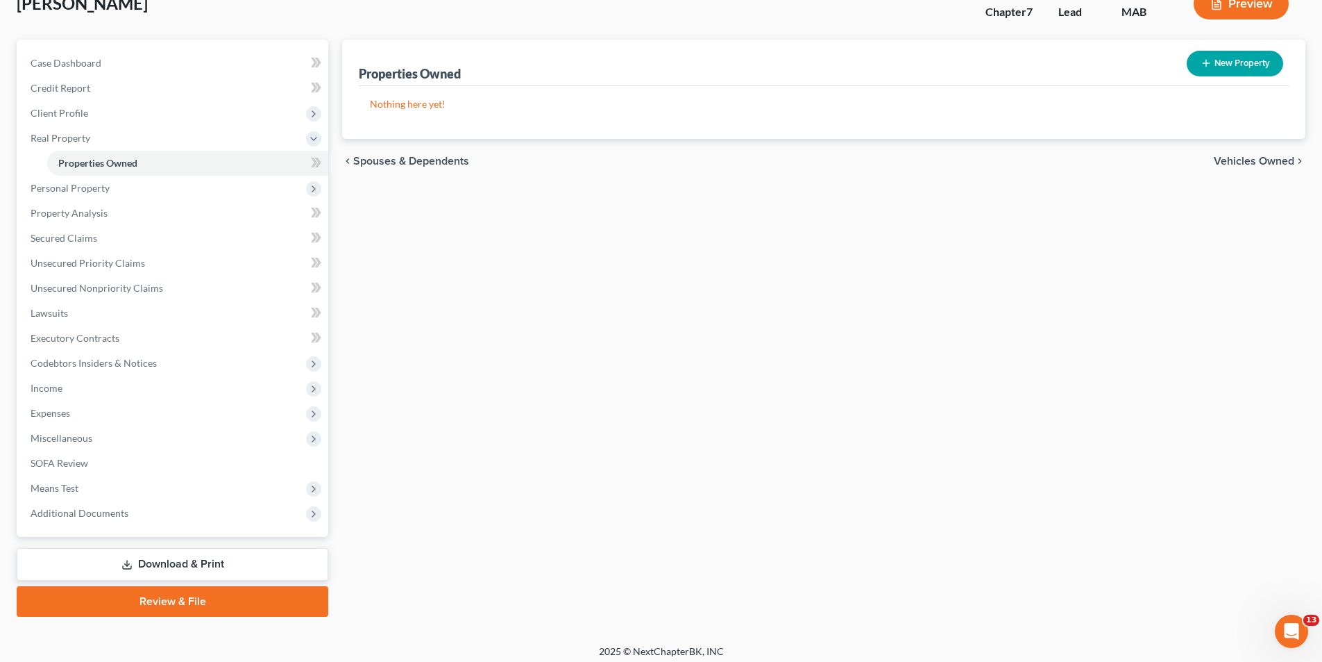
scroll to position [97, 0]
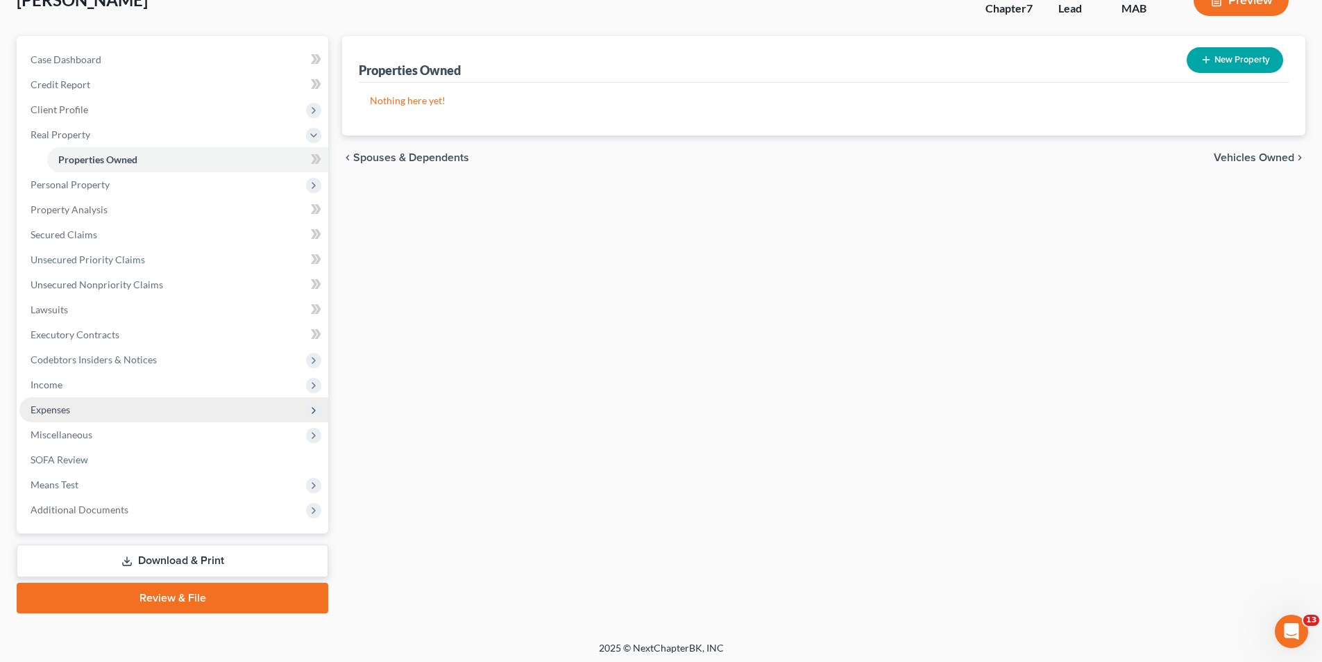
click at [62, 414] on span "Expenses" at bounding box center [51, 409] width 40 height 12
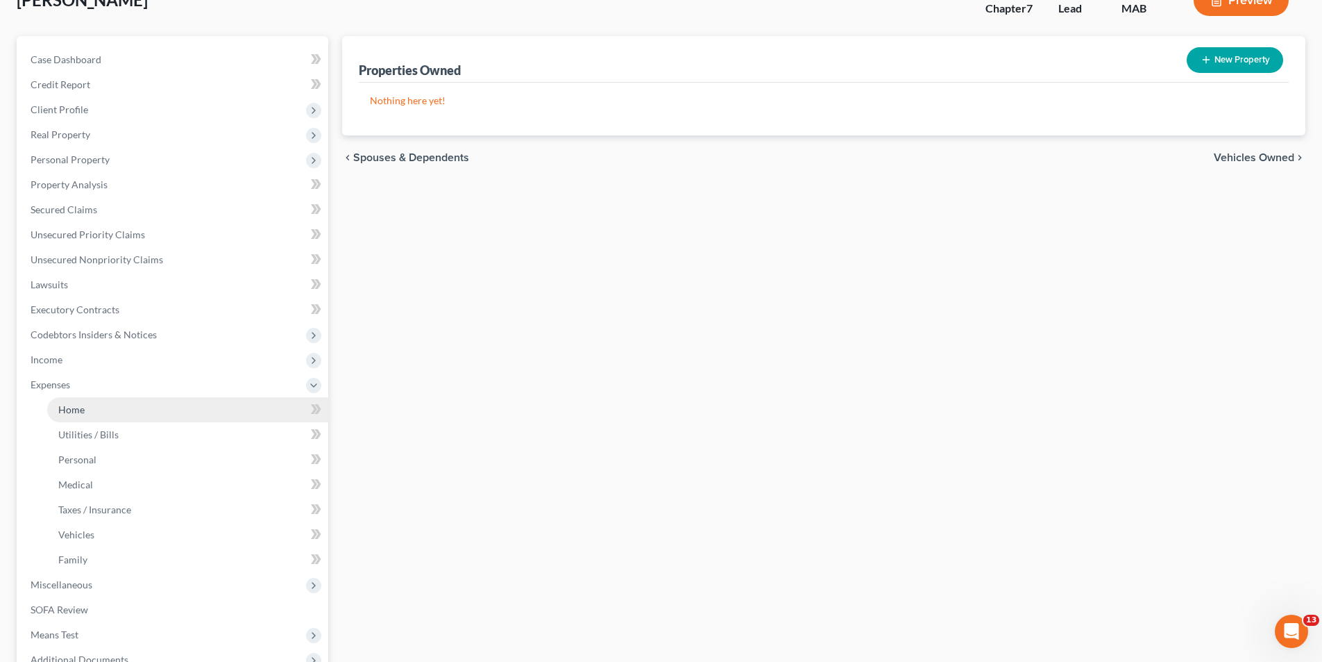
click at [76, 413] on span "Home" at bounding box center [71, 409] width 26 height 12
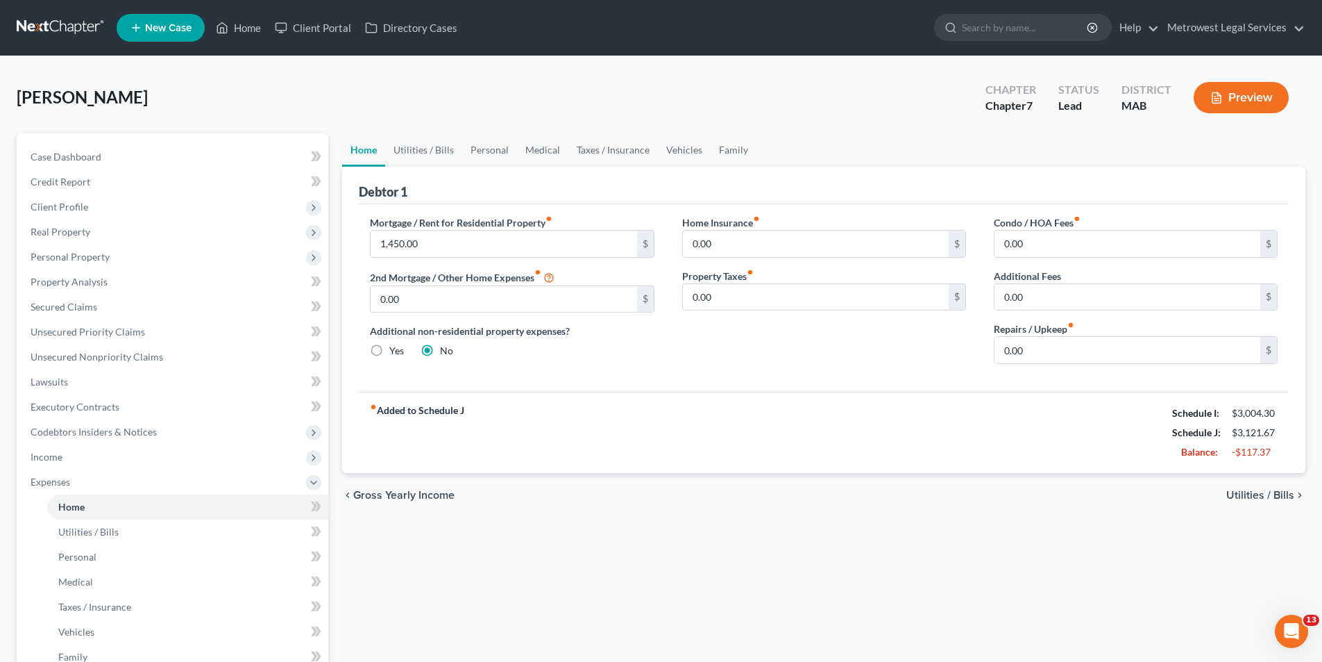
click at [1290, 492] on span "Utilities / Bills" at bounding box center [1261, 494] width 68 height 11
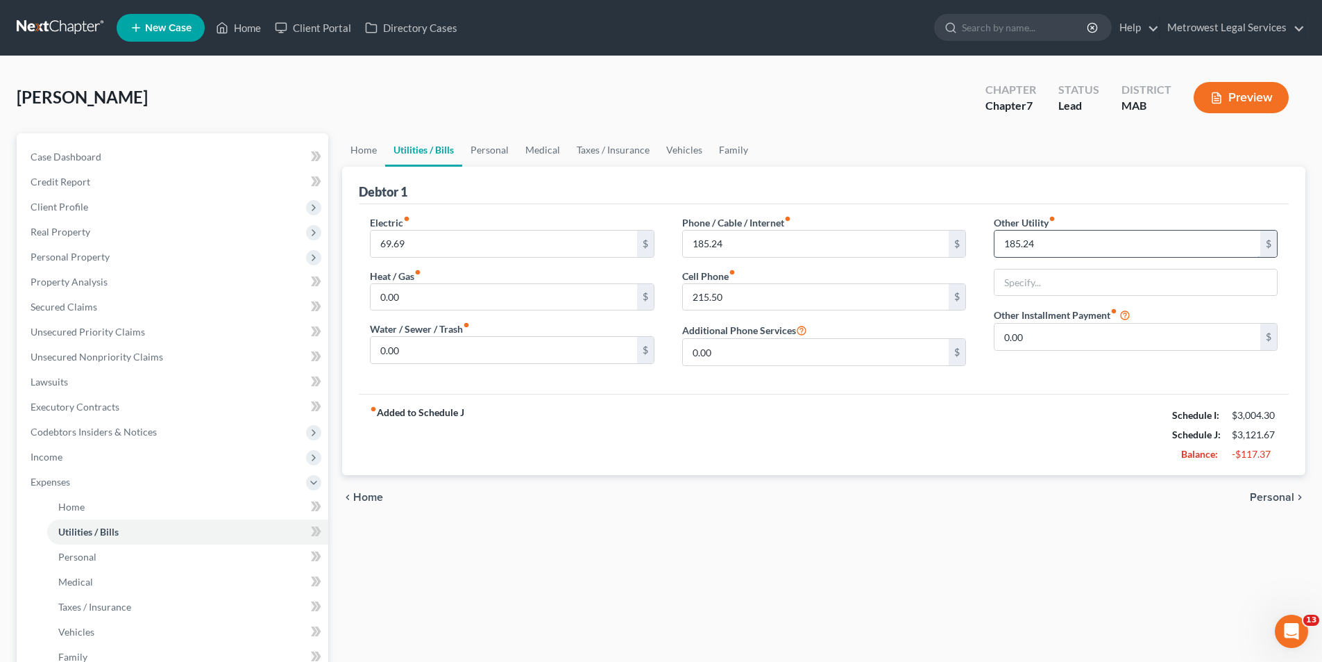
click at [1053, 251] on input "185.24" at bounding box center [1128, 243] width 266 height 26
click at [773, 284] on input "215.50" at bounding box center [816, 297] width 266 height 26
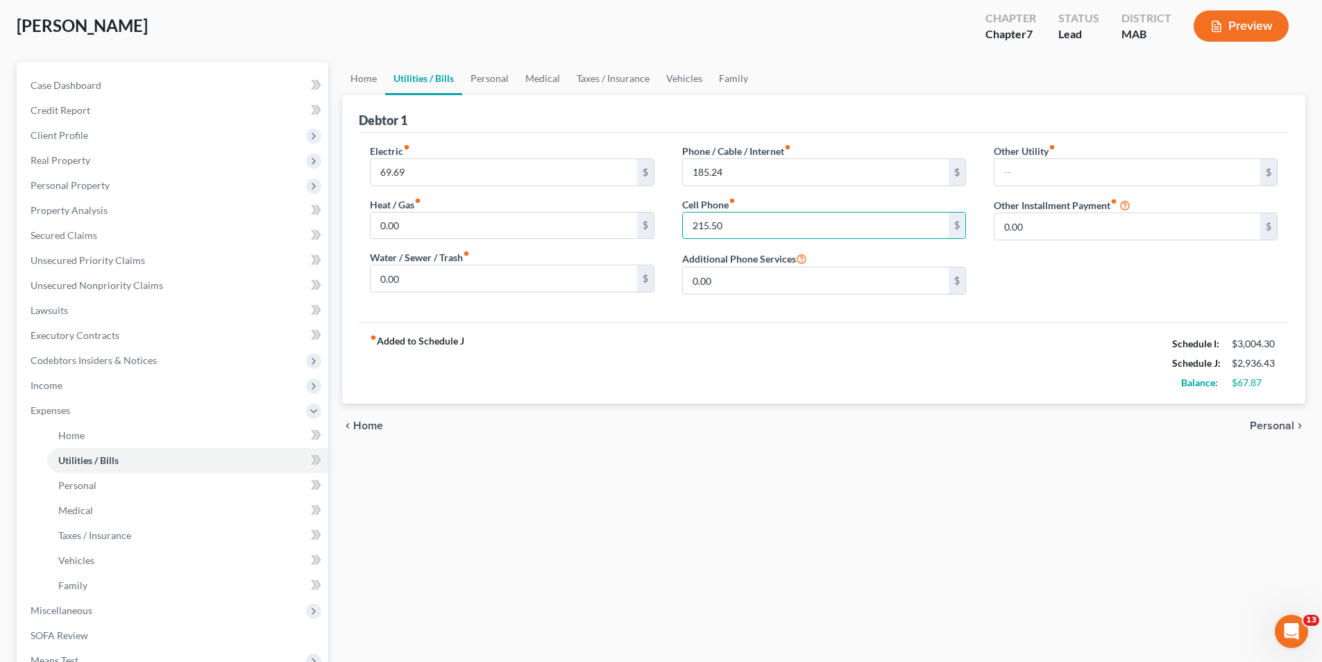
scroll to position [75, 0]
